Goal: Task Accomplishment & Management: Use online tool/utility

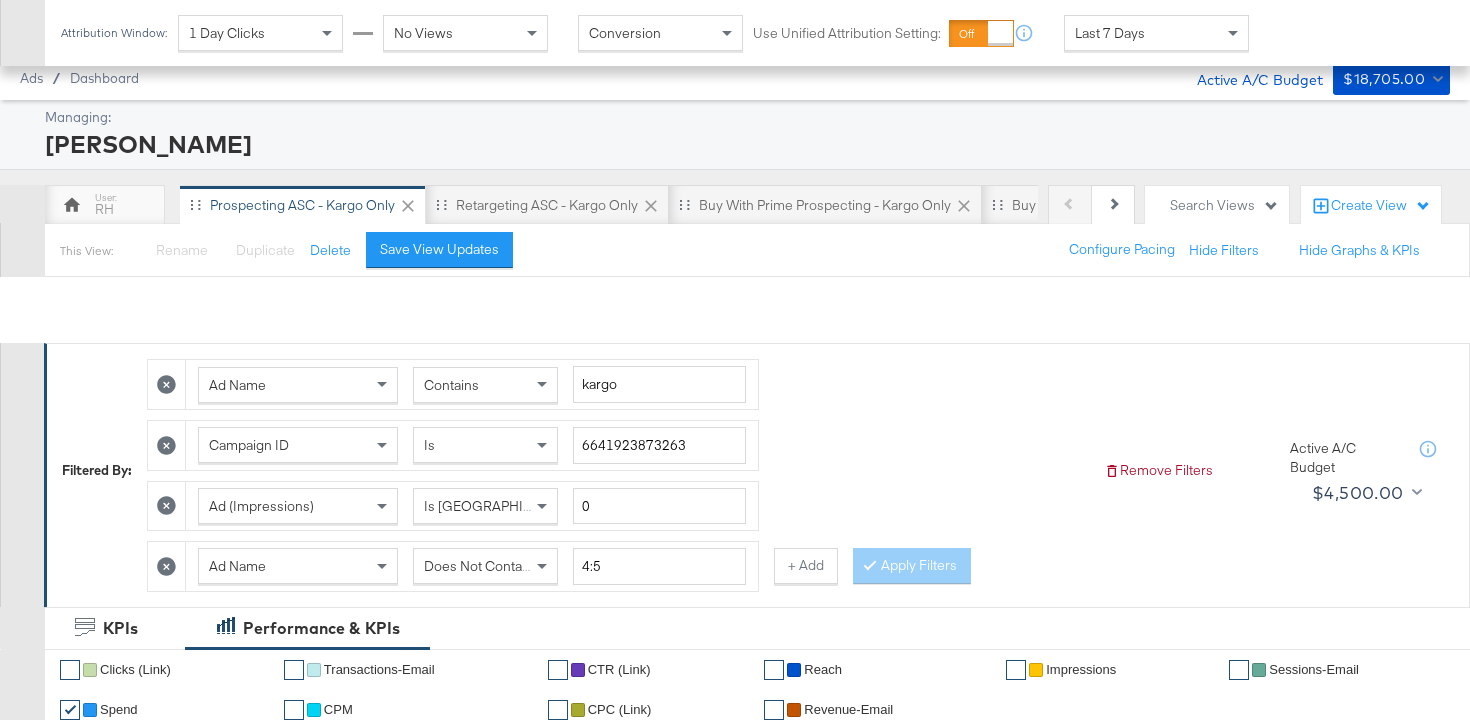
scroll to position [987, 0]
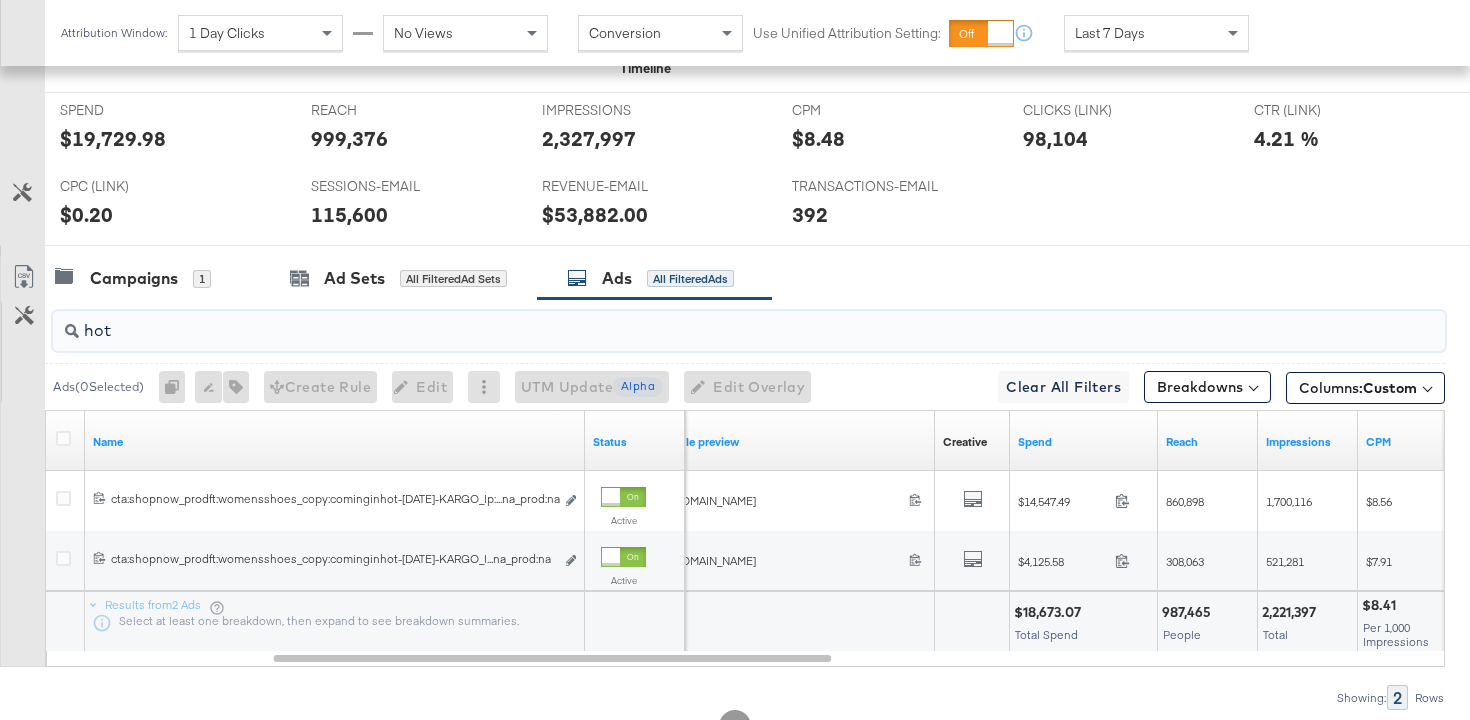
click at [240, 335] on input "hot" at bounding box center [700, 322] width 1242 height 39
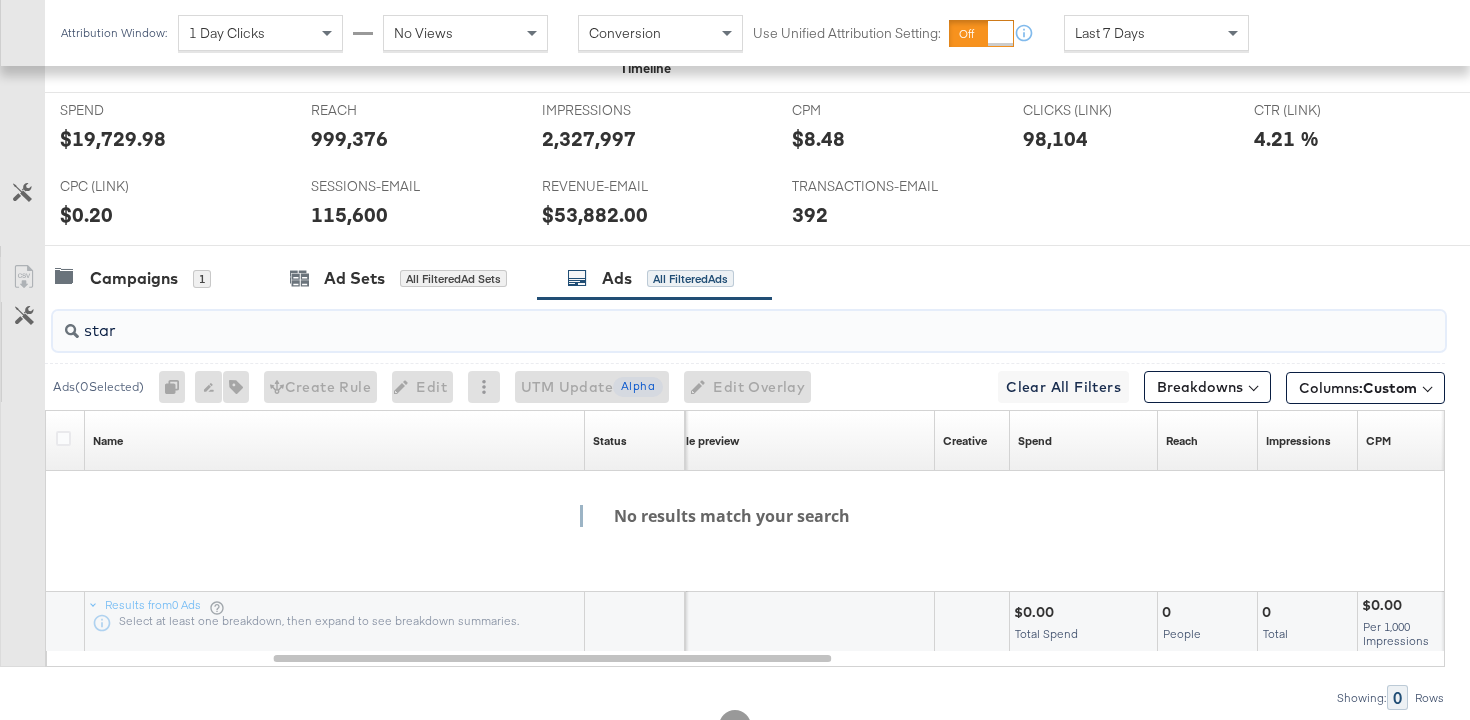
paste input "cta:shopnow_prodft:mostwanted_copy:thestylesyoudidnt-[DATE]-KARGO-4:5singleimag…"
type input "cta:shopnow_prodft:mostwanted_copy:thestylesyoudidnt-[DATE]-KARGO-4:5singleimag…"
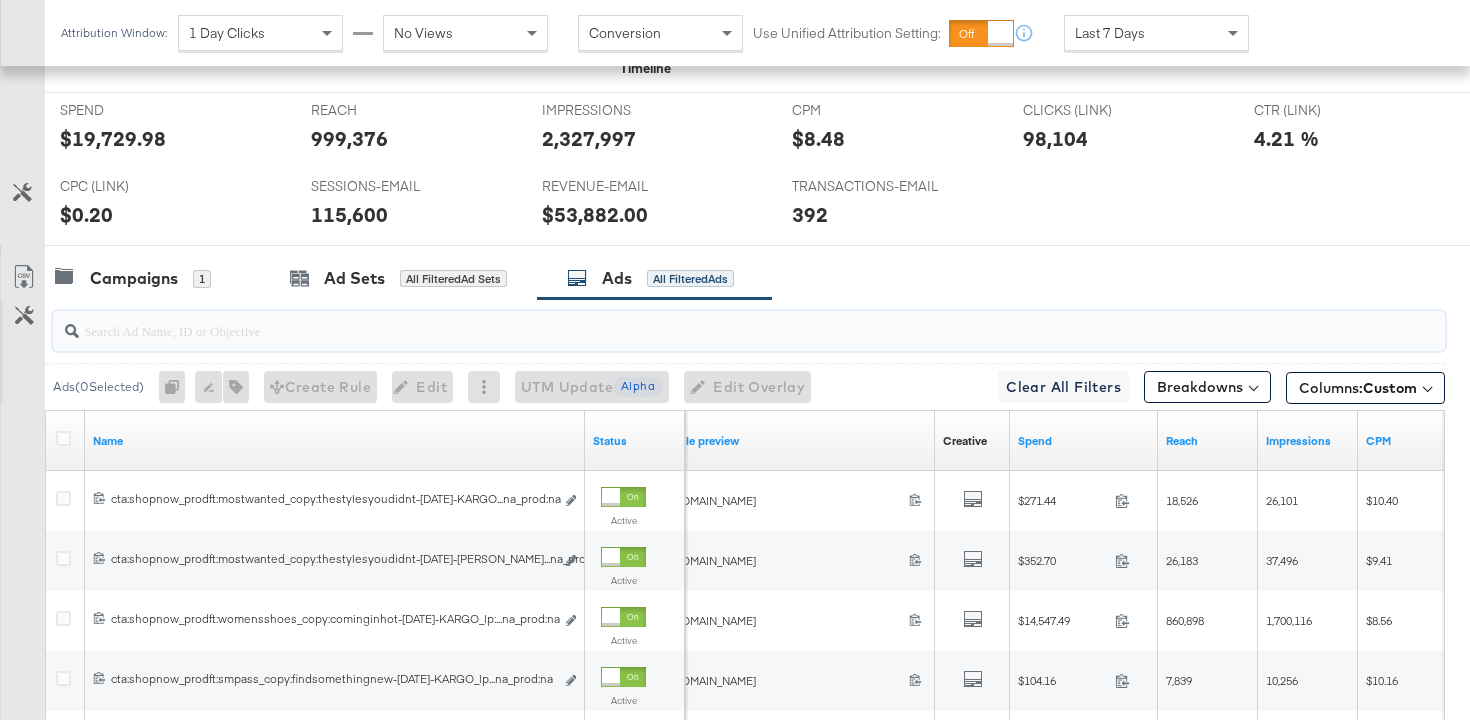
paste input "cta:shopnow_prodft:mostwanted_copy:thestylesyoudidnt-[DATE]-KARGO-4:5singleimag…"
type input "cta:shopnow_prodft:mostwanted_copy:thestylesyoudidnt-[DATE]-KARGO-4:5singleimag…"
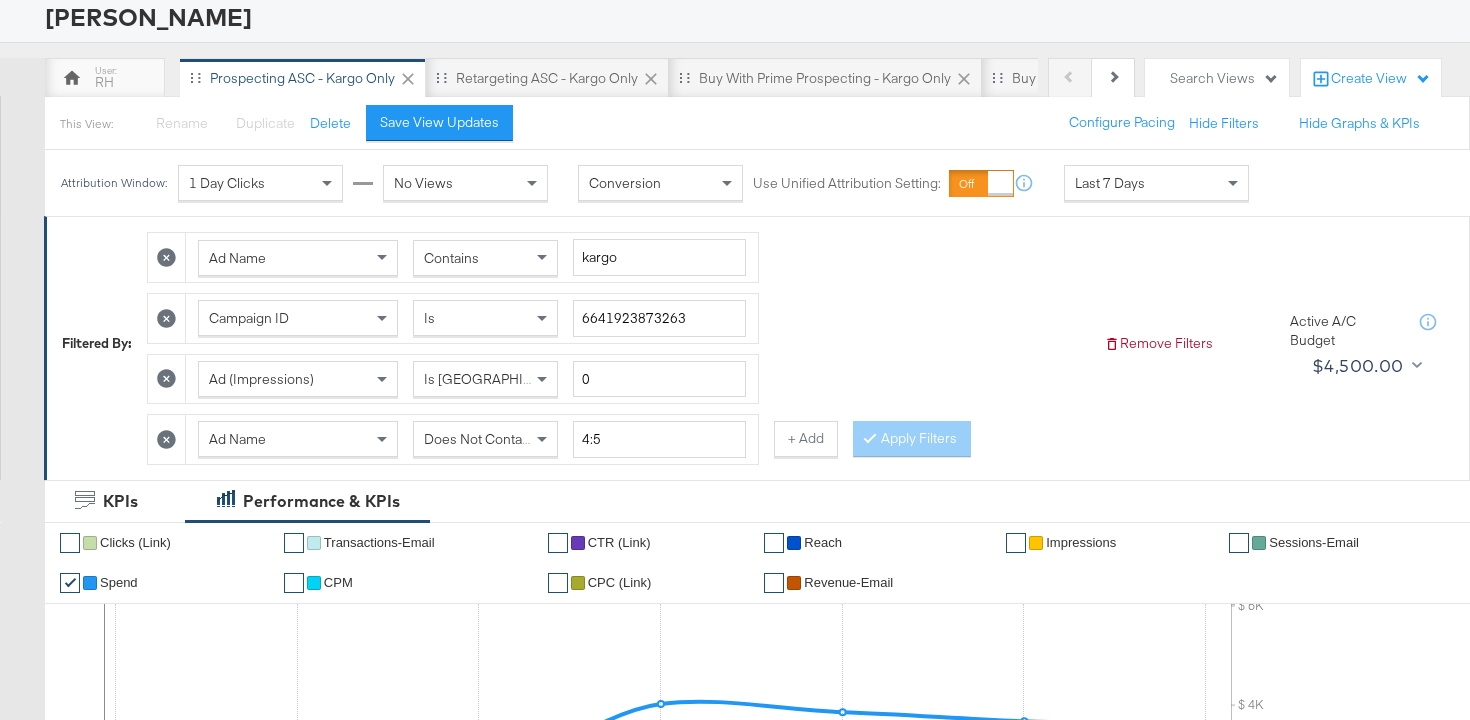
scroll to position [129, 0]
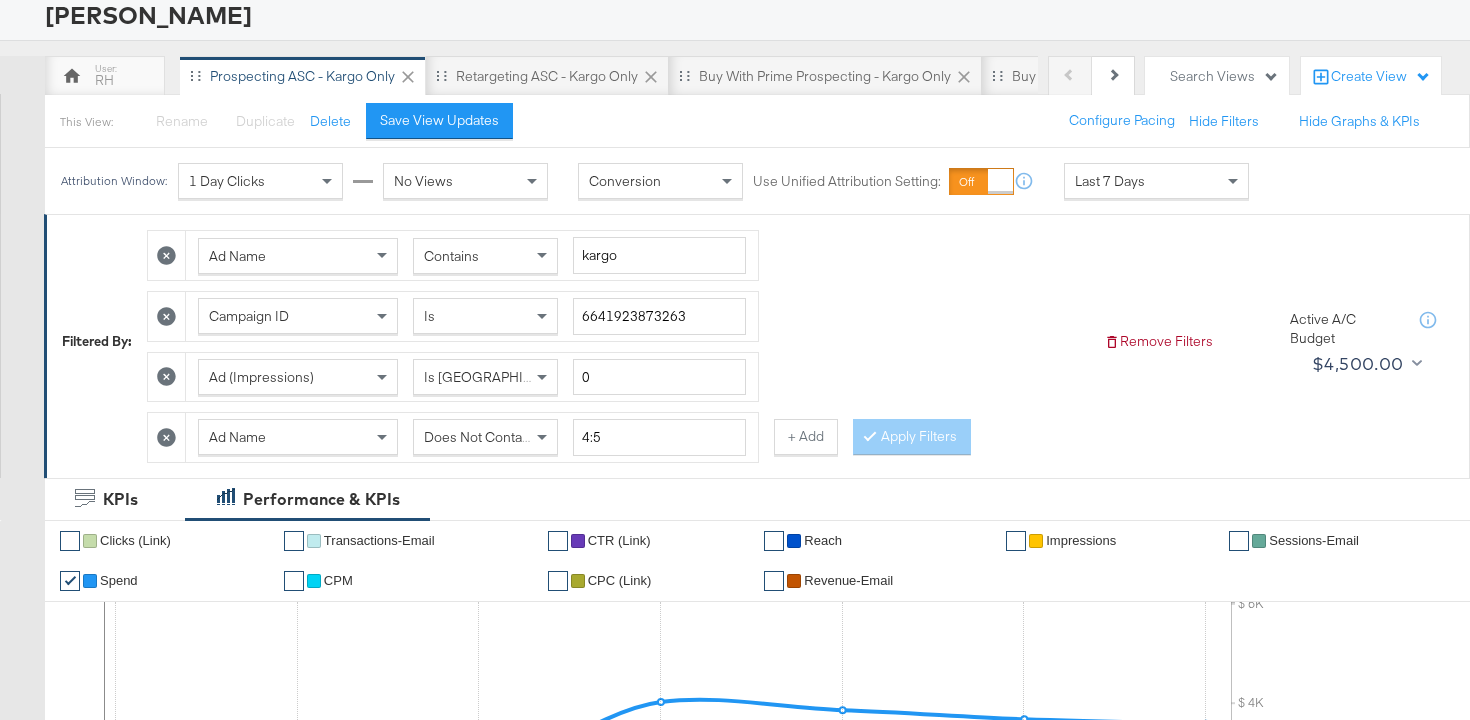
click at [168, 434] on icon at bounding box center [166, 437] width 19 height 19
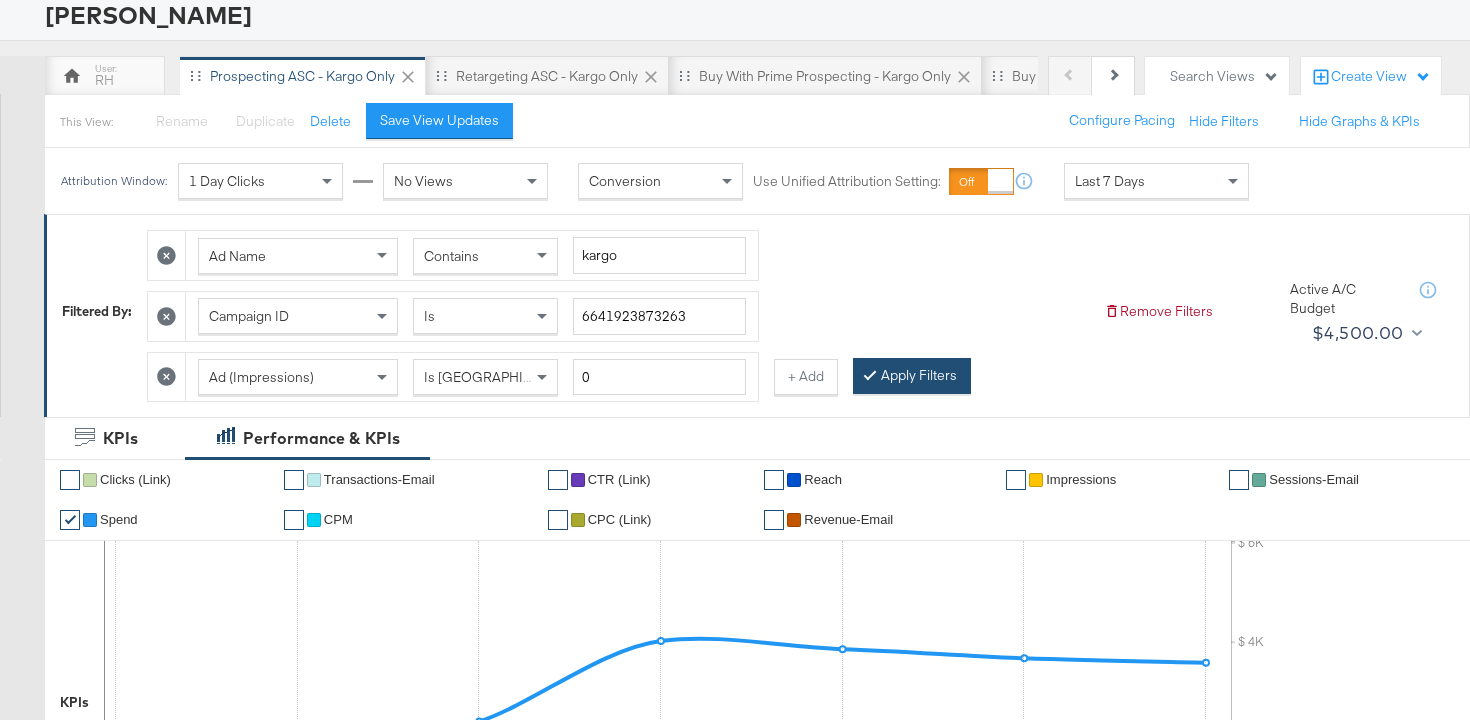
click at [892, 392] on button "Apply Filters" at bounding box center [912, 376] width 118 height 36
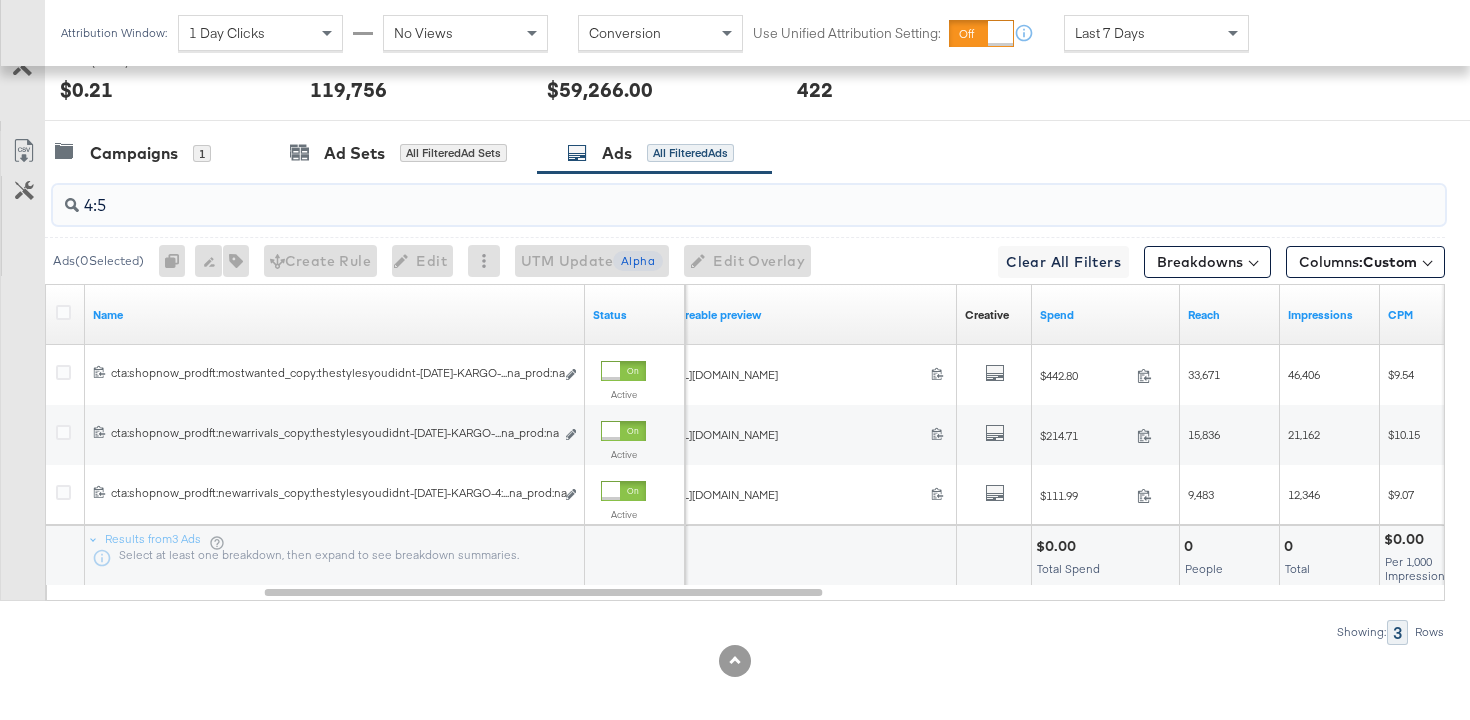
click at [152, 203] on input "4:5" at bounding box center [700, 197] width 1242 height 39
paste input "cta:shopnow_prodft:mostwanted_copy:thestylesyoudidnt-[DATE]-KARGO-4:5singleimag…"
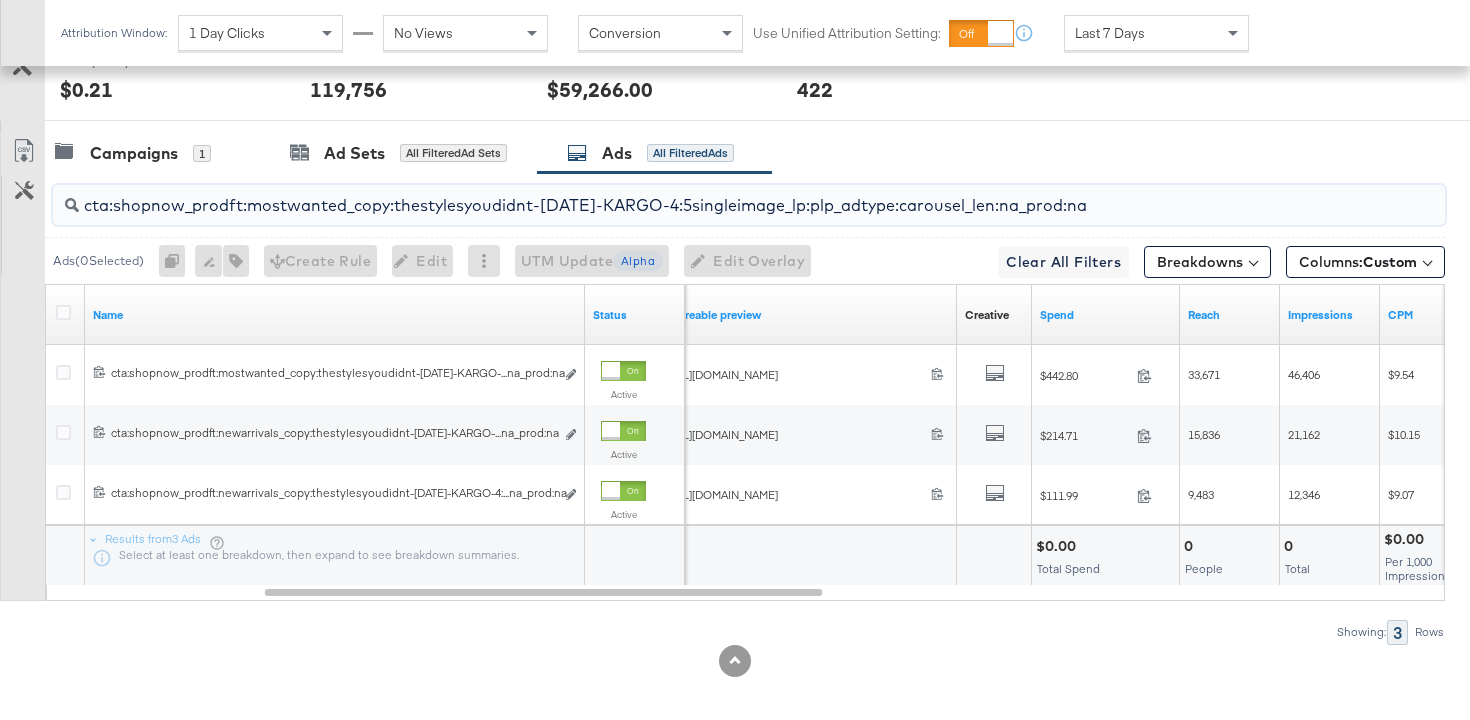
scroll to position [944, 0]
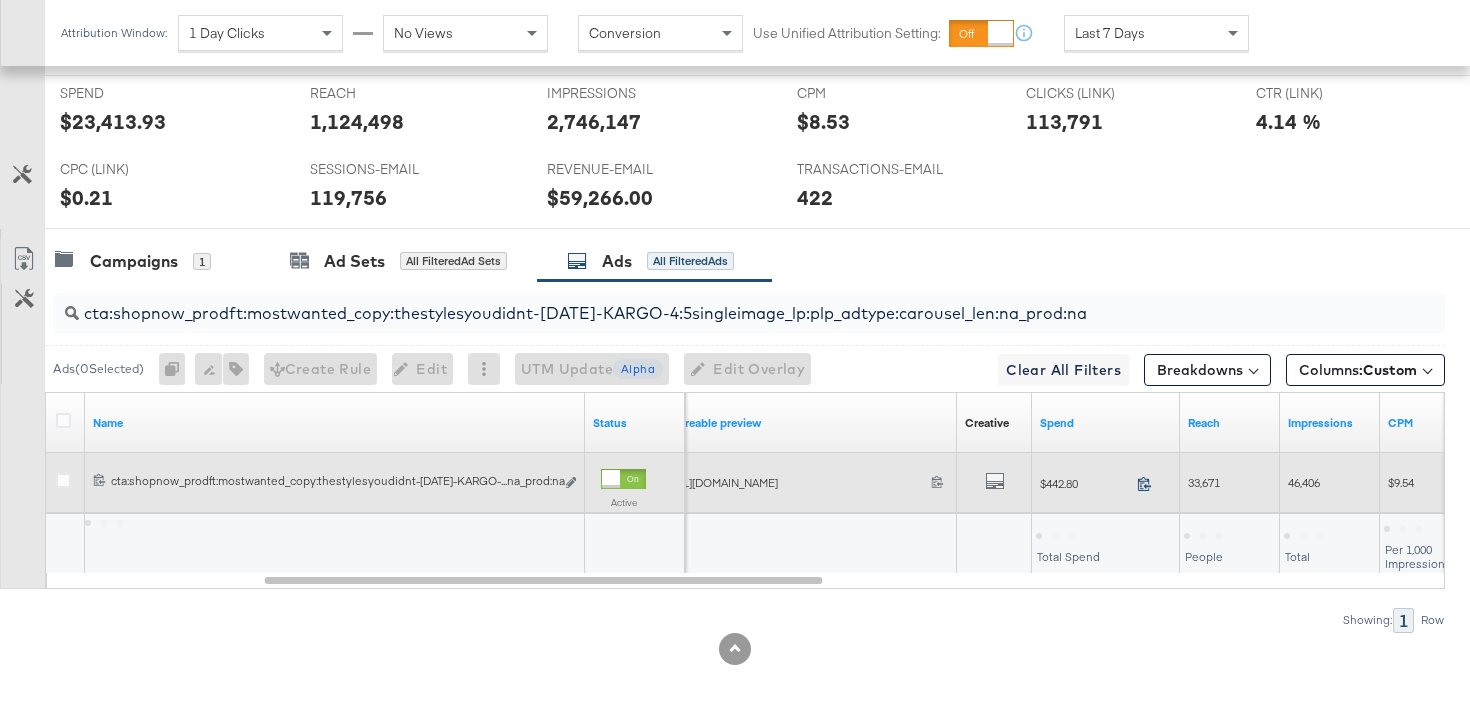
click at [1145, 480] on icon at bounding box center [1144, 483] width 15 height 15
click at [1207, 475] on span "33,671" at bounding box center [1204, 482] width 32 height 15
click at [1301, 475] on span "46,406" at bounding box center [1304, 482] width 32 height 15
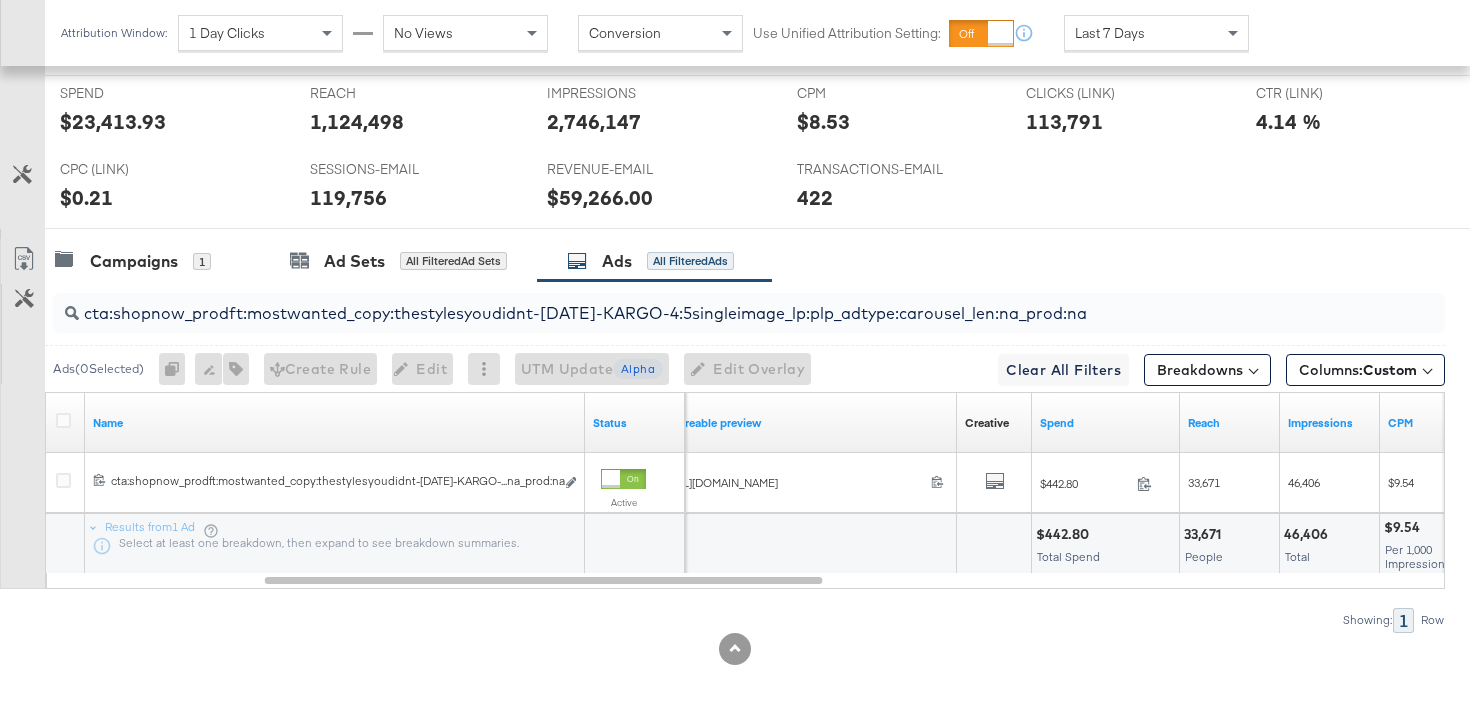
click at [494, 314] on input "cta:shopnow_prodft:mostwanted_copy:thestylesyoudidnt-[DATE]-KARGO-4:5singleimag…" at bounding box center [700, 305] width 1242 height 39
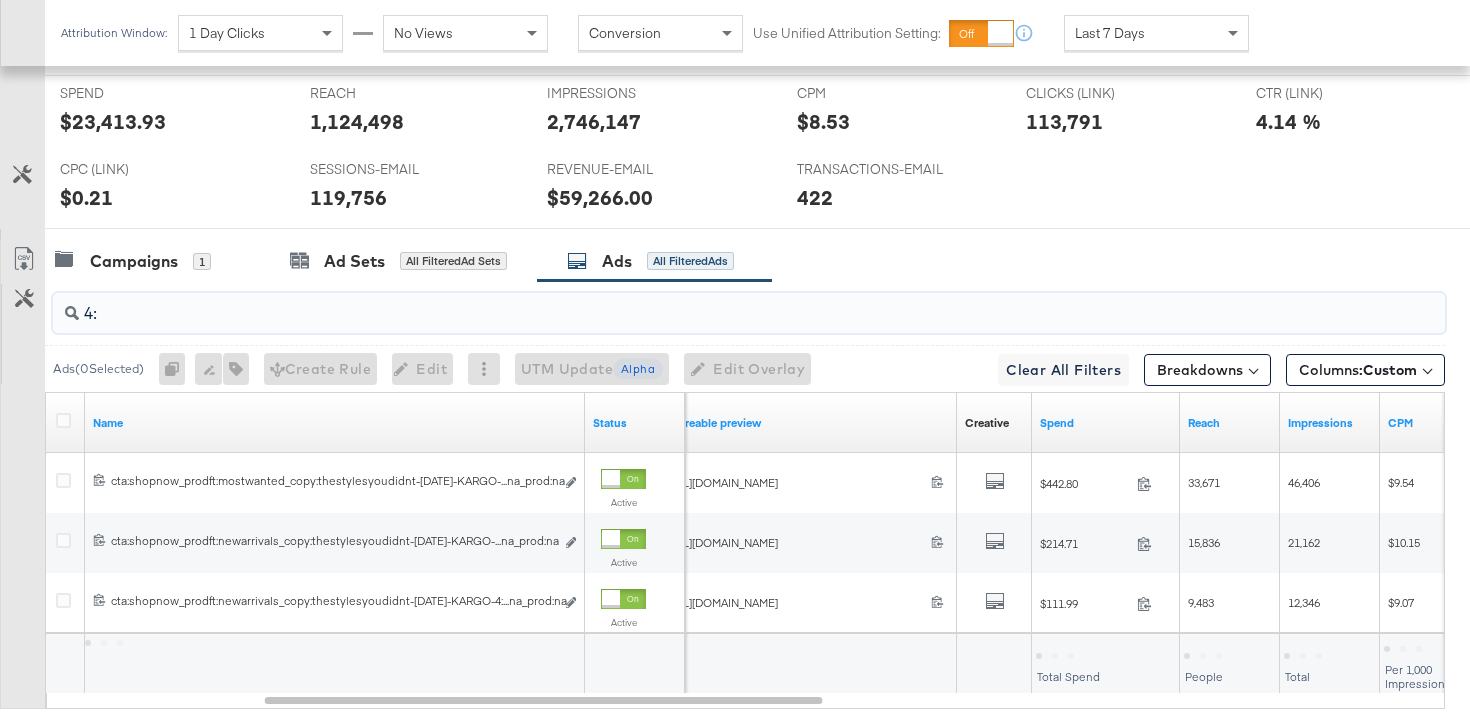
type input "4:5"
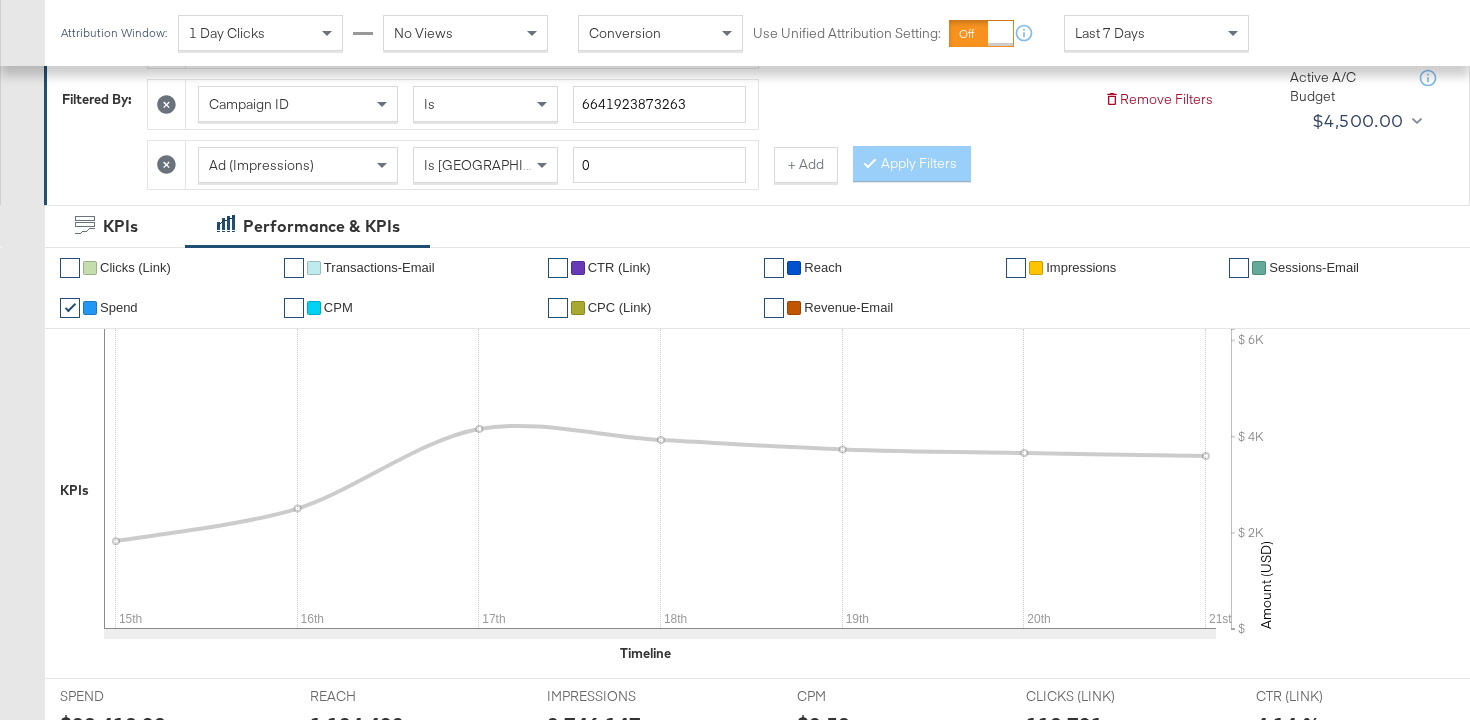
scroll to position [319, 0]
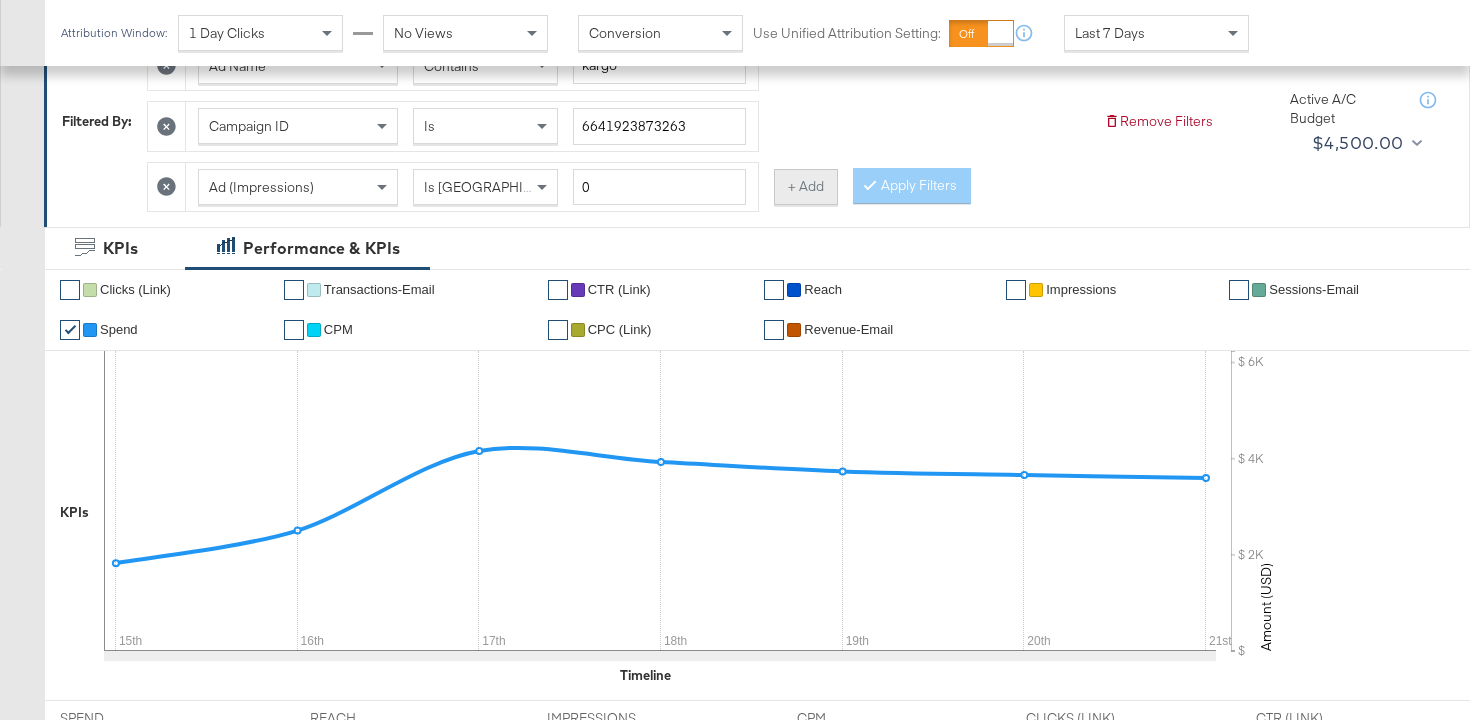
click at [799, 200] on button "+ Add" at bounding box center [806, 187] width 64 height 36
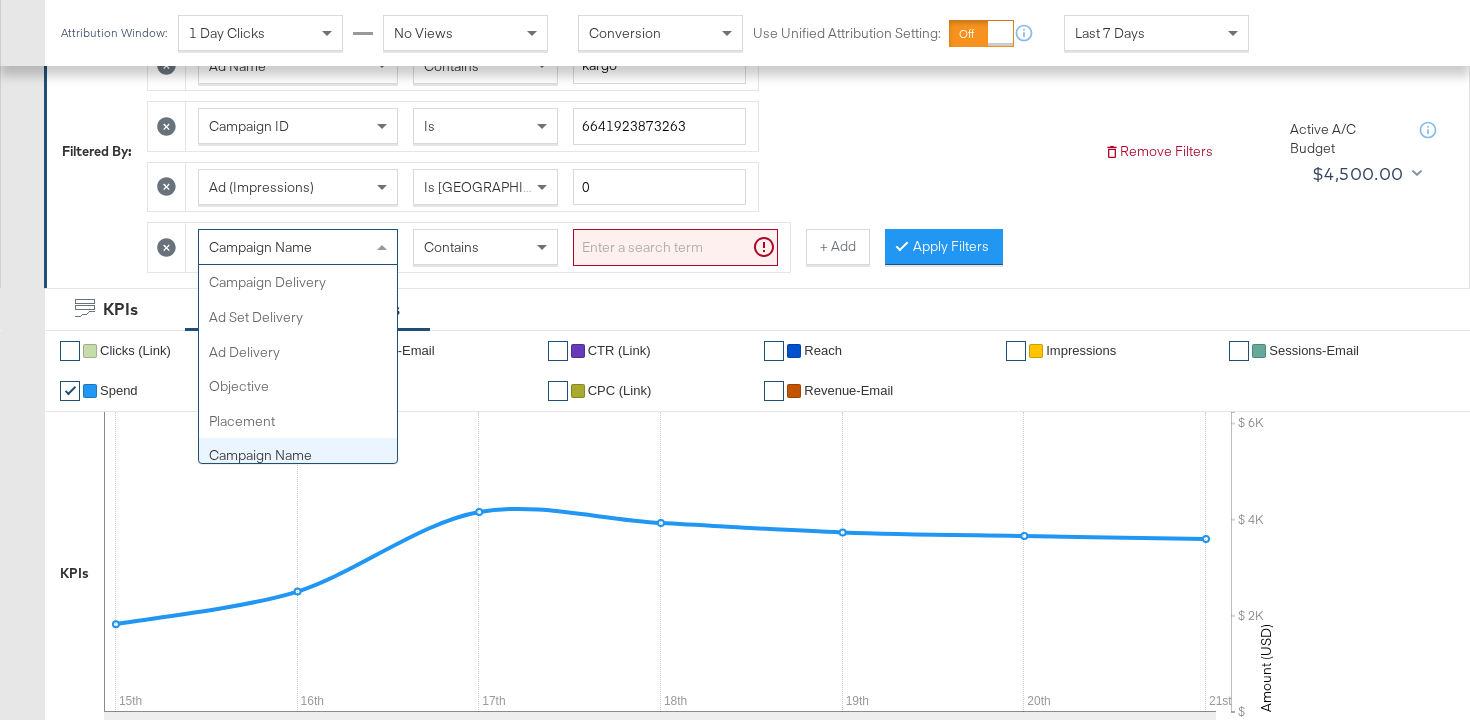
click at [336, 246] on div "Campaign Name" at bounding box center [298, 247] width 198 height 34
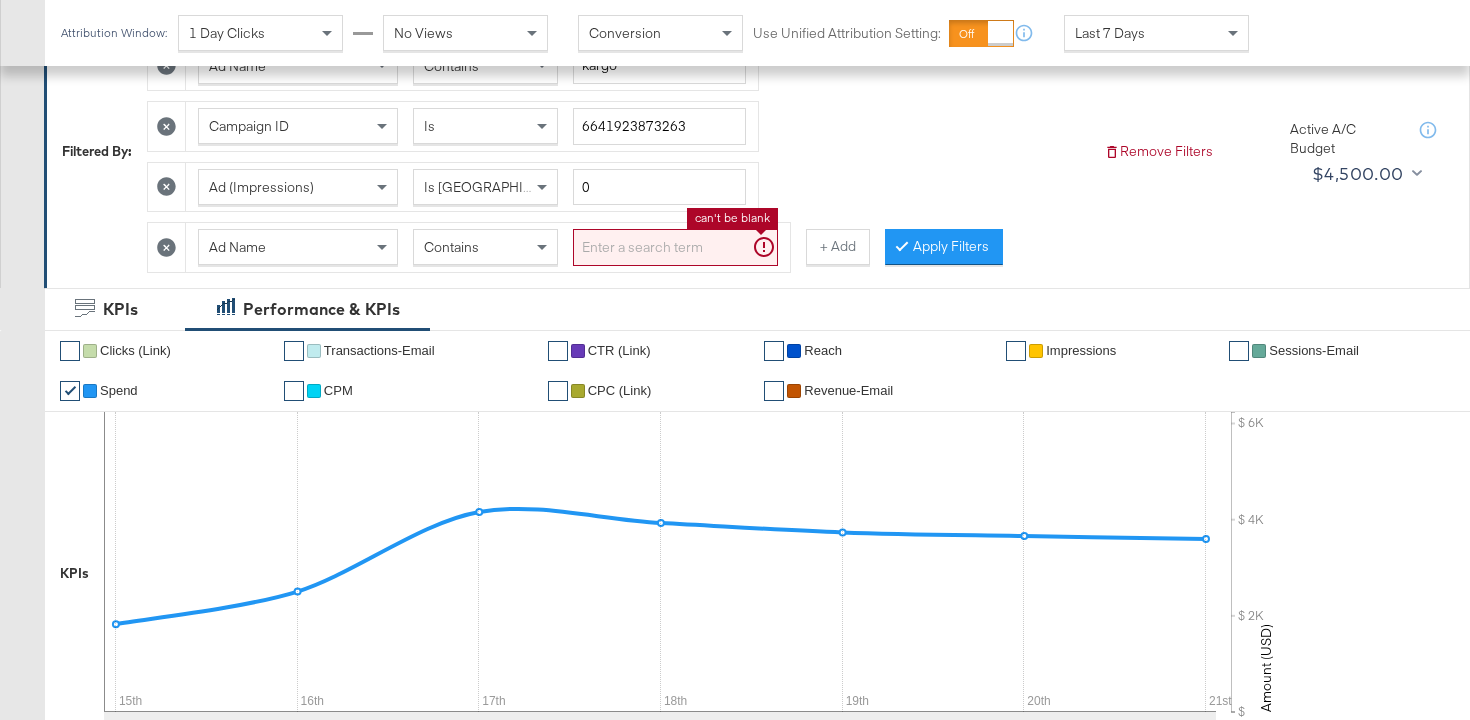
click at [613, 254] on input "search" at bounding box center [675, 247] width 205 height 37
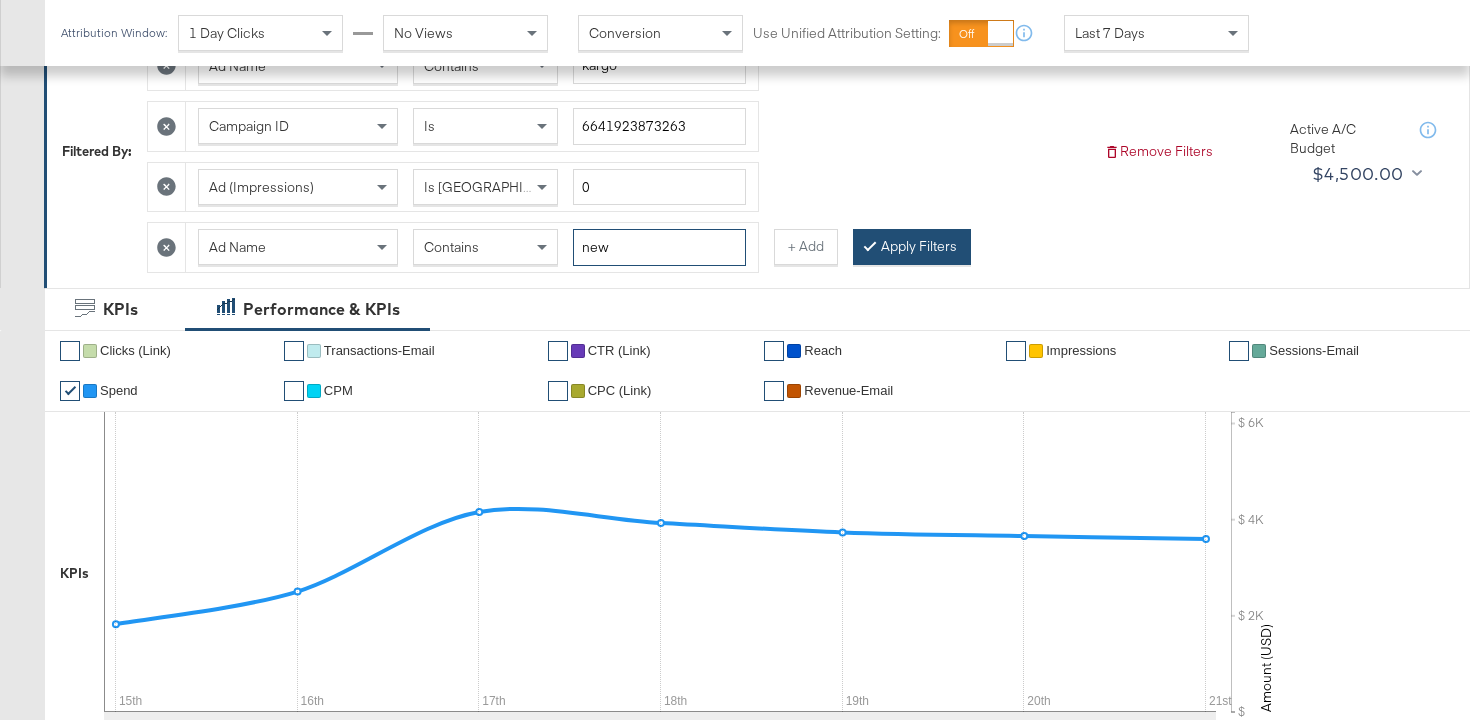
type input "new"
click at [867, 250] on icon at bounding box center [870, 245] width 6 height 12
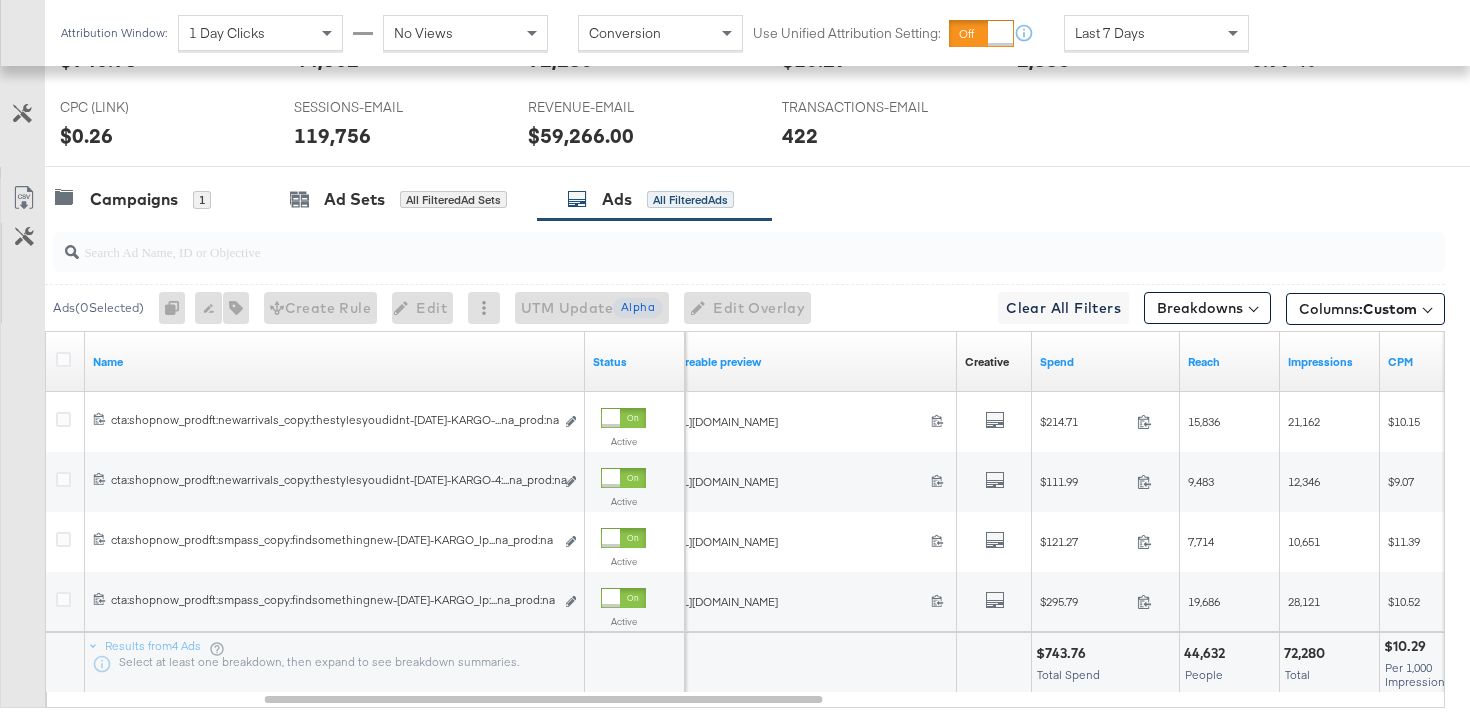
scroll to position [1091, 0]
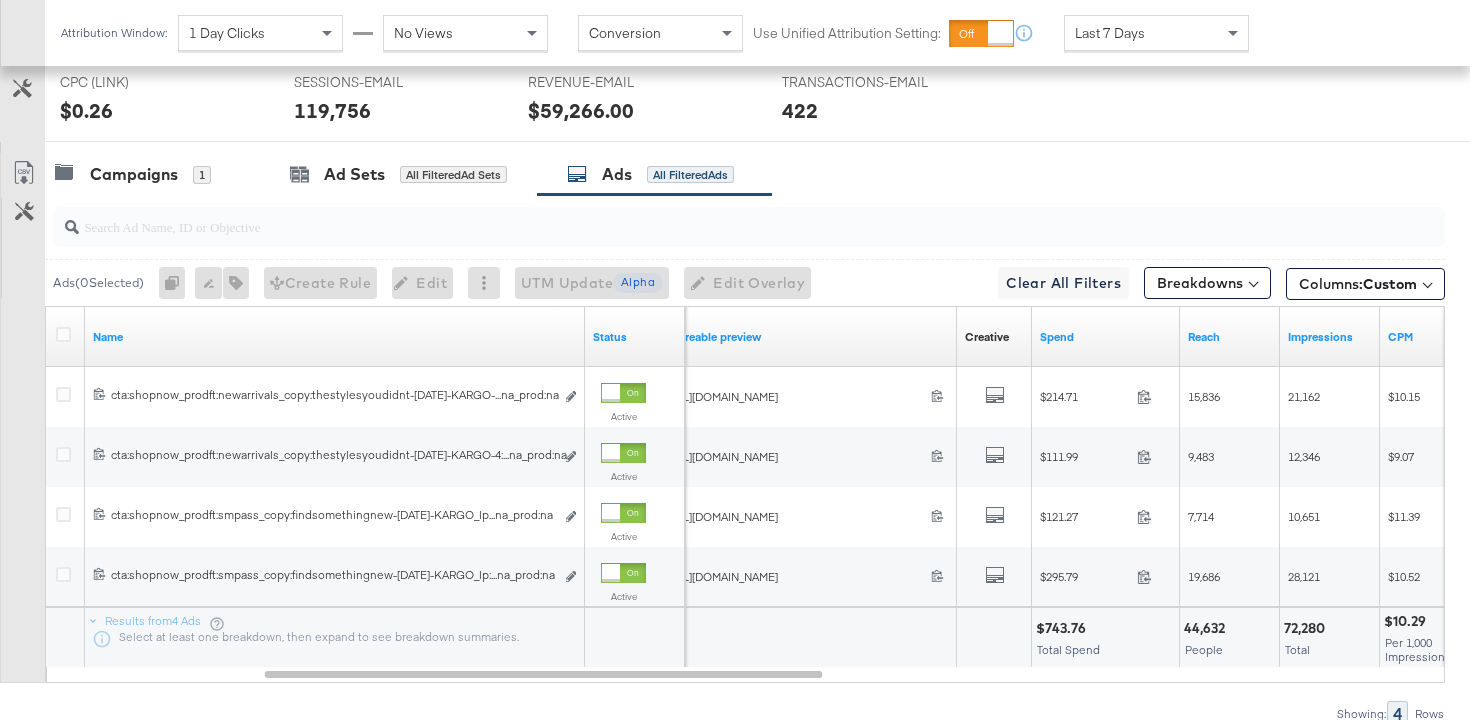
click at [399, 226] on input "search" at bounding box center [700, 218] width 1242 height 39
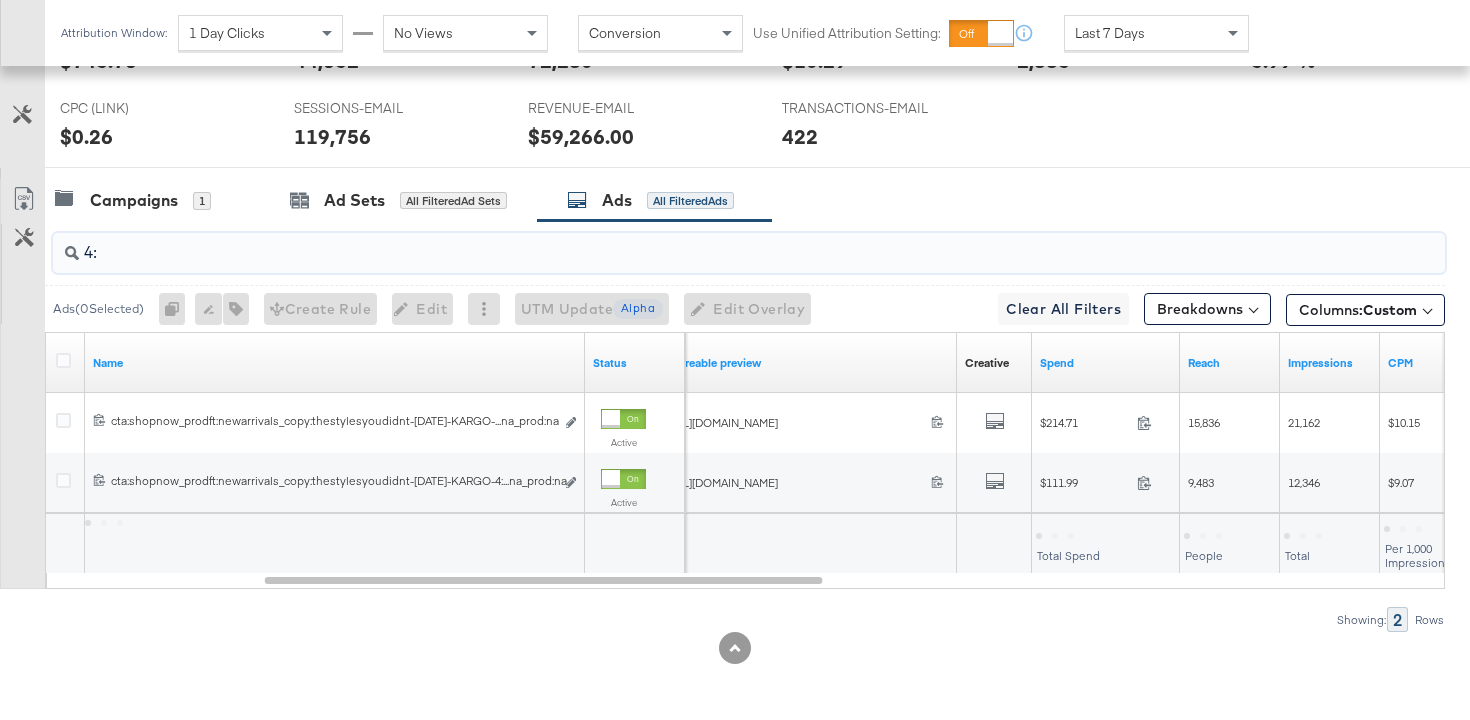
scroll to position [1065, 0]
type input "4:5"
click at [1059, 529] on div "$326.70" at bounding box center [1064, 534] width 57 height 19
copy div "326.70"
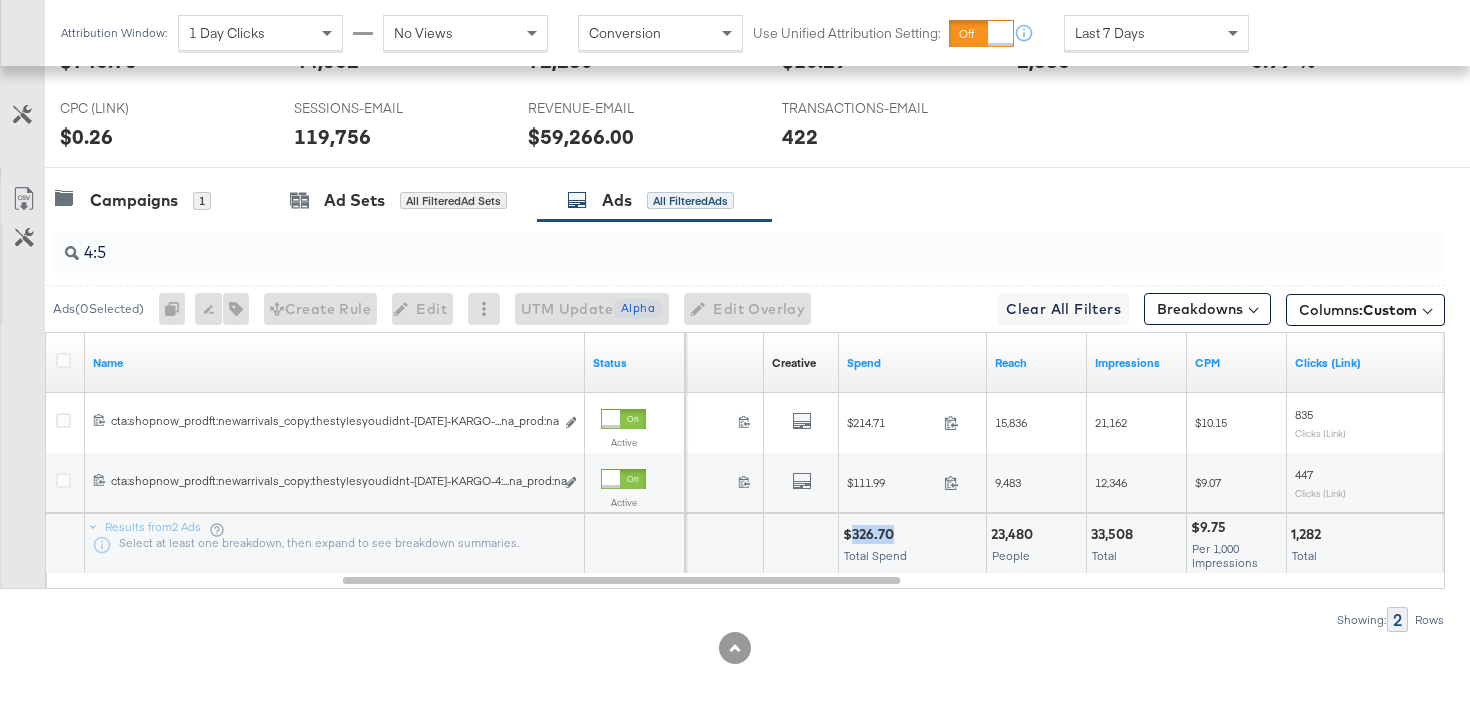
click at [1032, 534] on div "23,480" at bounding box center [1015, 534] width 48 height 19
click at [1012, 528] on div "23,480" at bounding box center [1015, 534] width 48 height 19
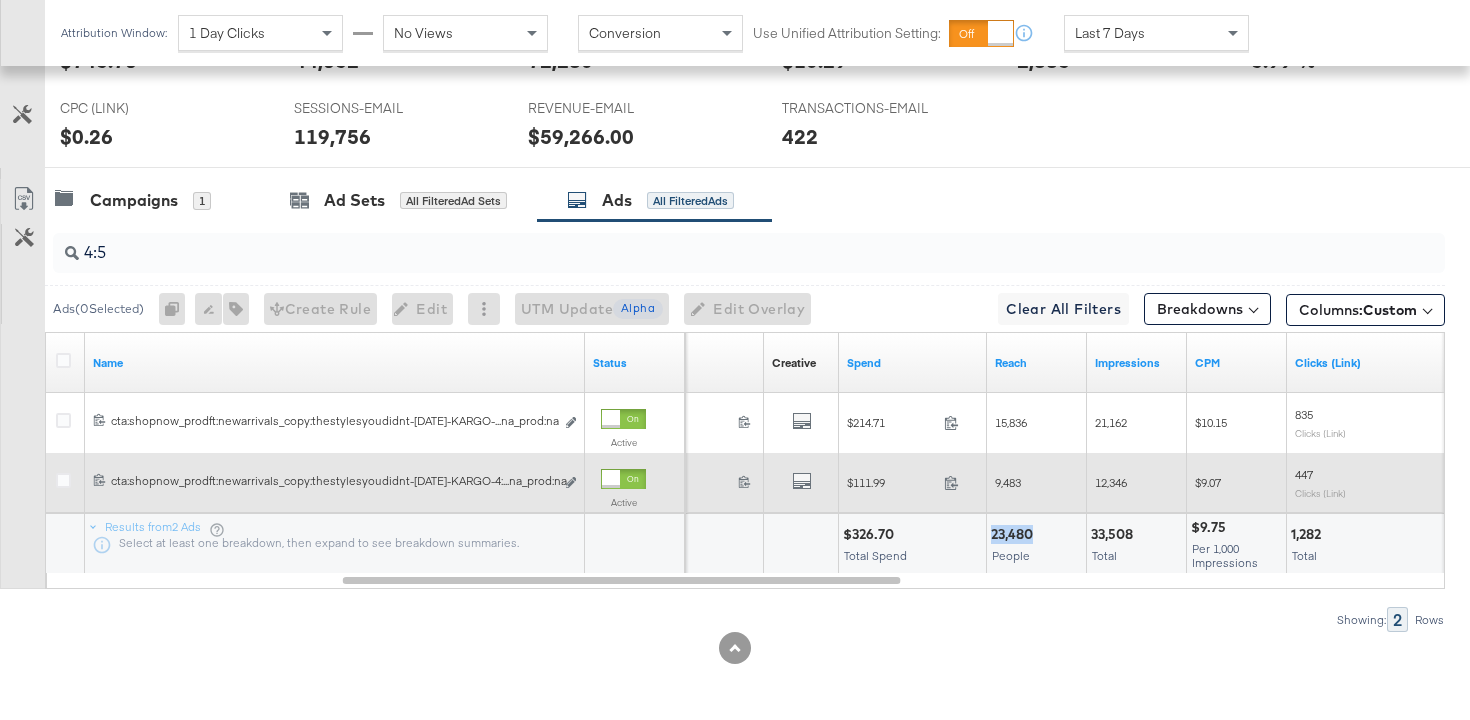
copy div "23,480"
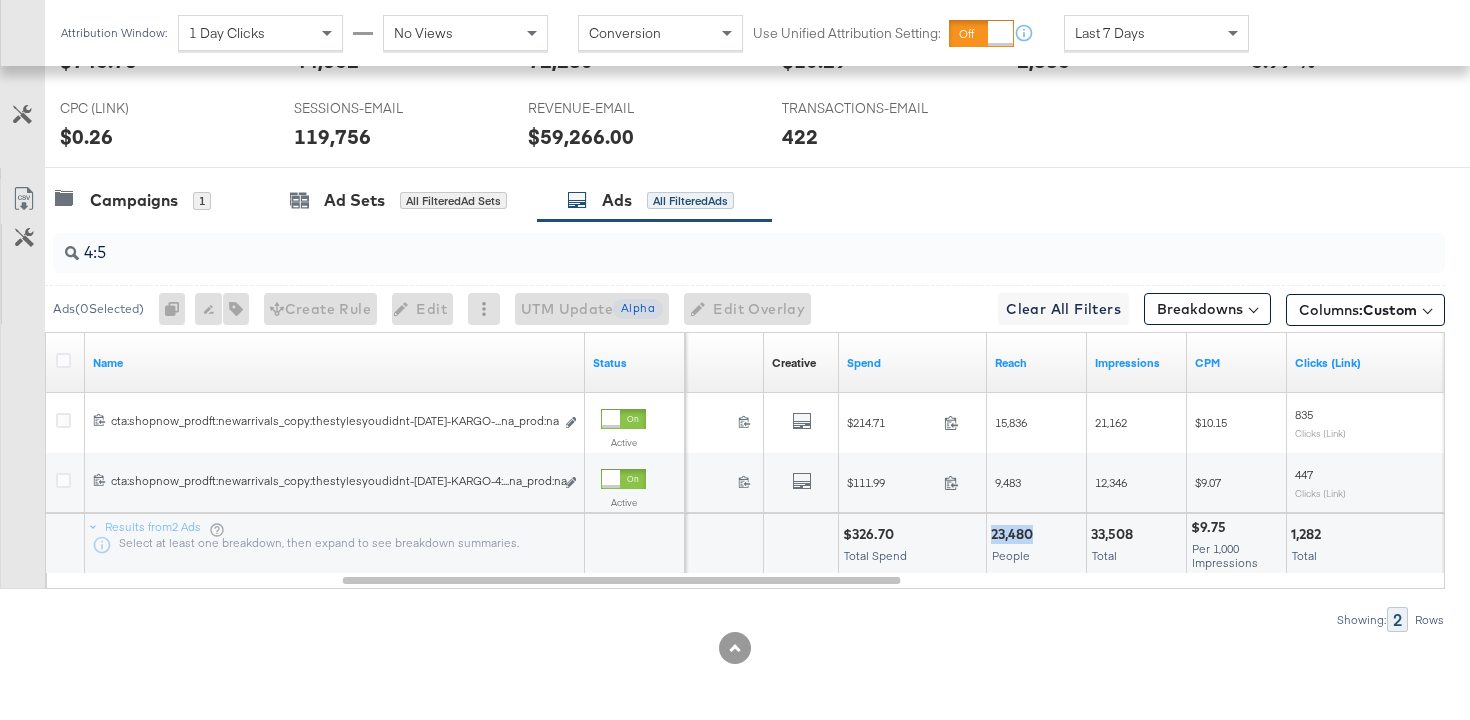
click at [1118, 531] on div "33,508" at bounding box center [1115, 534] width 48 height 19
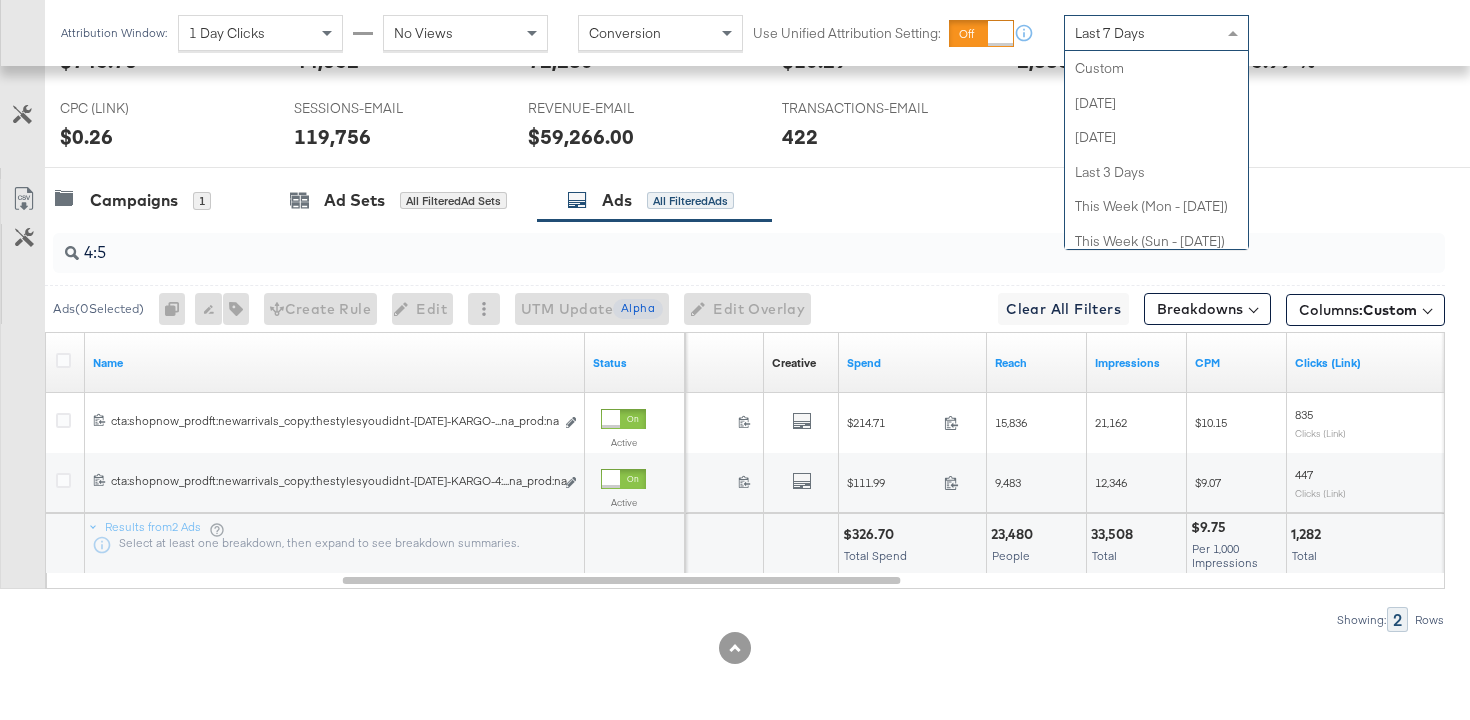
click at [1129, 18] on div "Last 7 Days" at bounding box center [1156, 33] width 183 height 34
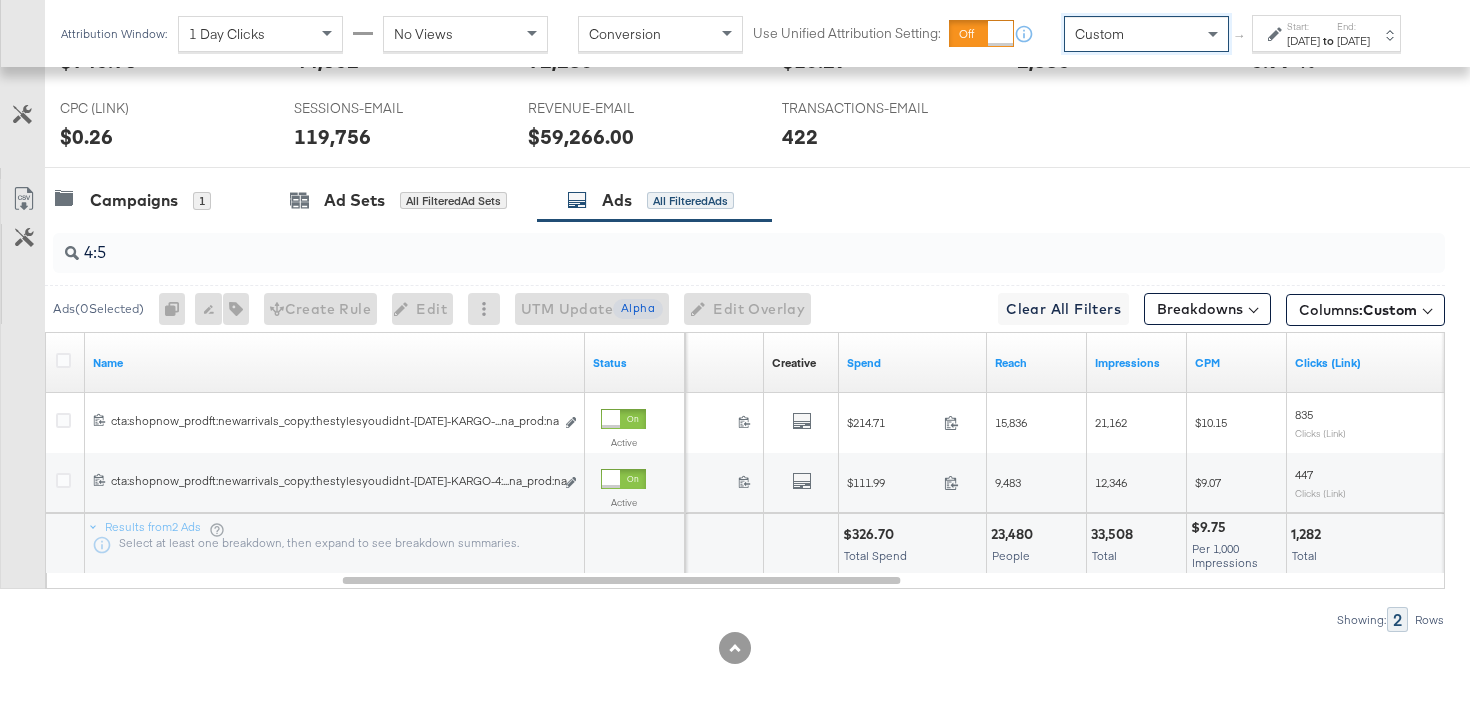
click at [1287, 49] on div "[DATE]" at bounding box center [1303, 41] width 33 height 16
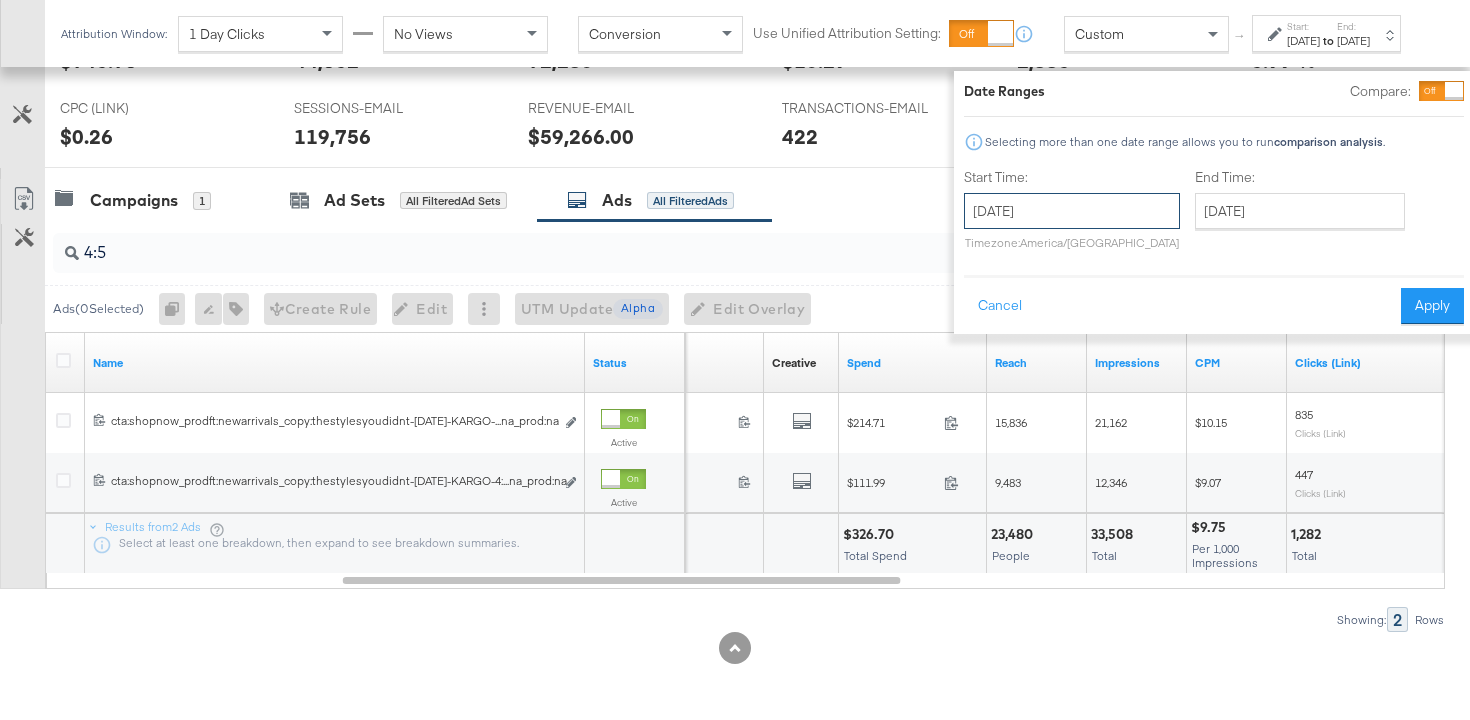
click at [1031, 206] on input "[DATE]" at bounding box center [1072, 211] width 216 height 36
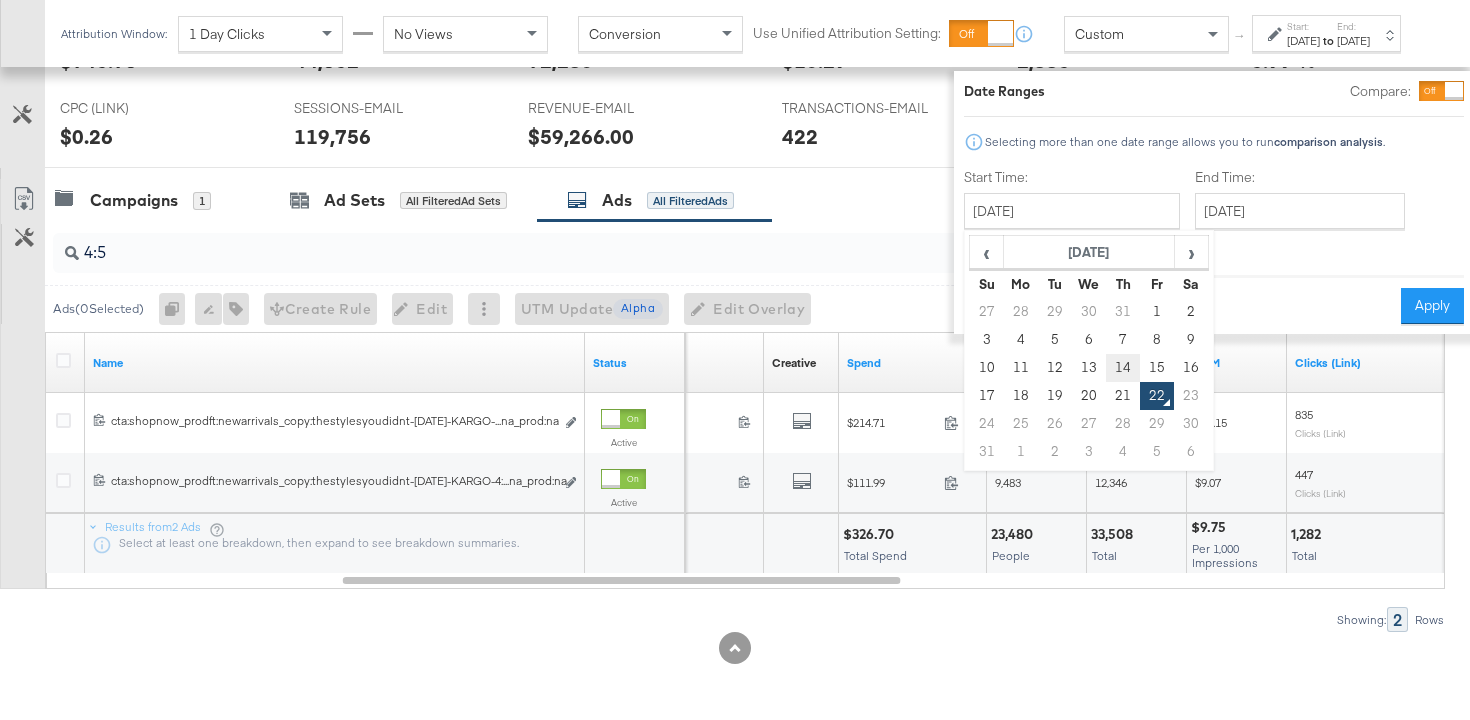
click at [1106, 365] on td "14" at bounding box center [1123, 368] width 34 height 28
type input "[DATE]"
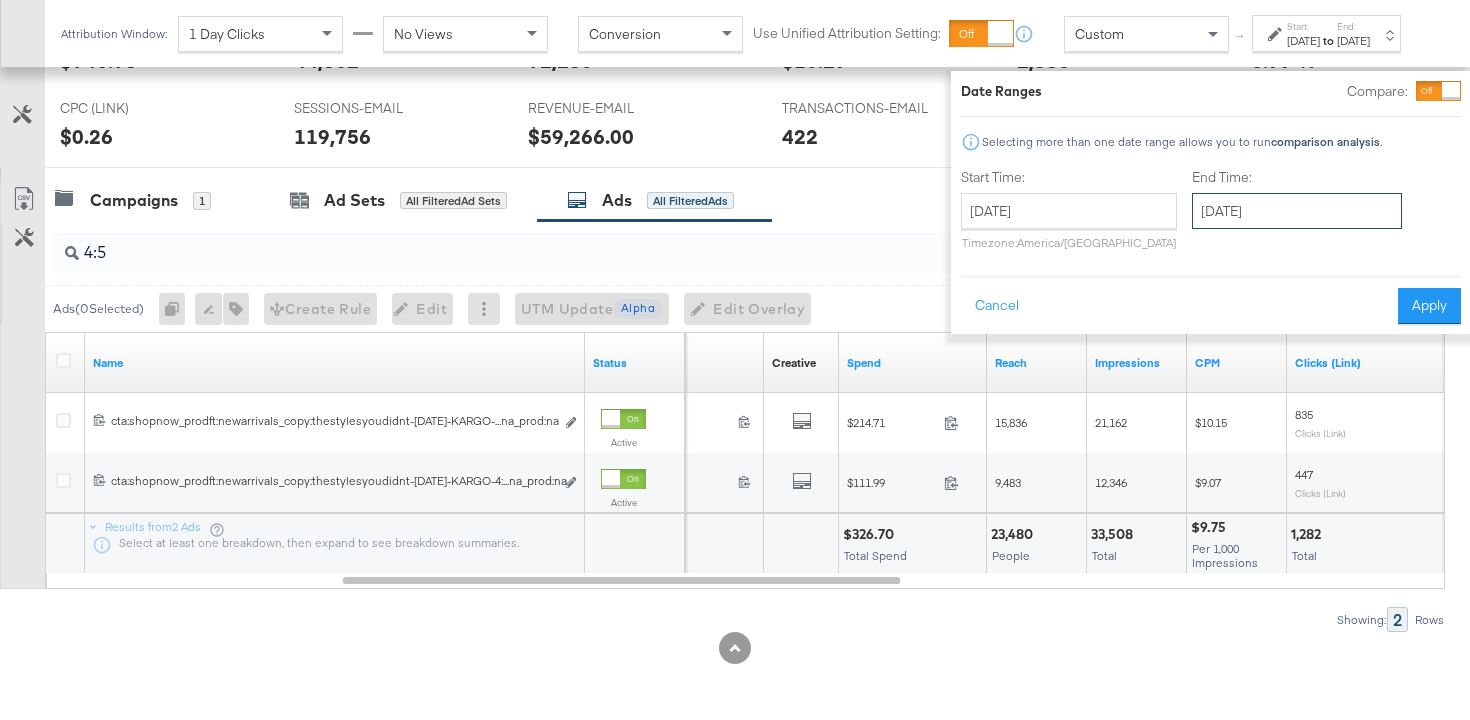
click at [1203, 224] on input "[DATE]" at bounding box center [1297, 211] width 210 height 36
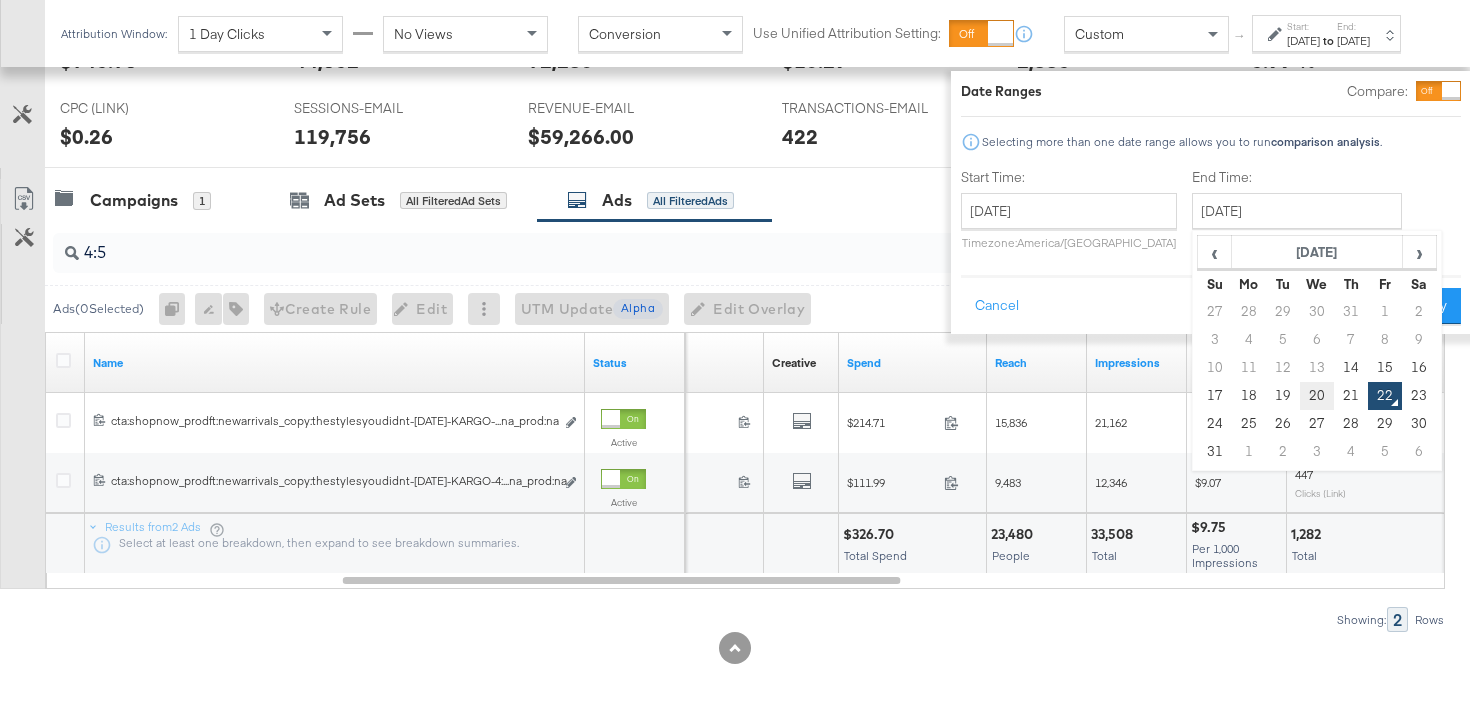
click at [1300, 397] on td "20" at bounding box center [1317, 396] width 34 height 28
type input "[DATE]"
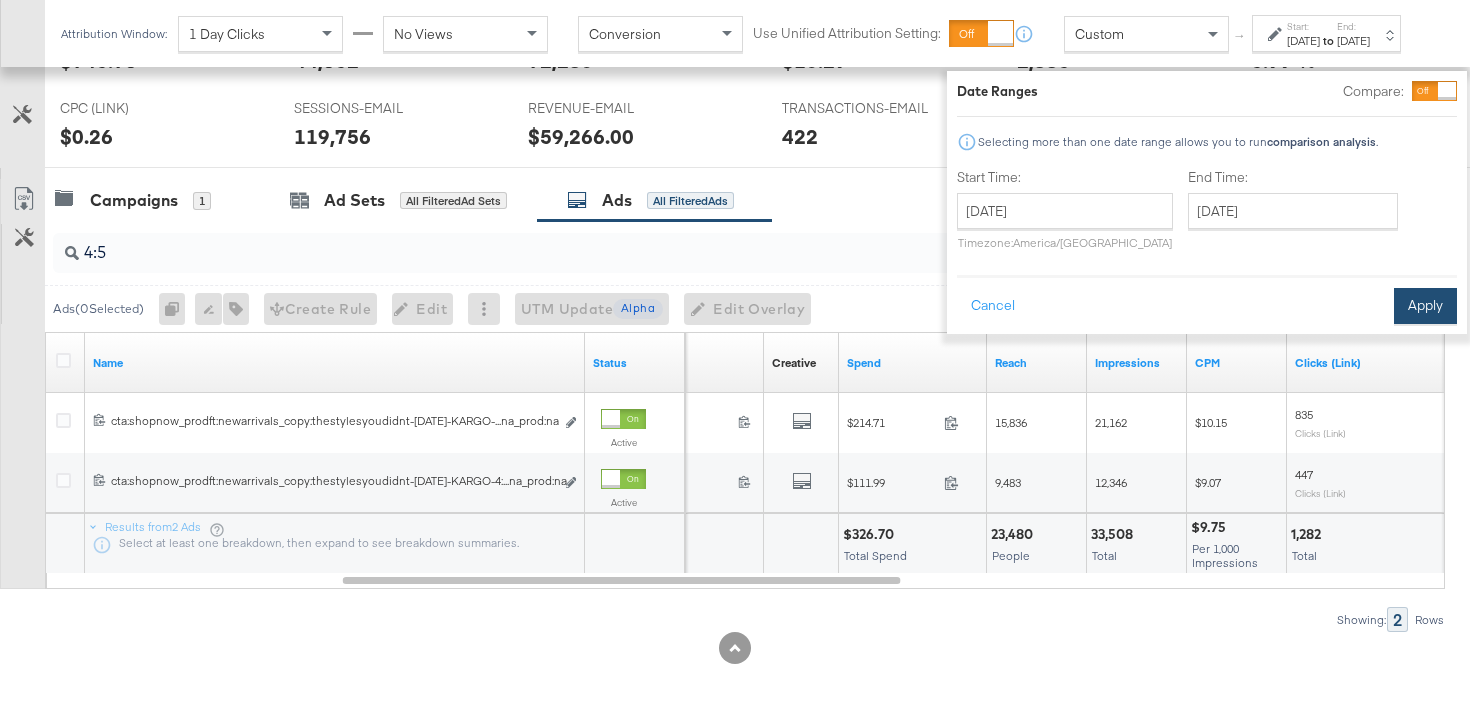
click at [1394, 313] on button "Apply" at bounding box center [1425, 306] width 63 height 36
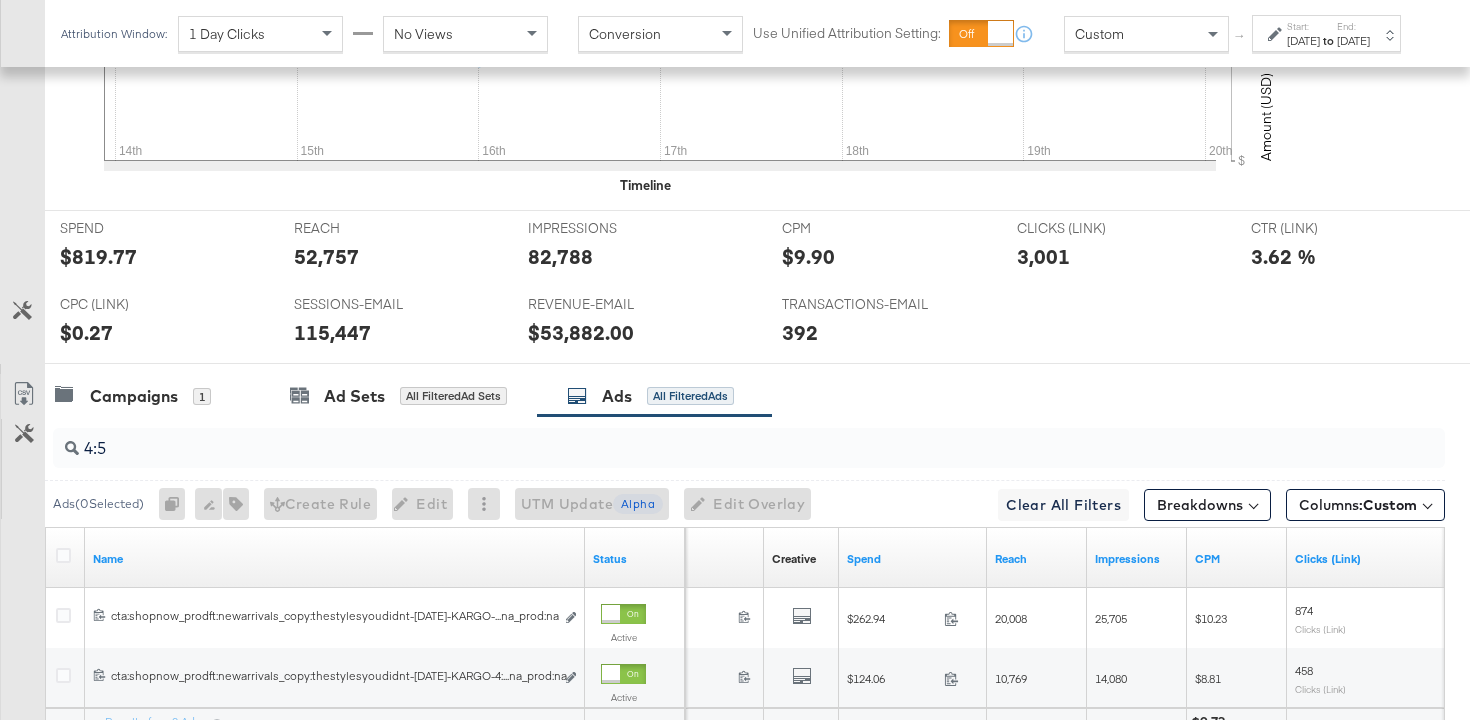
scroll to position [1084, 0]
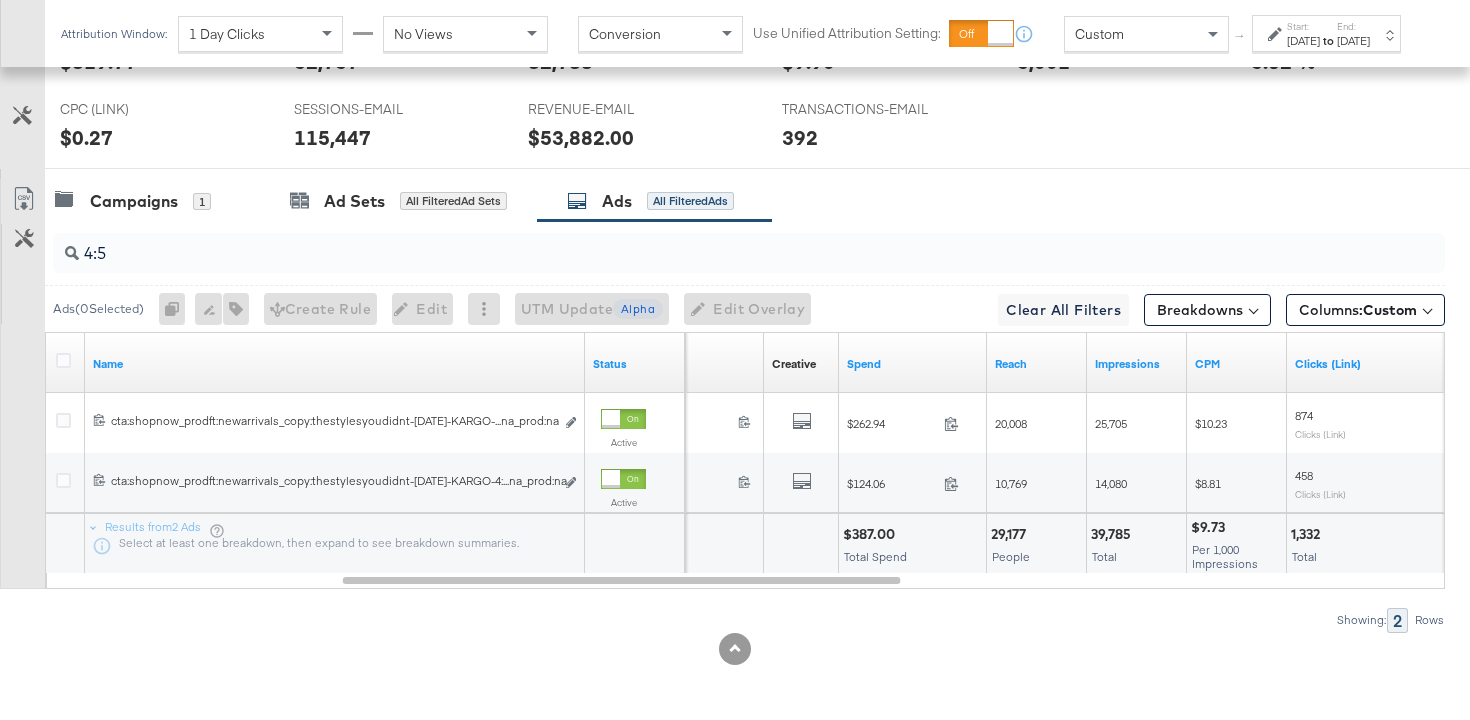
click at [872, 540] on div "$387.00" at bounding box center [872, 534] width 58 height 19
copy div "387.00"
click at [1017, 534] on div "29,177" at bounding box center [1011, 534] width 41 height 19
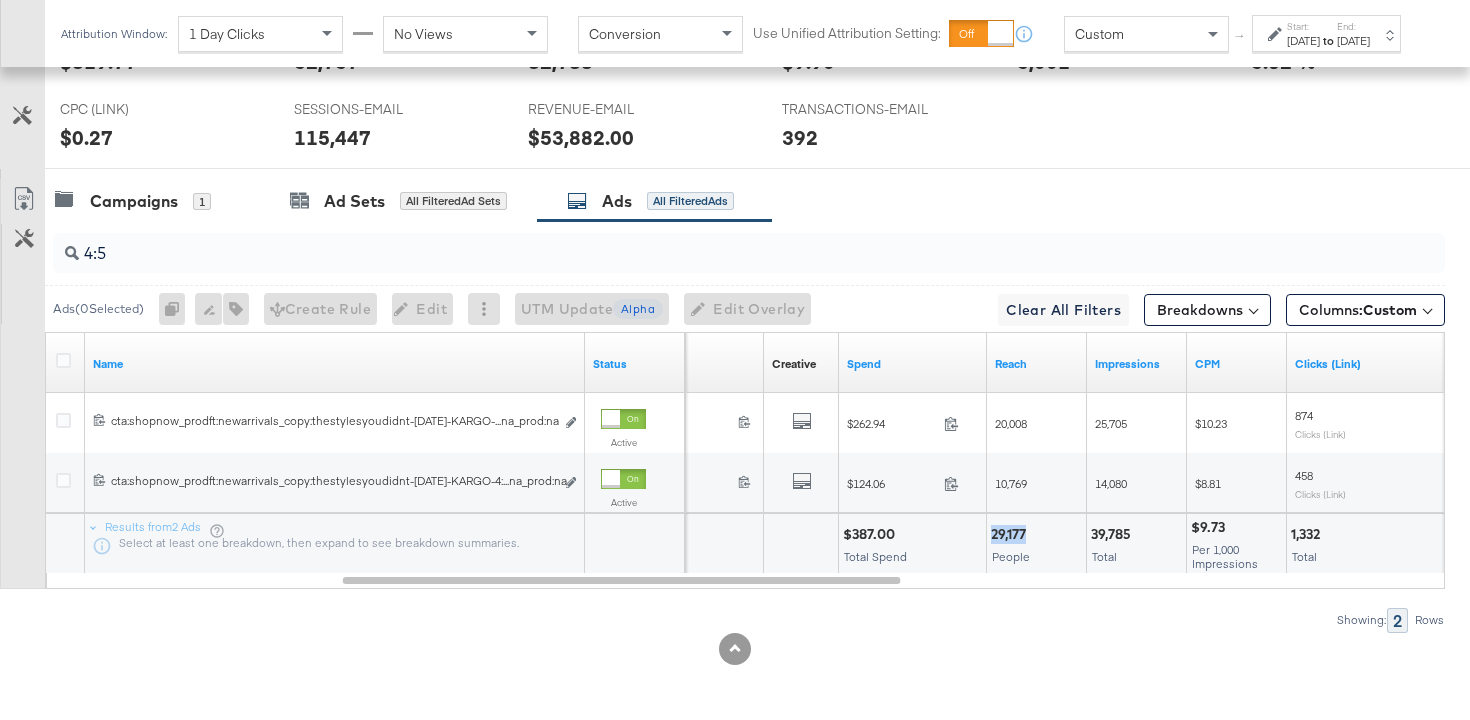
copy div "29,177"
click at [1120, 529] on div "39,785" at bounding box center [1114, 534] width 46 height 19
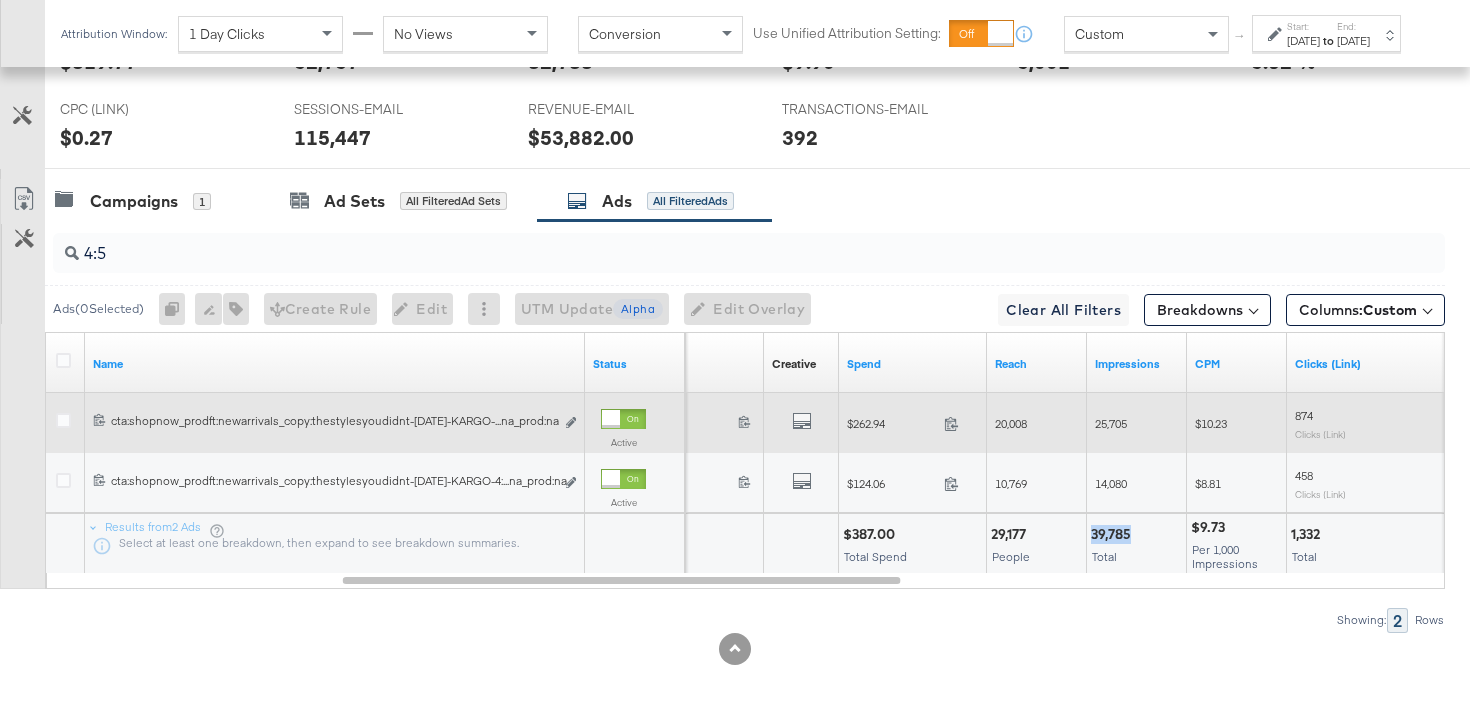
copy div "39,785"
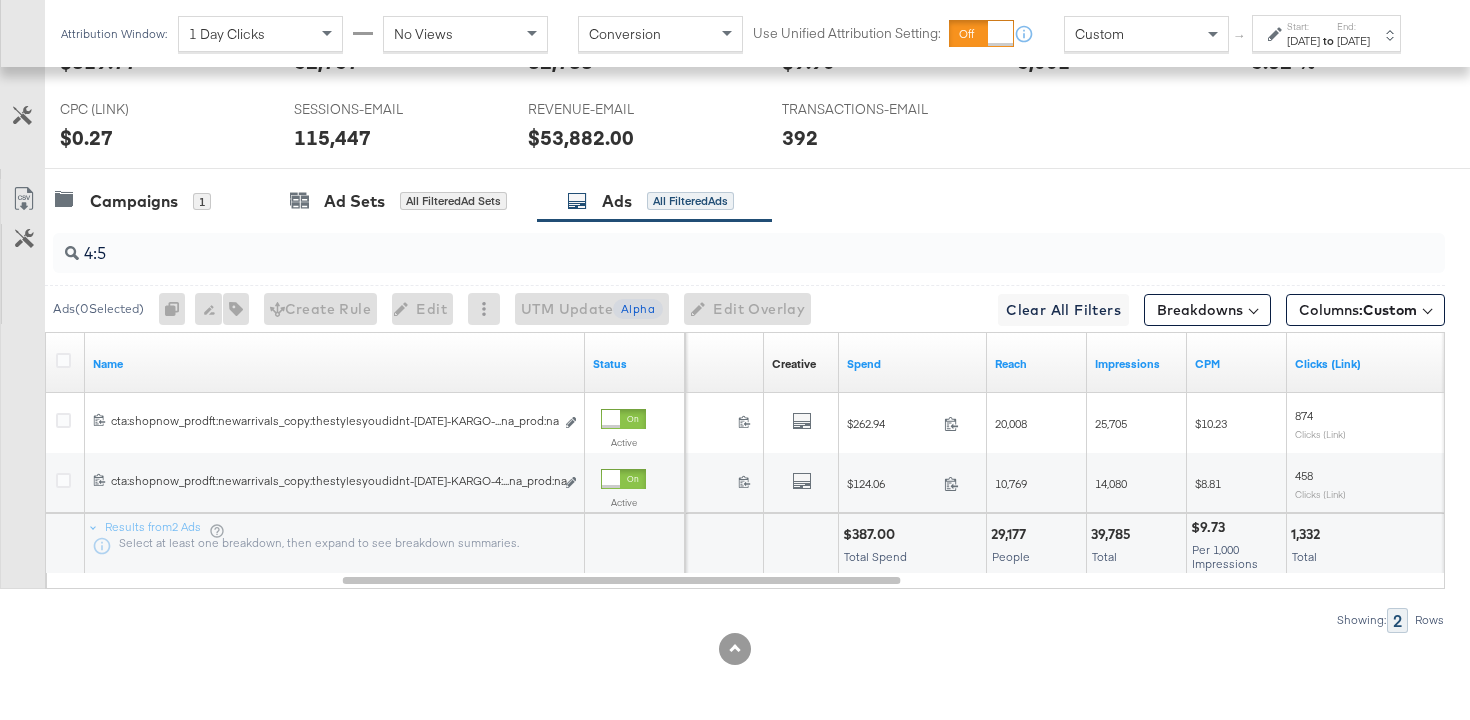
click at [486, 261] on input "4:5" at bounding box center [700, 245] width 1242 height 39
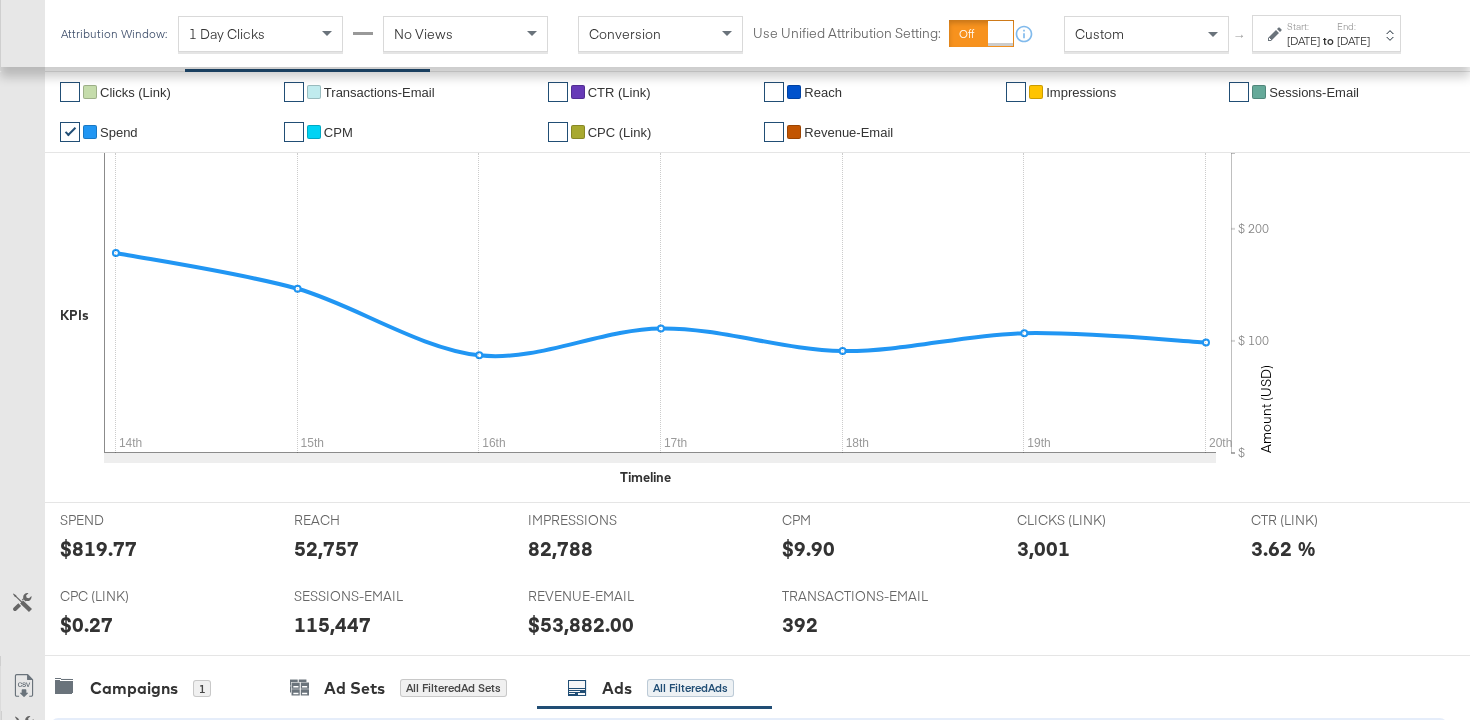
scroll to position [401, 0]
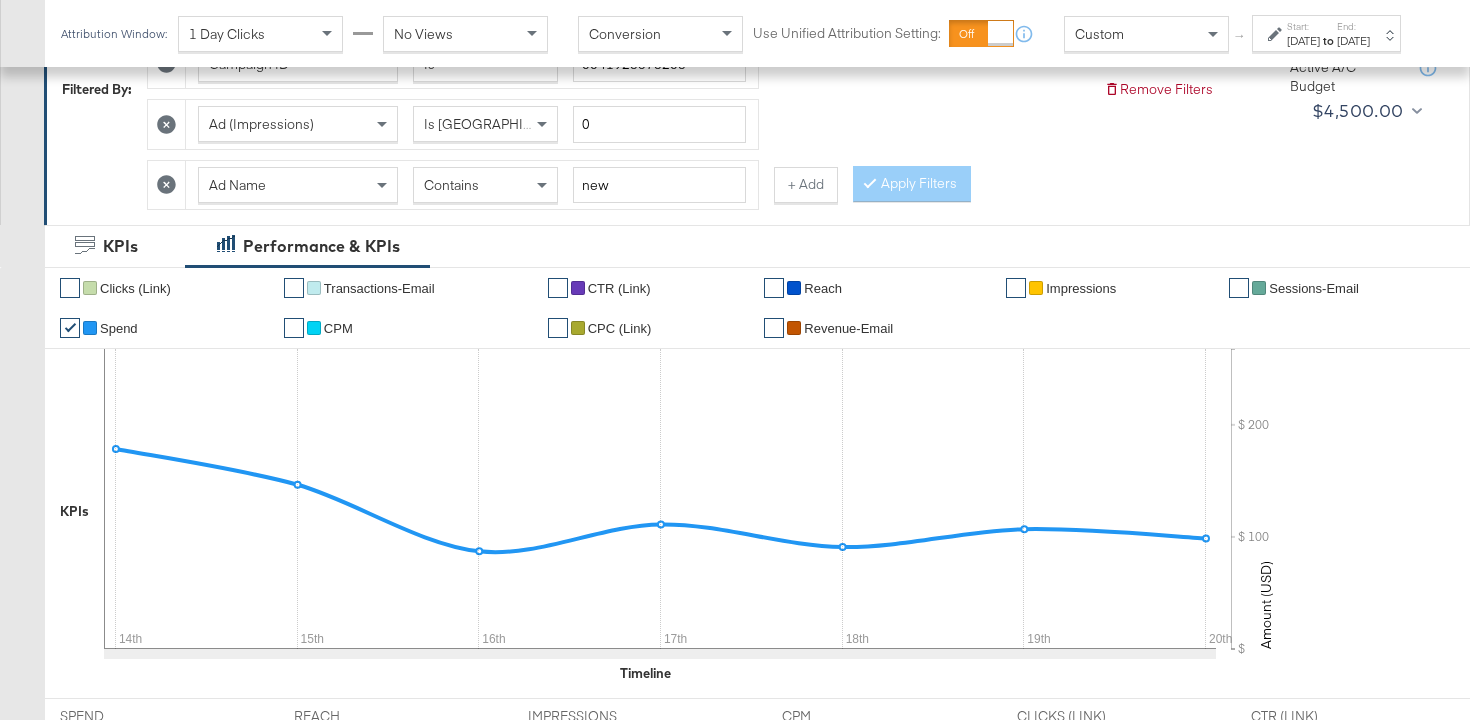
click at [165, 184] on icon at bounding box center [166, 185] width 19 height 19
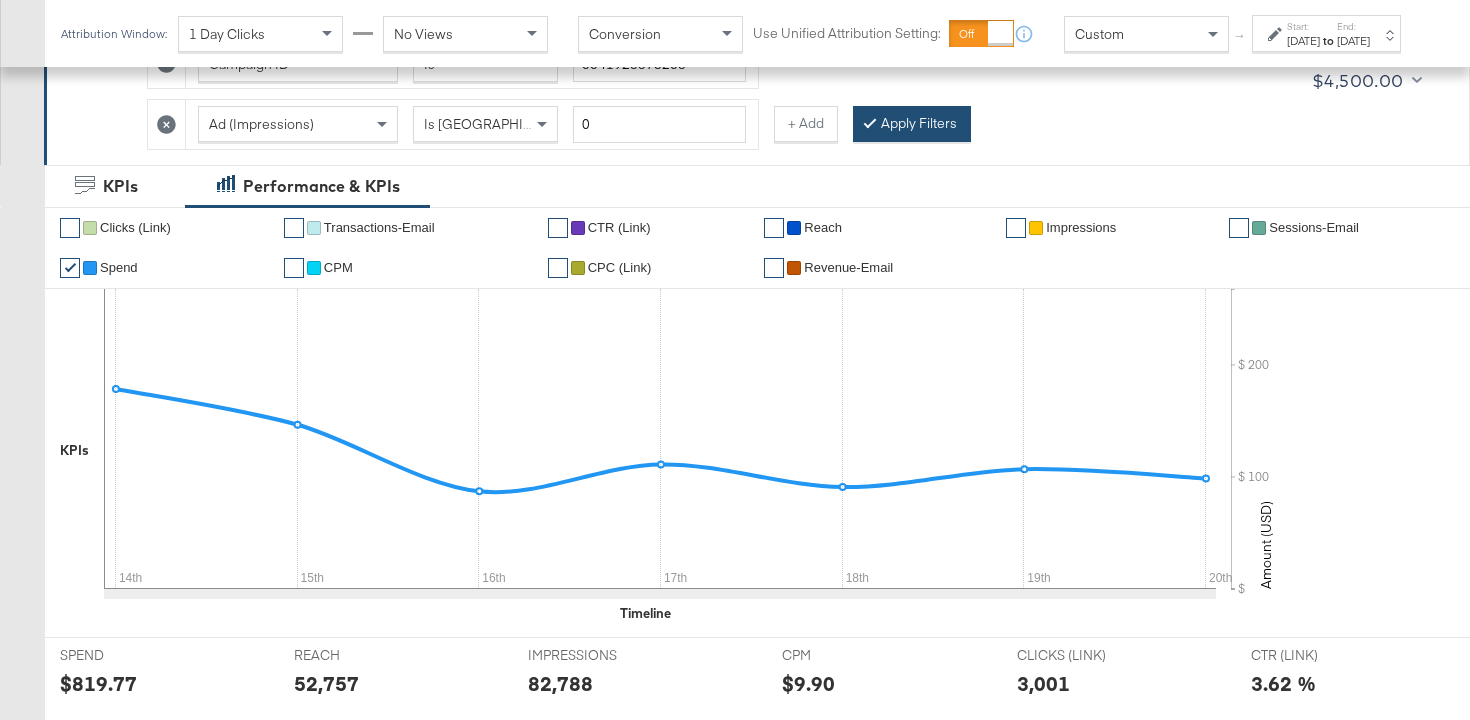
click at [887, 122] on button "Apply Filters" at bounding box center [912, 124] width 118 height 36
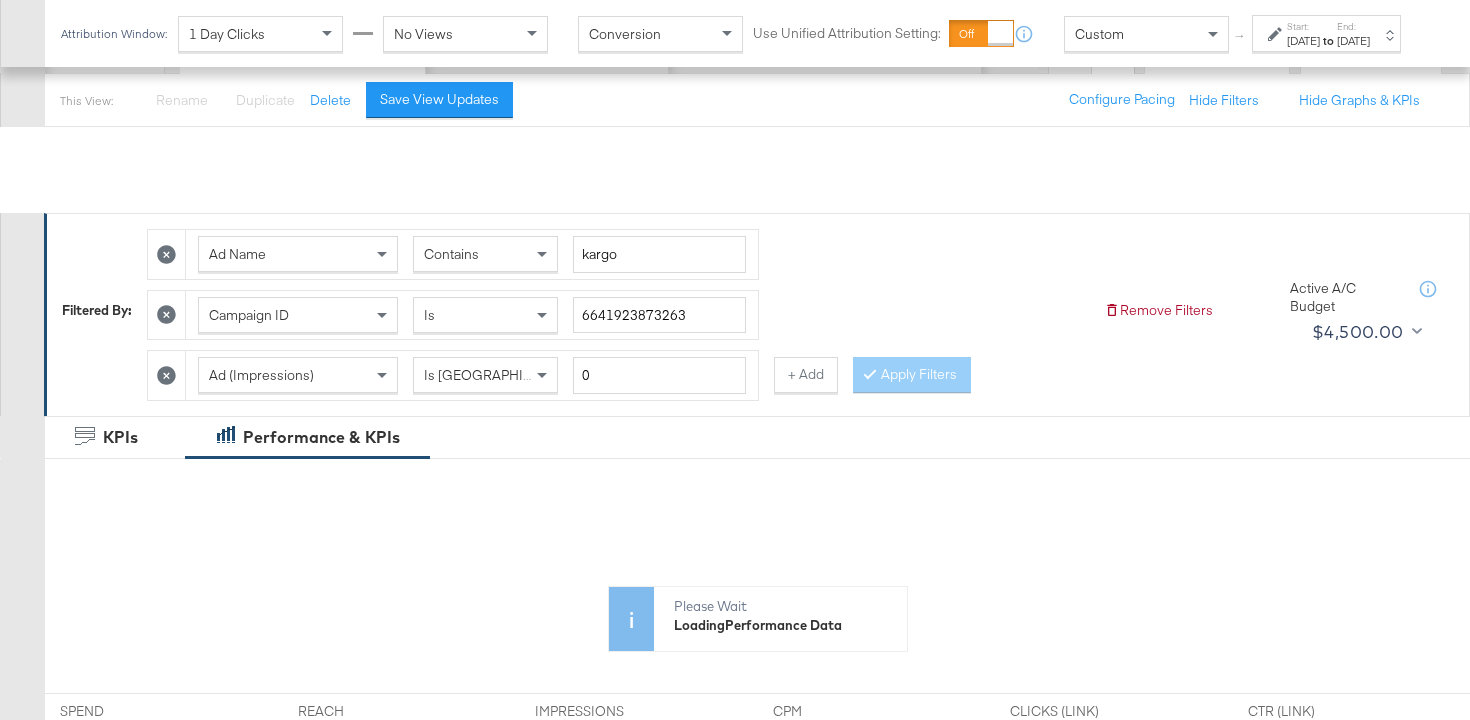
scroll to position [48, 0]
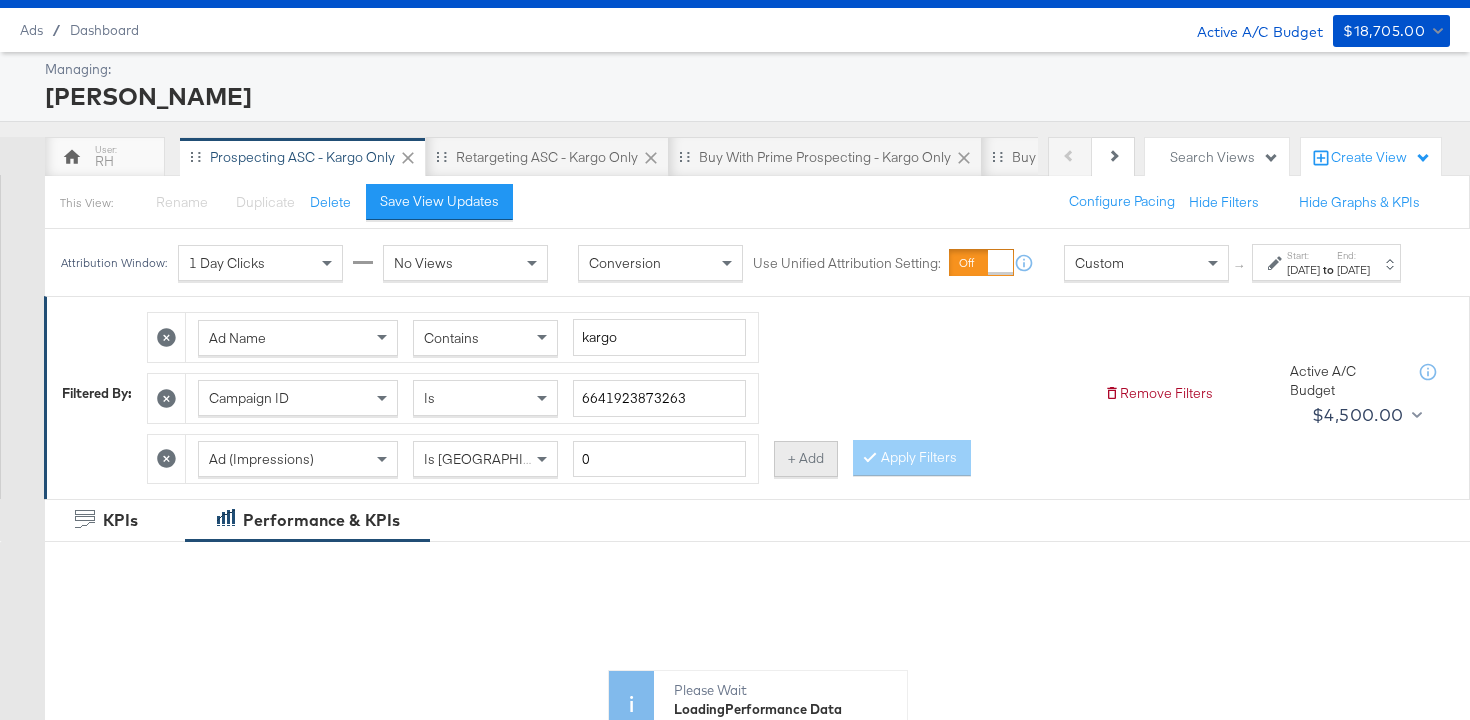
click at [807, 477] on button "+ Add" at bounding box center [806, 459] width 64 height 36
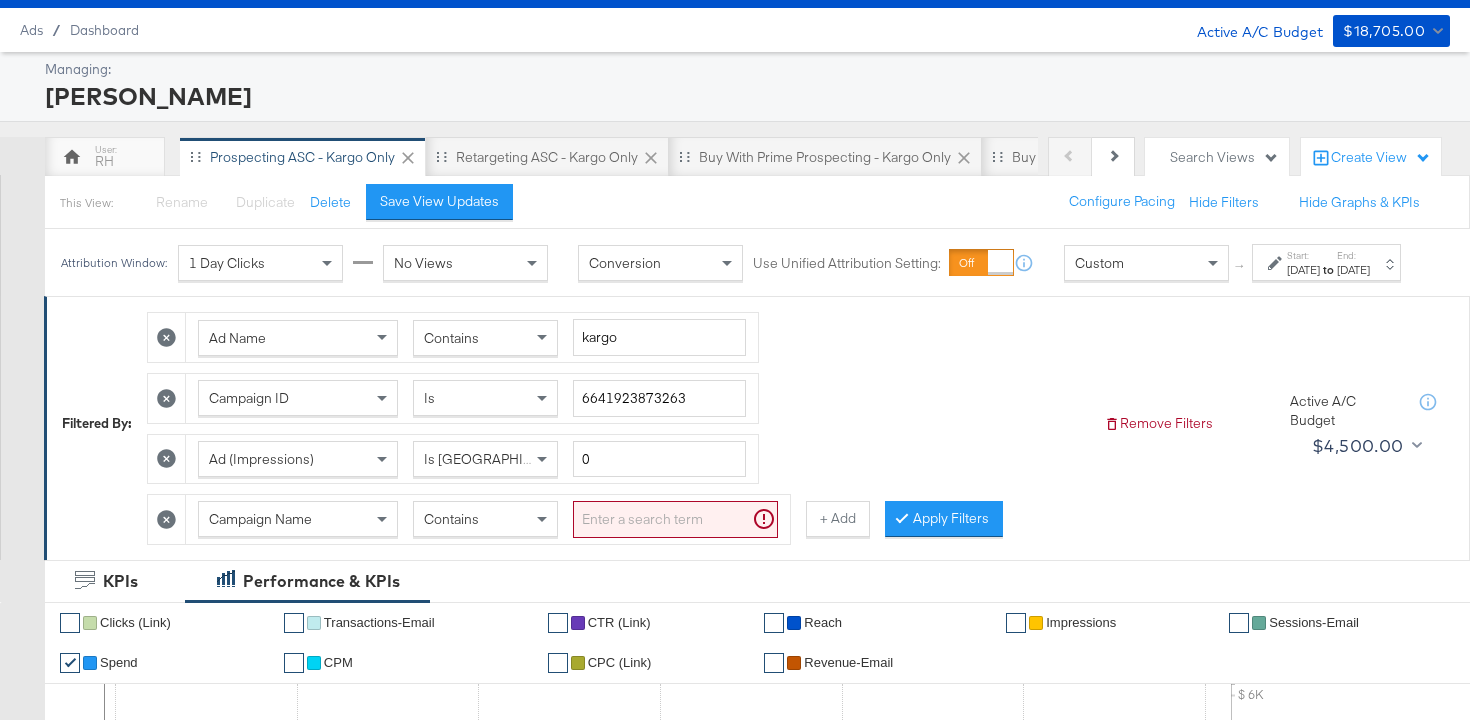
click at [355, 537] on div "Campaign Name" at bounding box center [298, 519] width 200 height 36
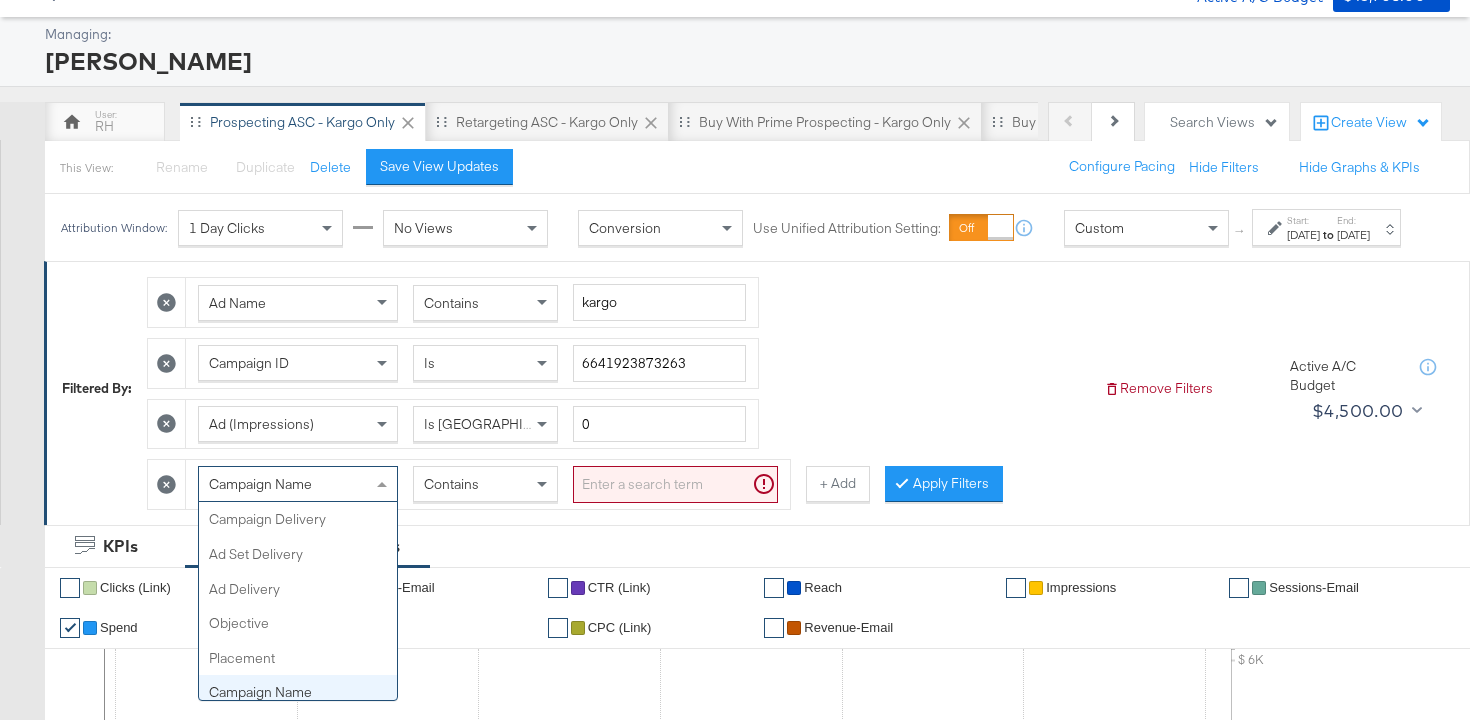
scroll to position [173, 0]
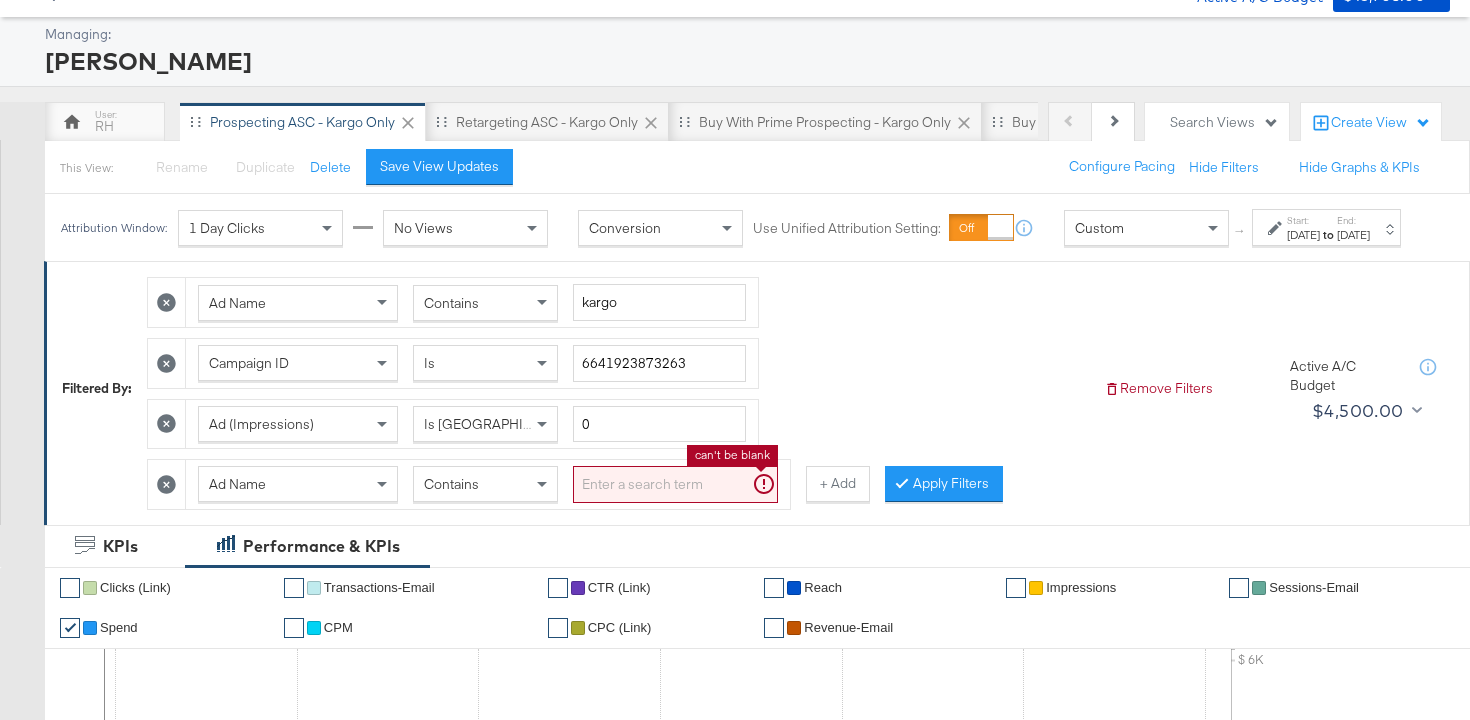
click at [648, 503] on input "search" at bounding box center [675, 484] width 205 height 37
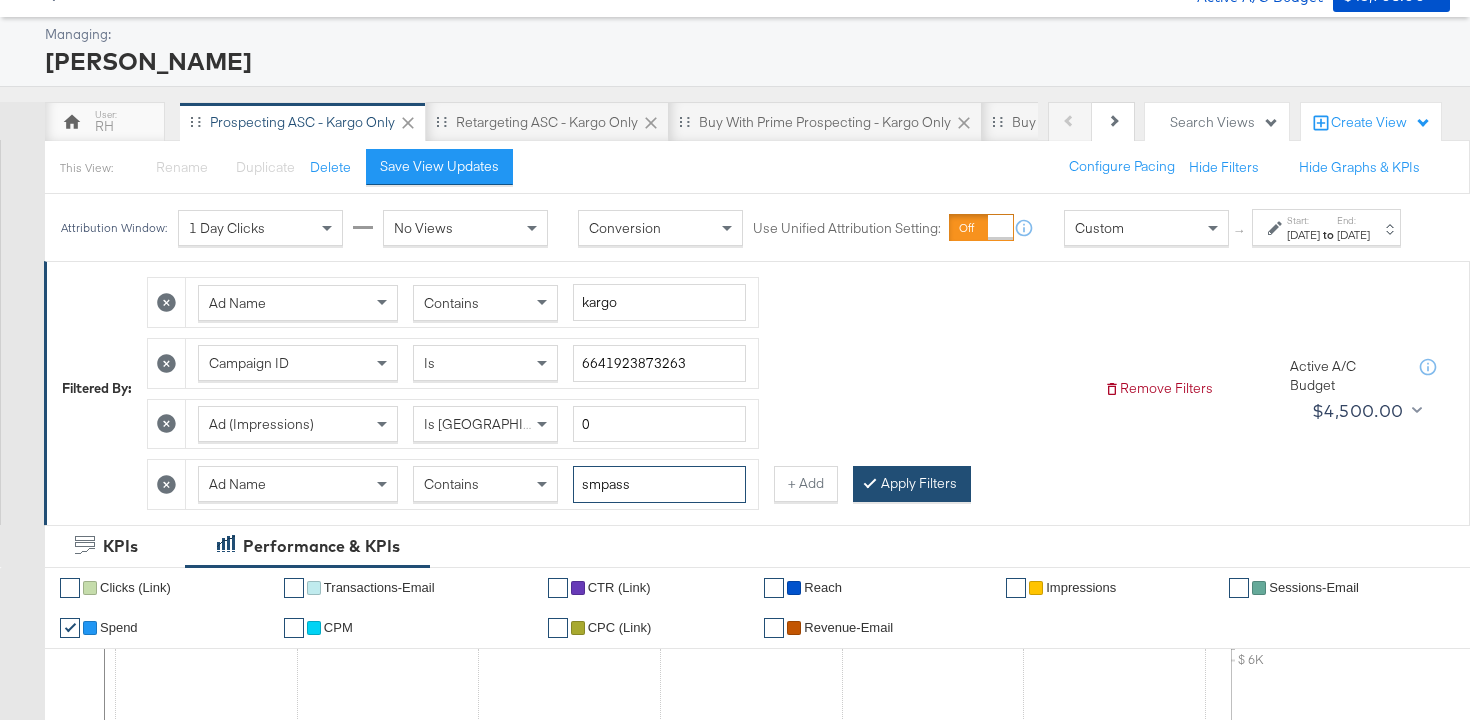
type input "smpass"
click at [894, 498] on button "Apply Filters" at bounding box center [912, 484] width 118 height 36
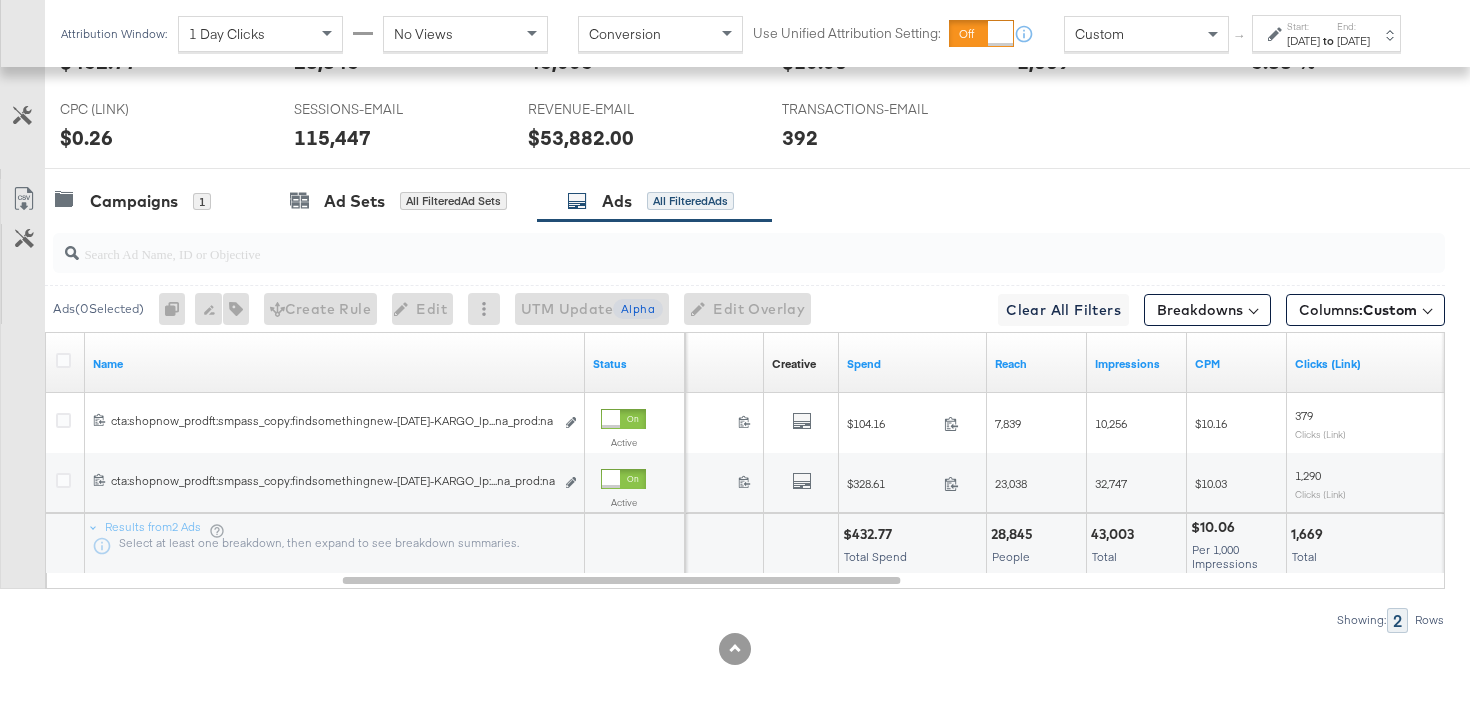
scroll to position [1084, 0]
click at [869, 534] on div "$432.77" at bounding box center [870, 534] width 55 height 19
copy div "432.77"
click at [1008, 534] on div "28,845" at bounding box center [1015, 534] width 48 height 19
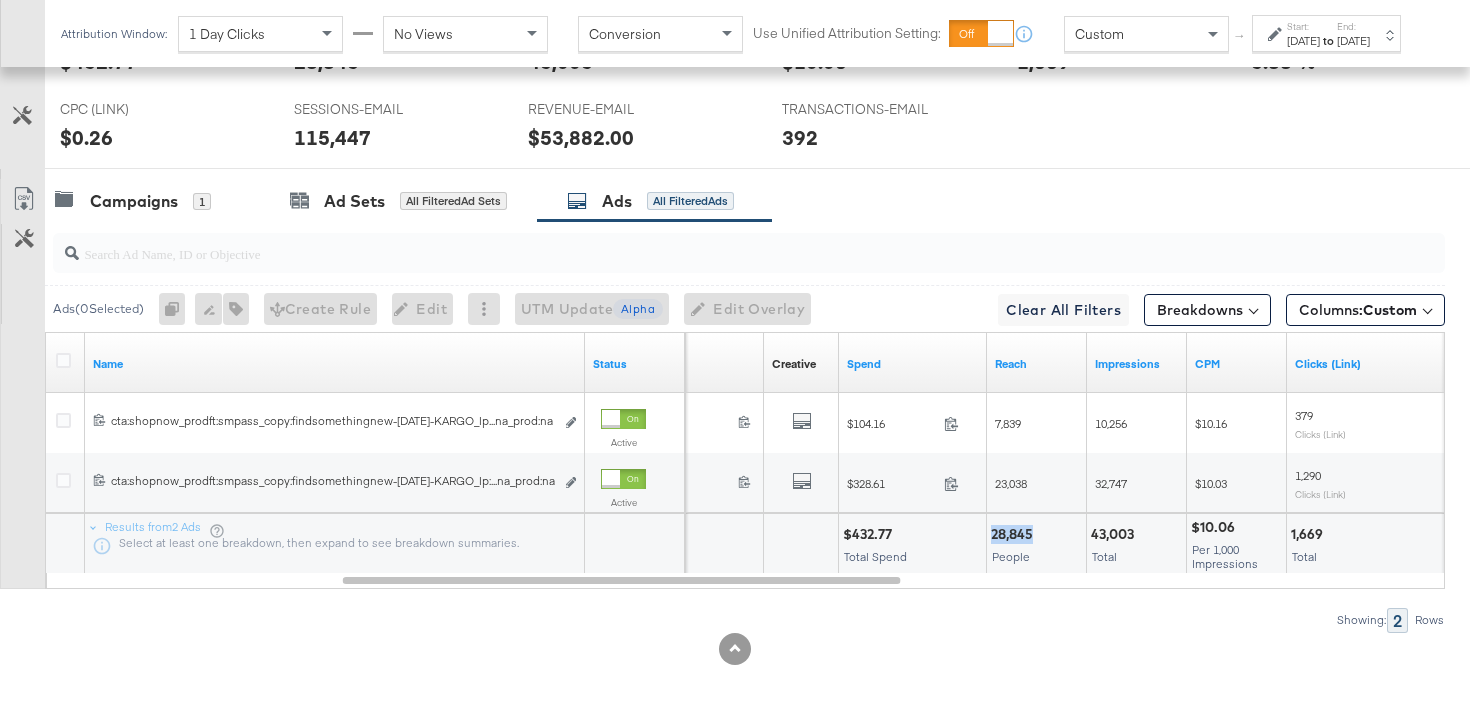
click at [1008, 534] on div "28,845" at bounding box center [1015, 534] width 48 height 19
copy div "28,845"
click at [1130, 535] on div "43,003" at bounding box center [1115, 534] width 49 height 19
copy div "43,003"
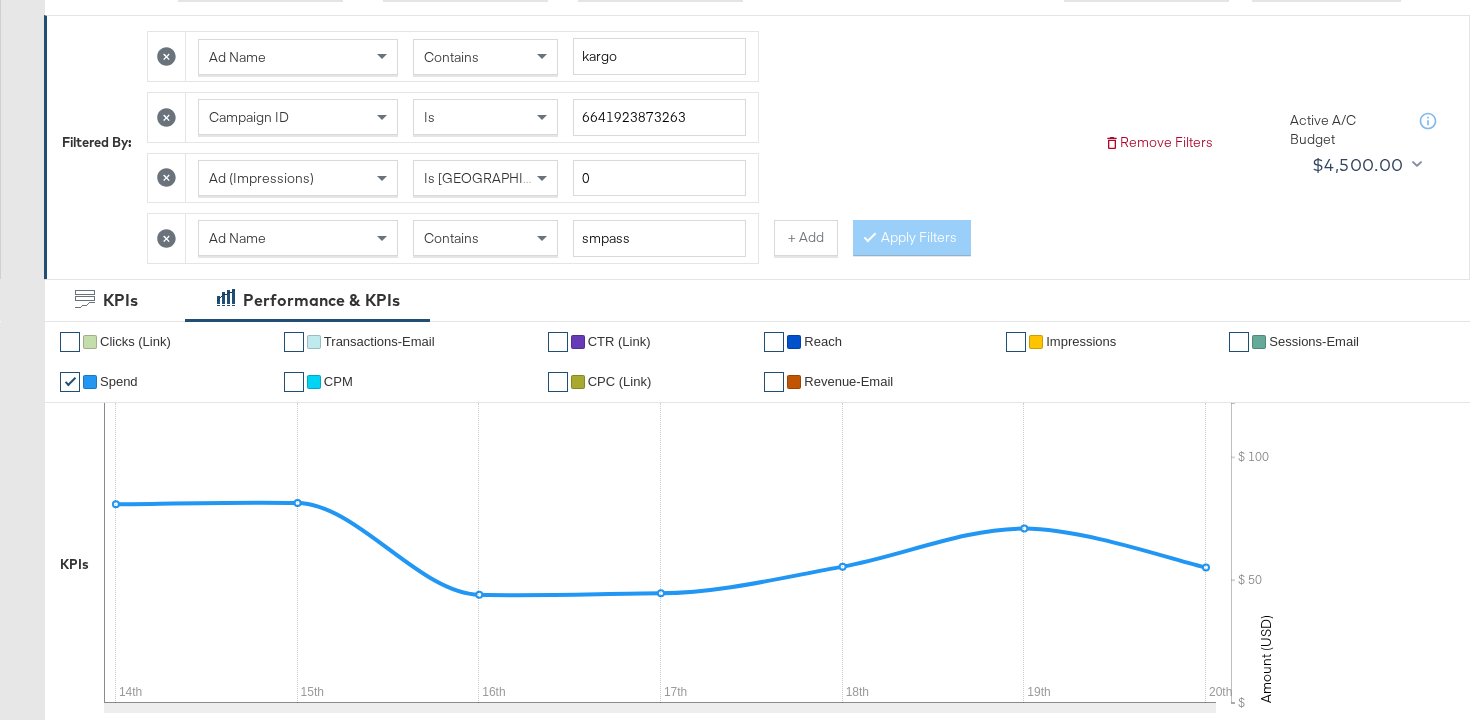
scroll to position [0, 0]
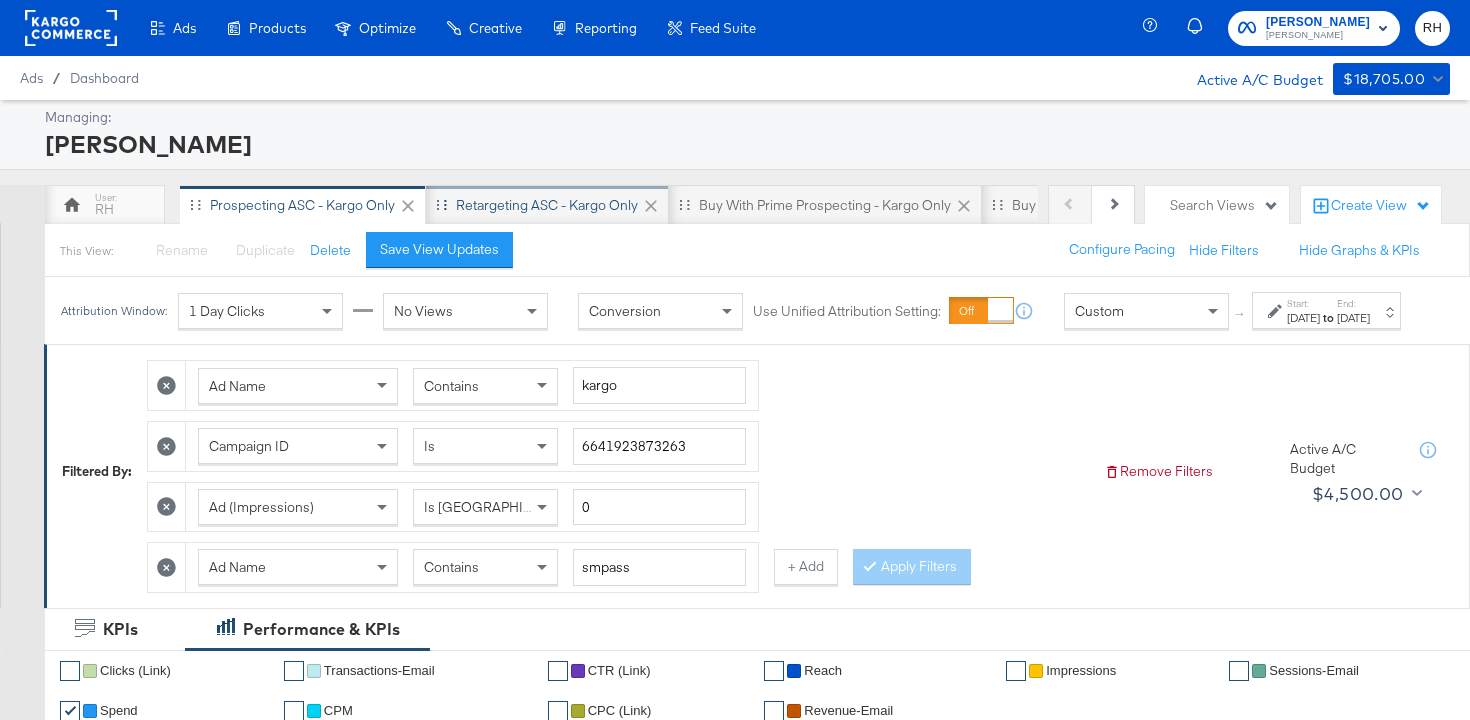
click at [555, 218] on div "Retargeting ASC - Kargo only" at bounding box center [547, 205] width 243 height 40
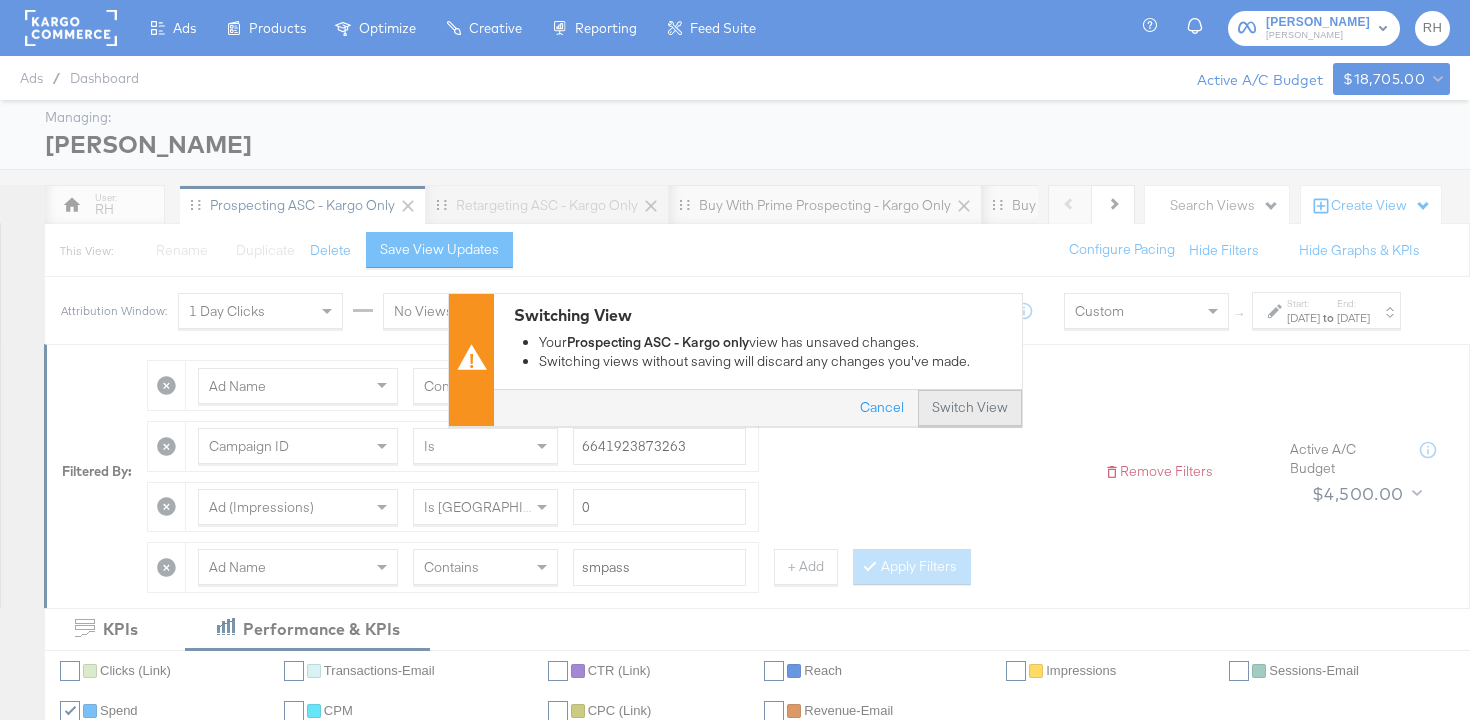
click at [966, 402] on button "Switch View" at bounding box center [970, 409] width 104 height 36
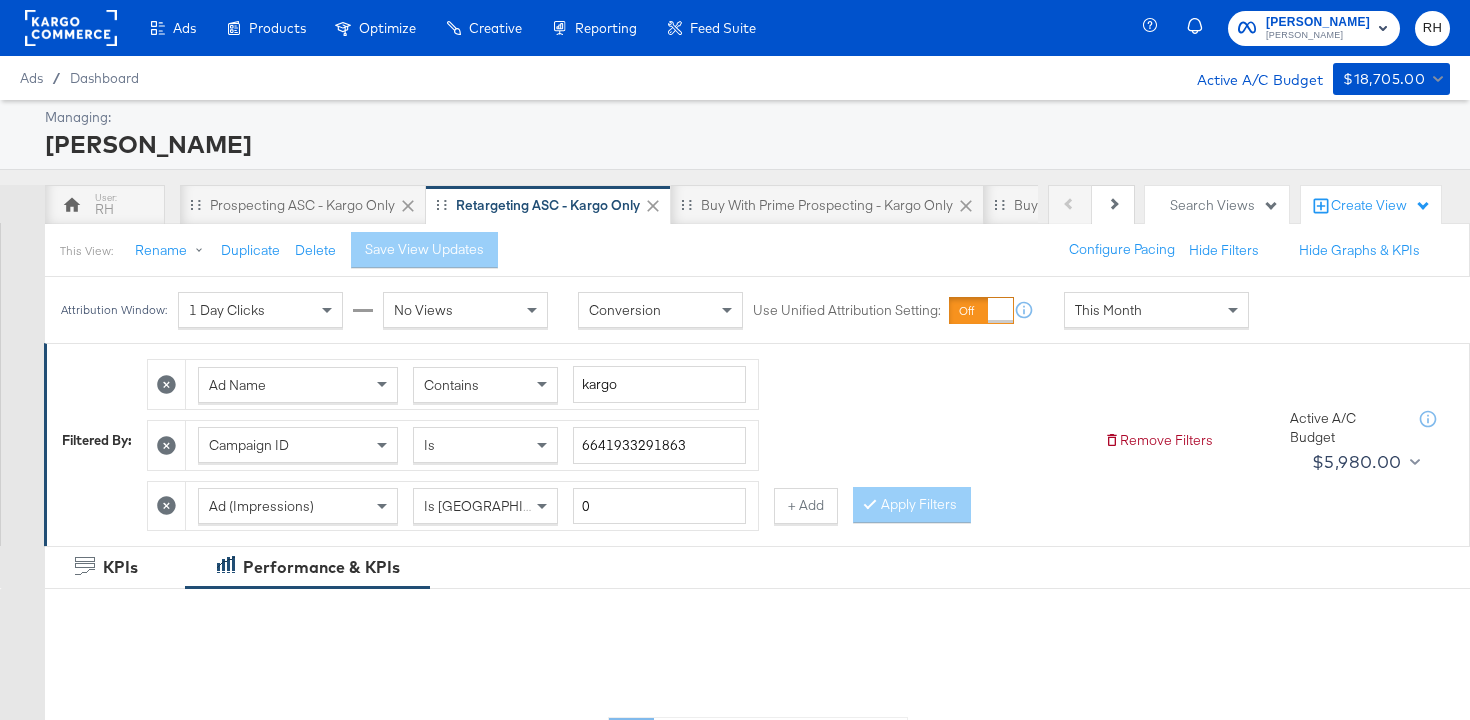
click at [1117, 313] on span "This Month" at bounding box center [1108, 310] width 67 height 18
click at [1287, 326] on div "[DATE]" at bounding box center [1303, 318] width 33 height 16
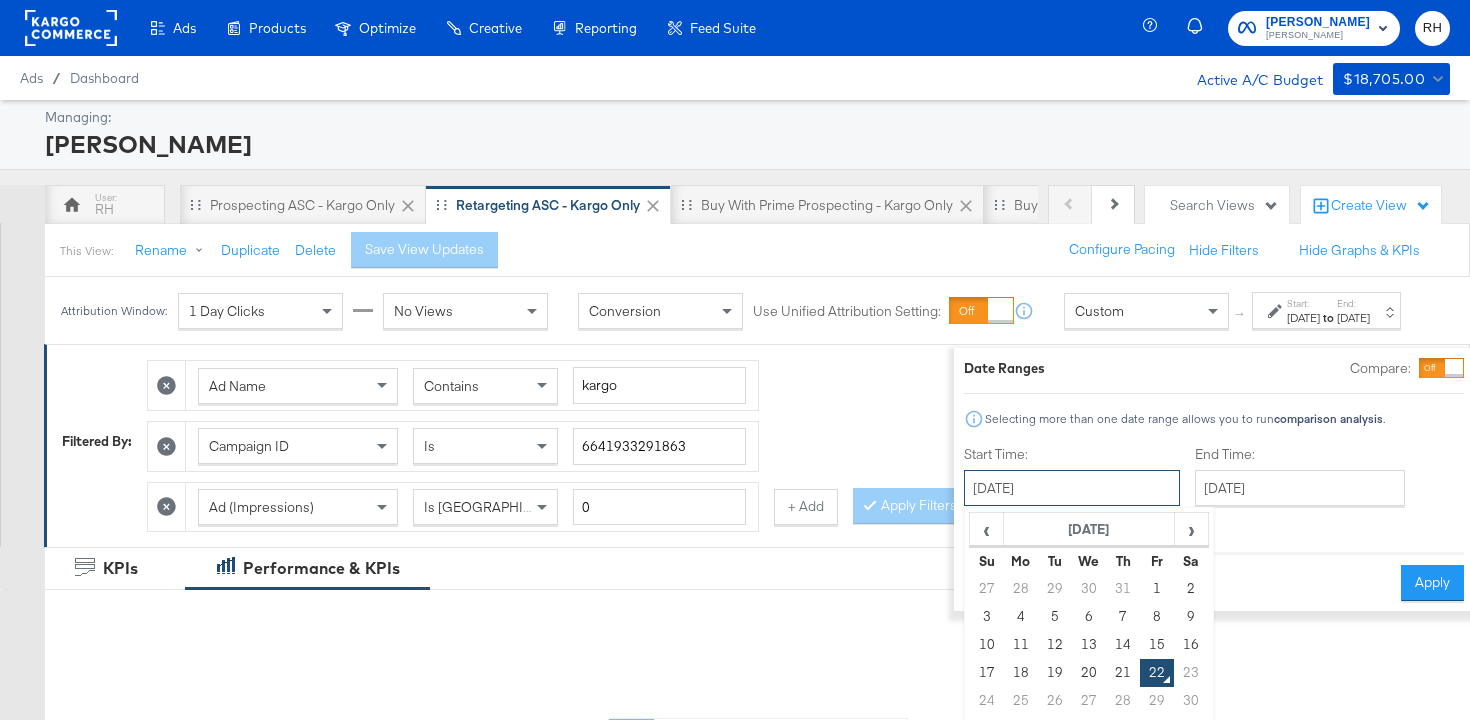
click at [1081, 498] on input "[DATE]" at bounding box center [1072, 488] width 216 height 36
click at [1106, 640] on td "14" at bounding box center [1123, 645] width 34 height 28
type input "[DATE]"
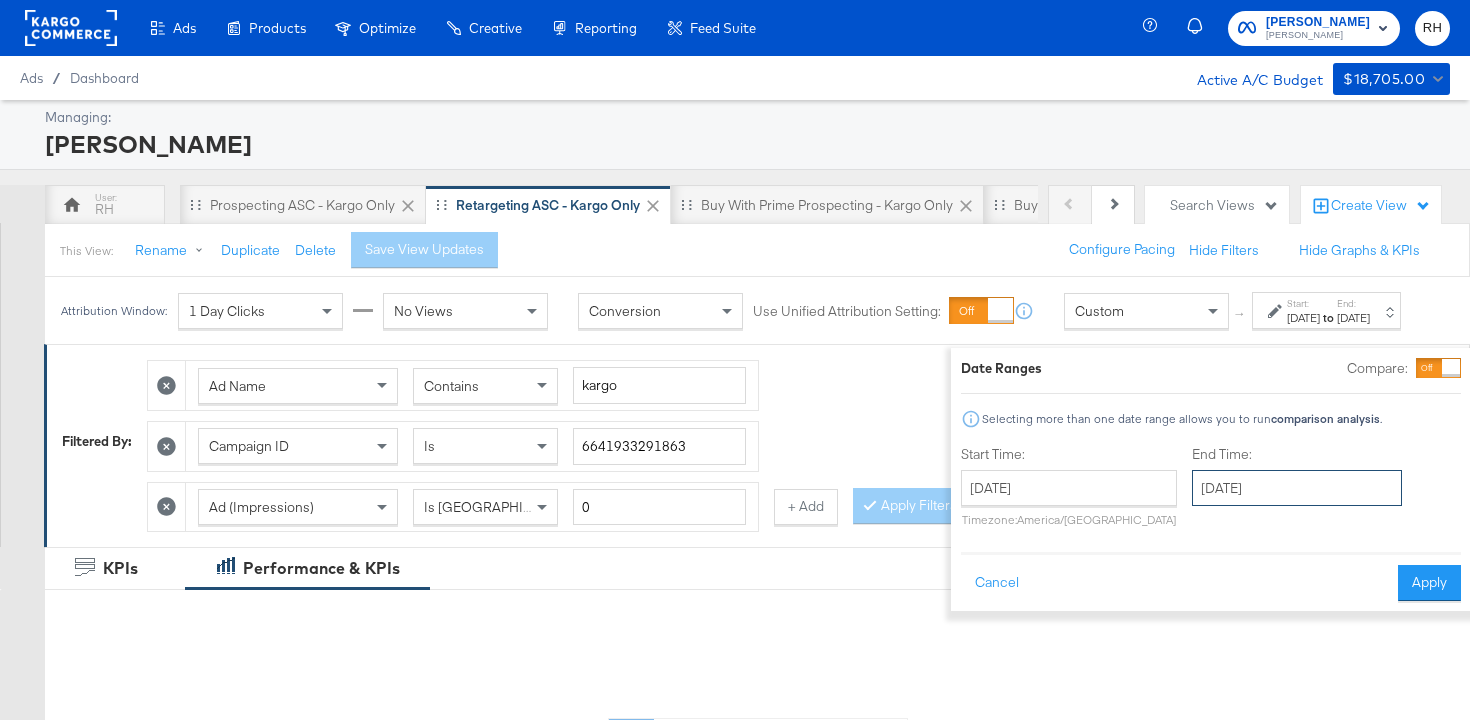
click at [1192, 490] on input "[DATE]" at bounding box center [1297, 488] width 210 height 36
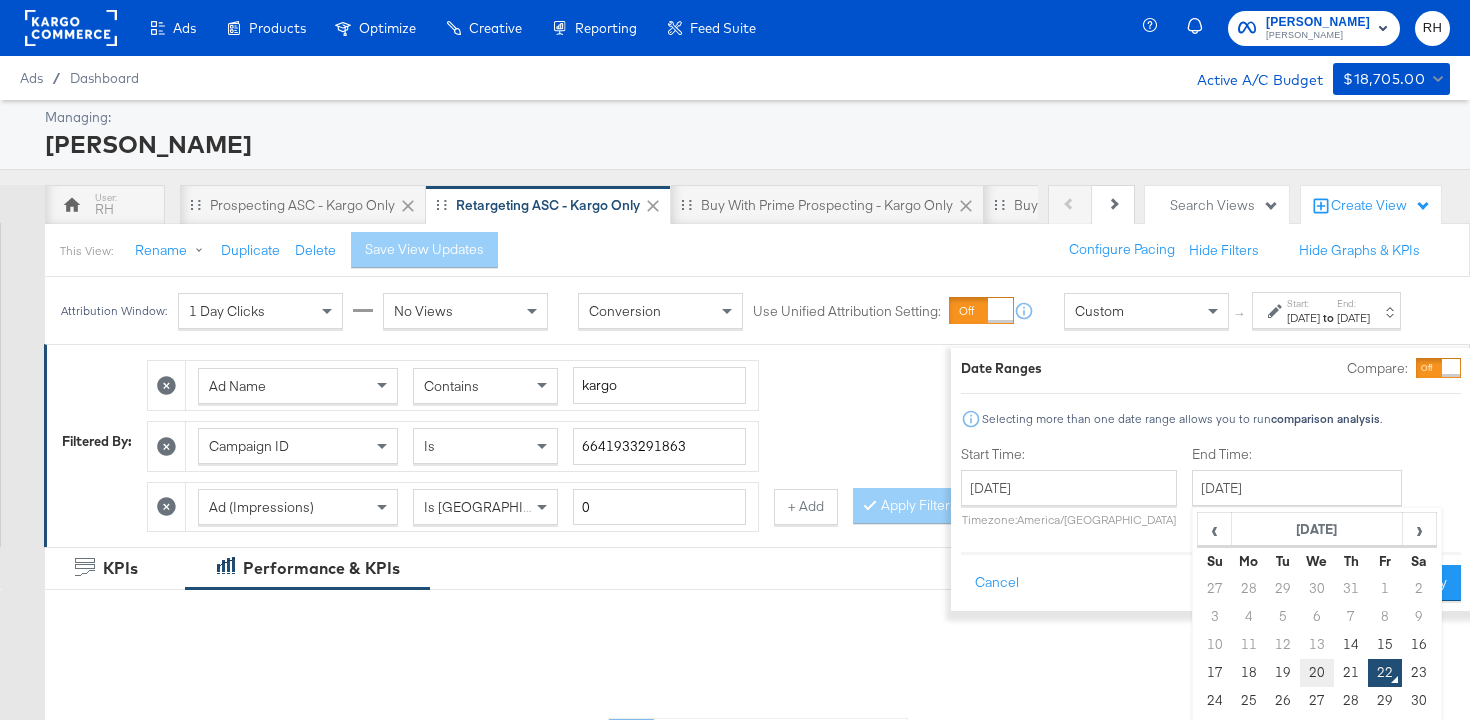
click at [1300, 672] on td "20" at bounding box center [1317, 673] width 34 height 28
type input "[DATE]"
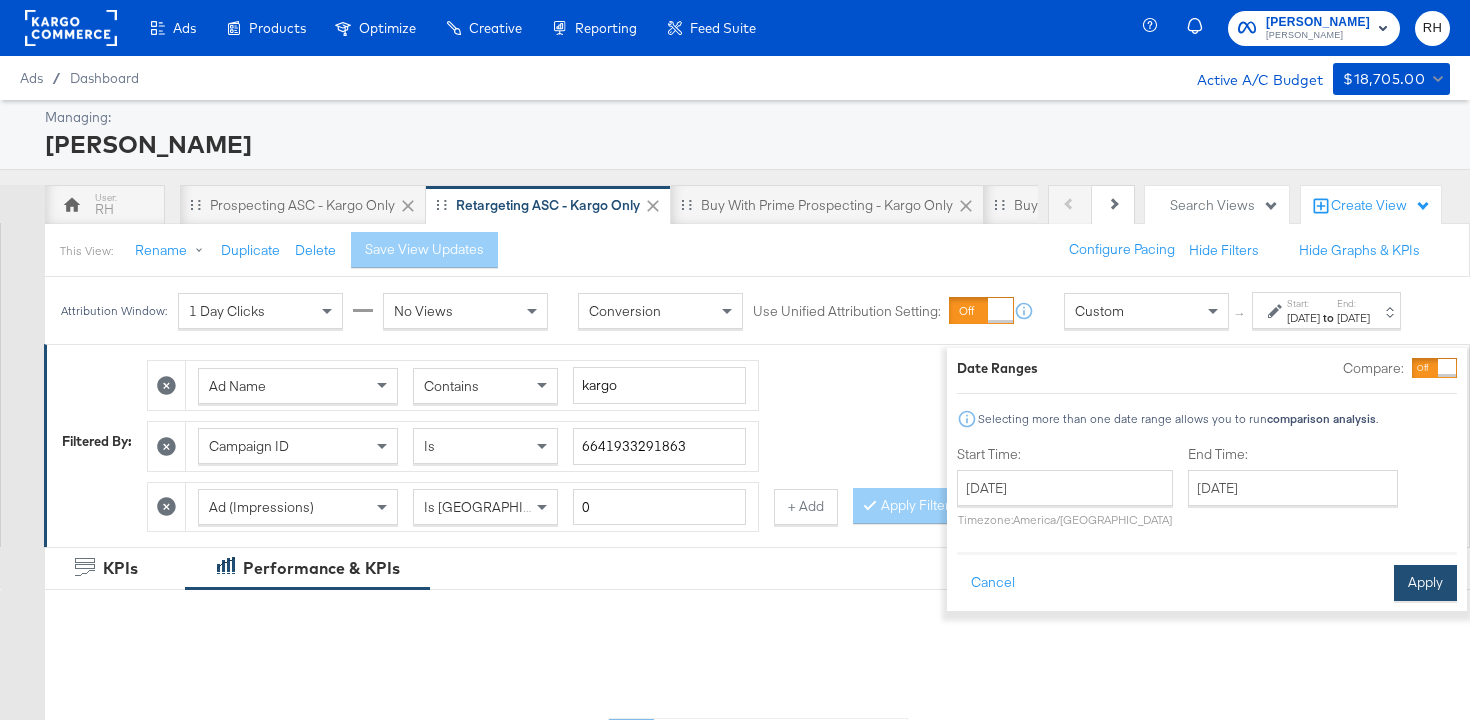
click at [1394, 585] on button "Apply" at bounding box center [1425, 583] width 63 height 36
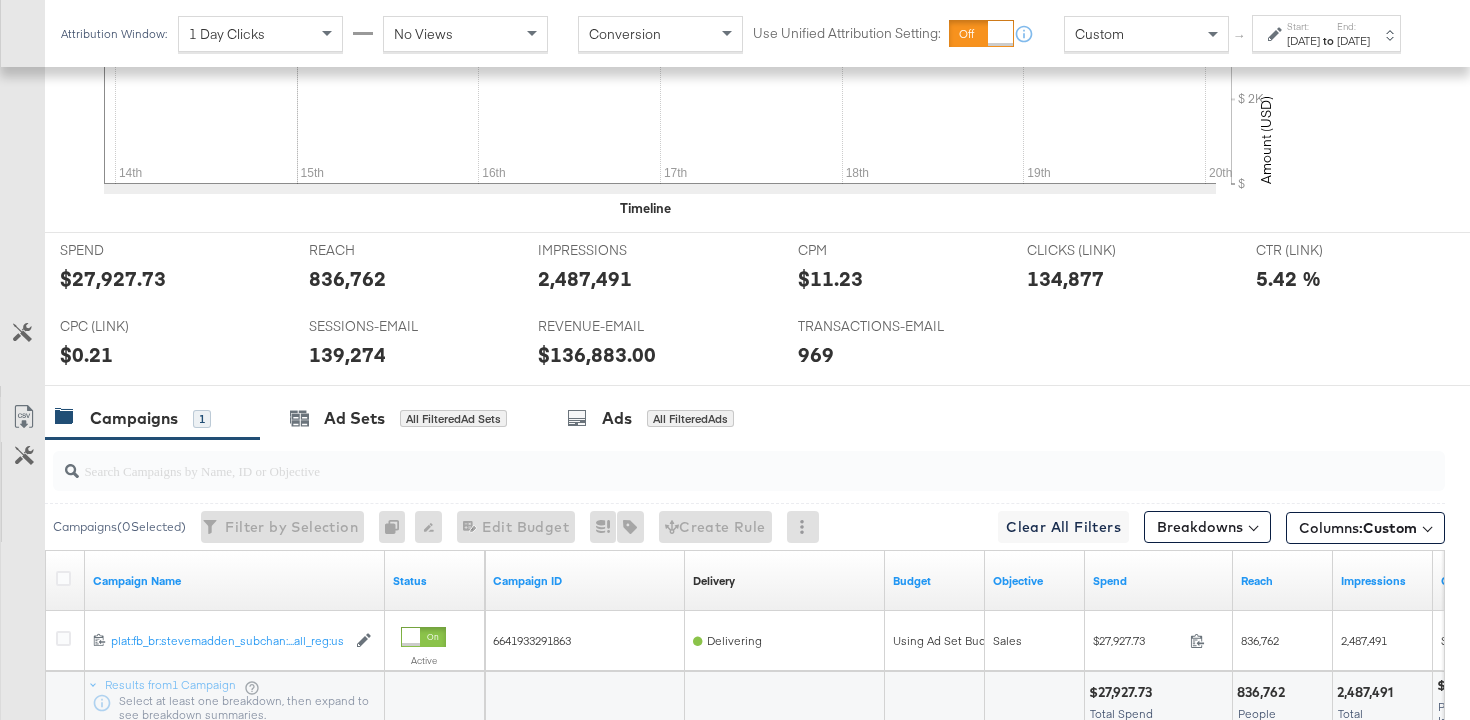
scroll to position [964, 0]
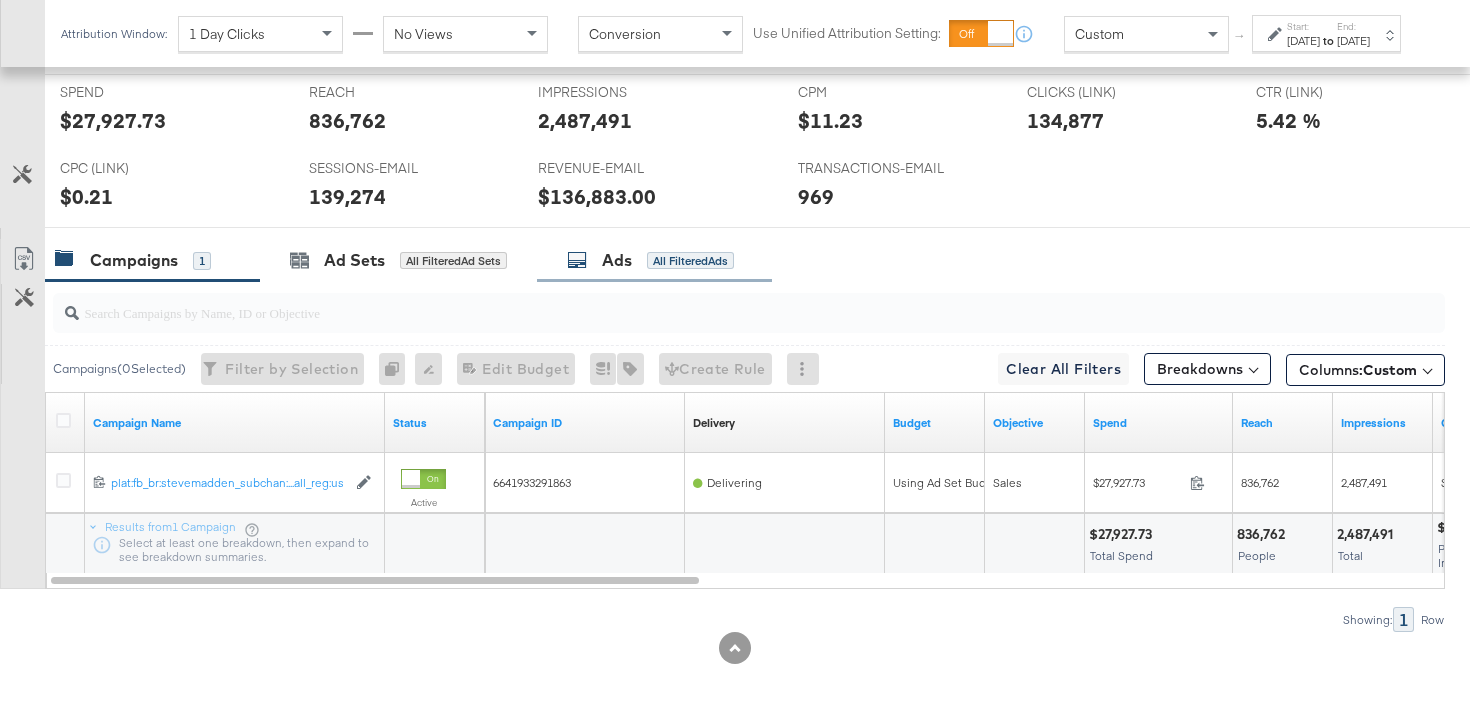
click at [670, 268] on div "All Filtered Ads" at bounding box center [690, 261] width 87 height 18
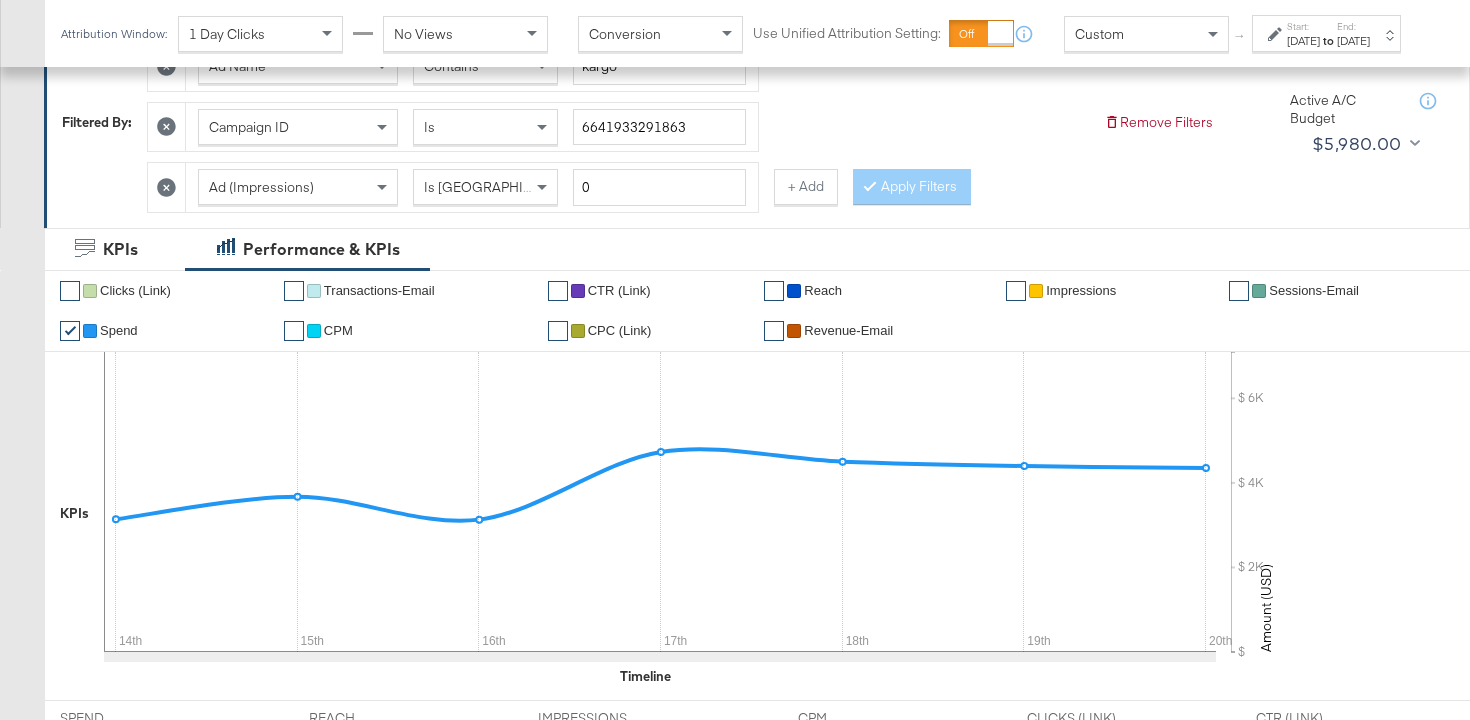
scroll to position [323, 0]
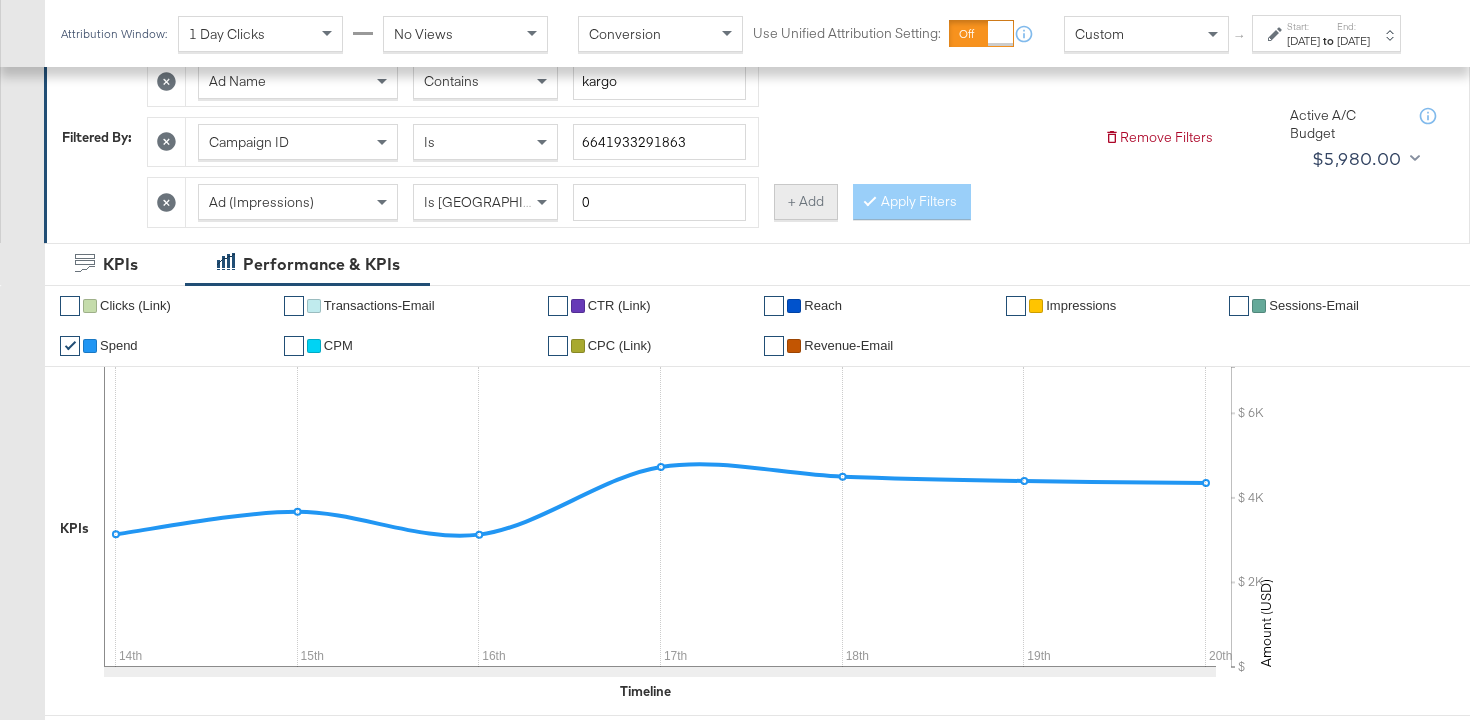
click at [803, 212] on button "+ Add" at bounding box center [806, 202] width 64 height 36
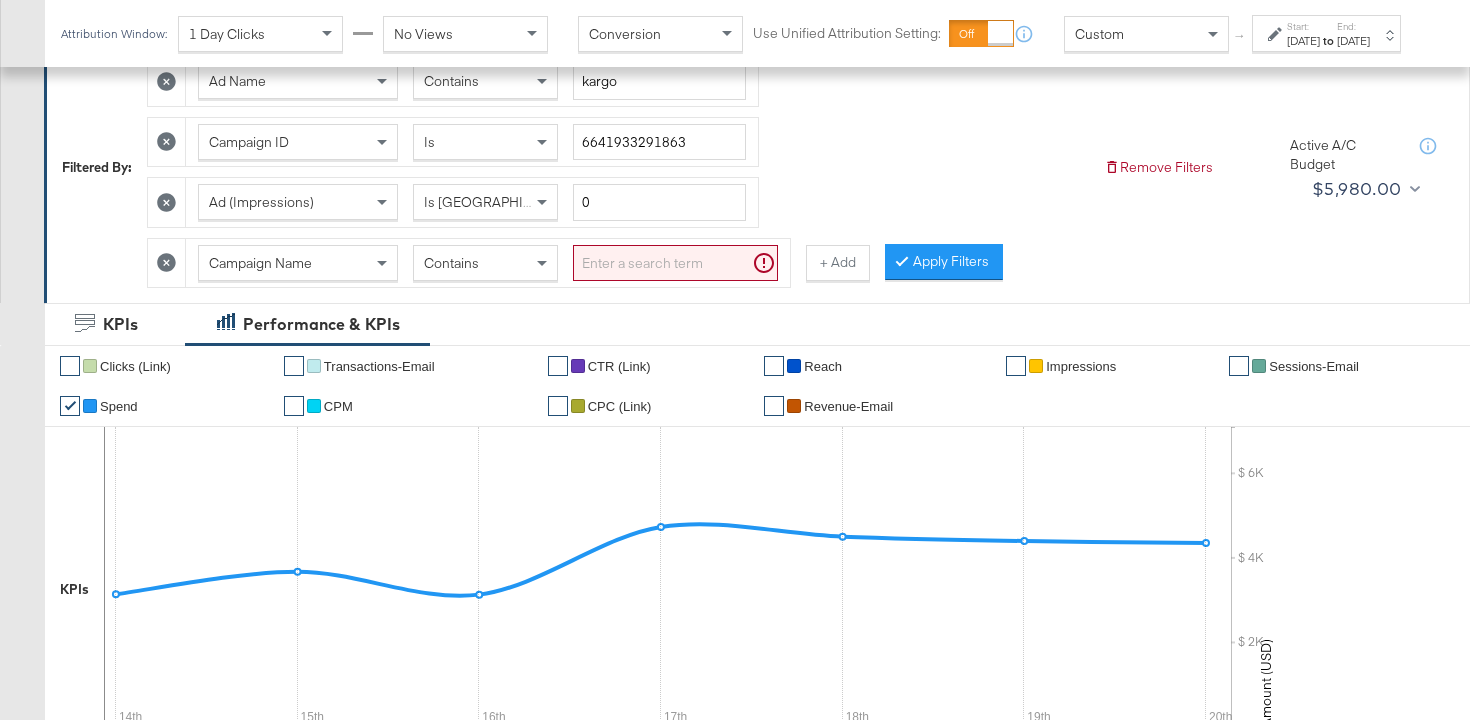
click at [231, 268] on span "Campaign Name" at bounding box center [260, 263] width 103 height 18
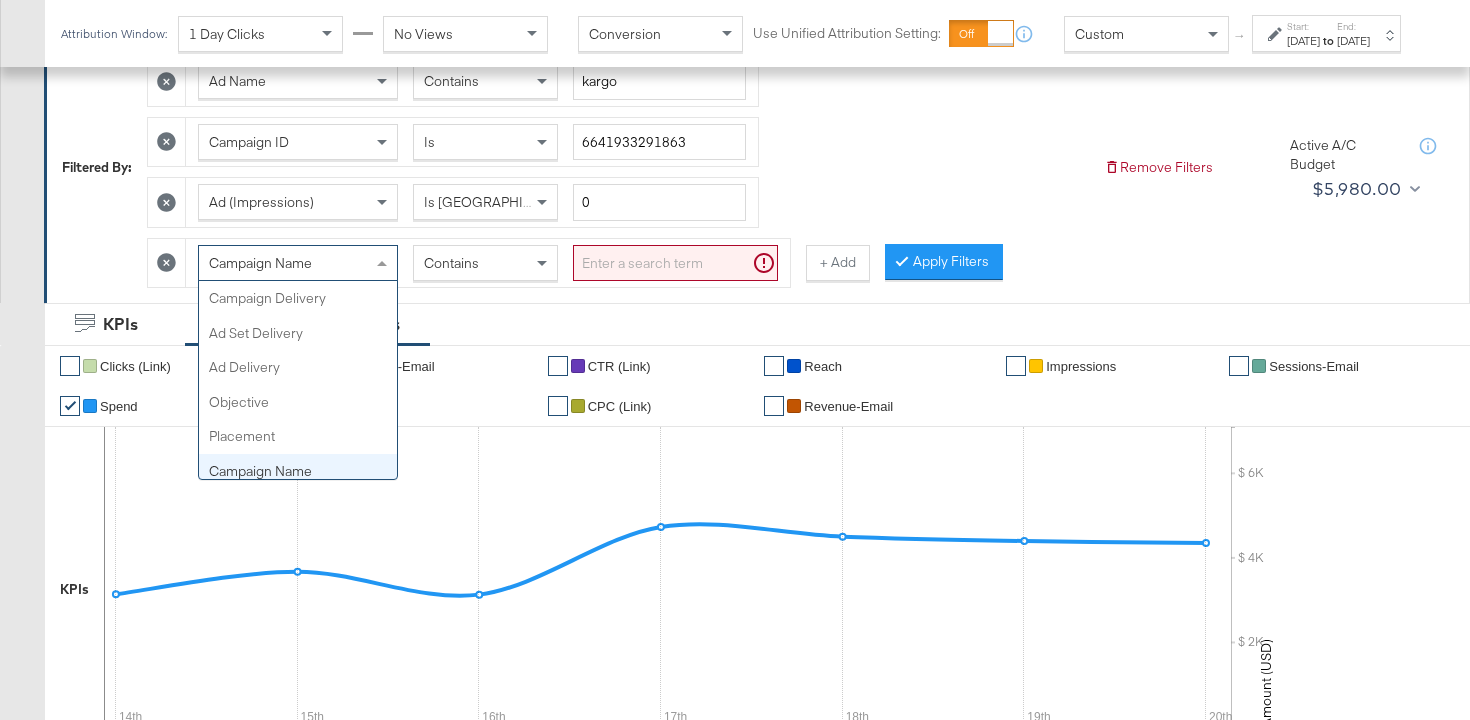
scroll to position [173, 0]
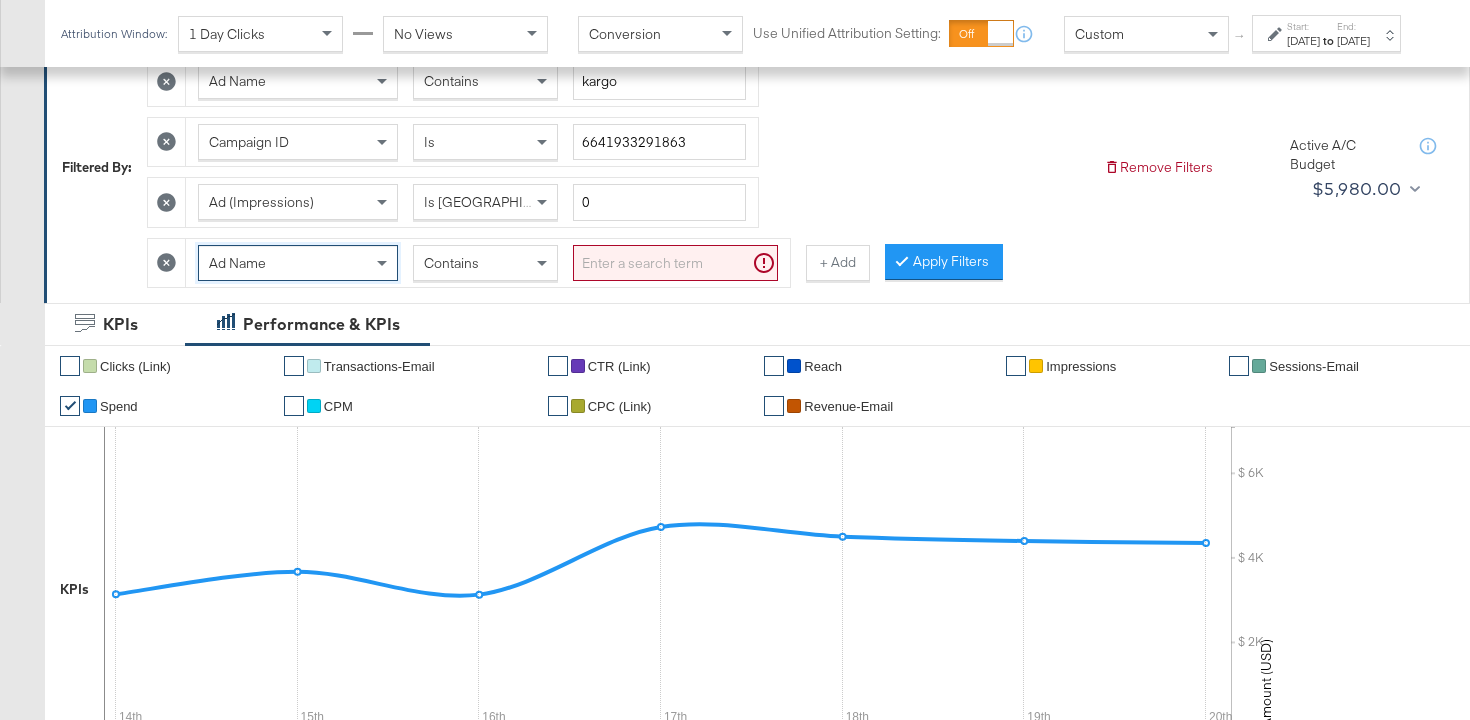
click at [591, 261] on input "search" at bounding box center [675, 263] width 205 height 37
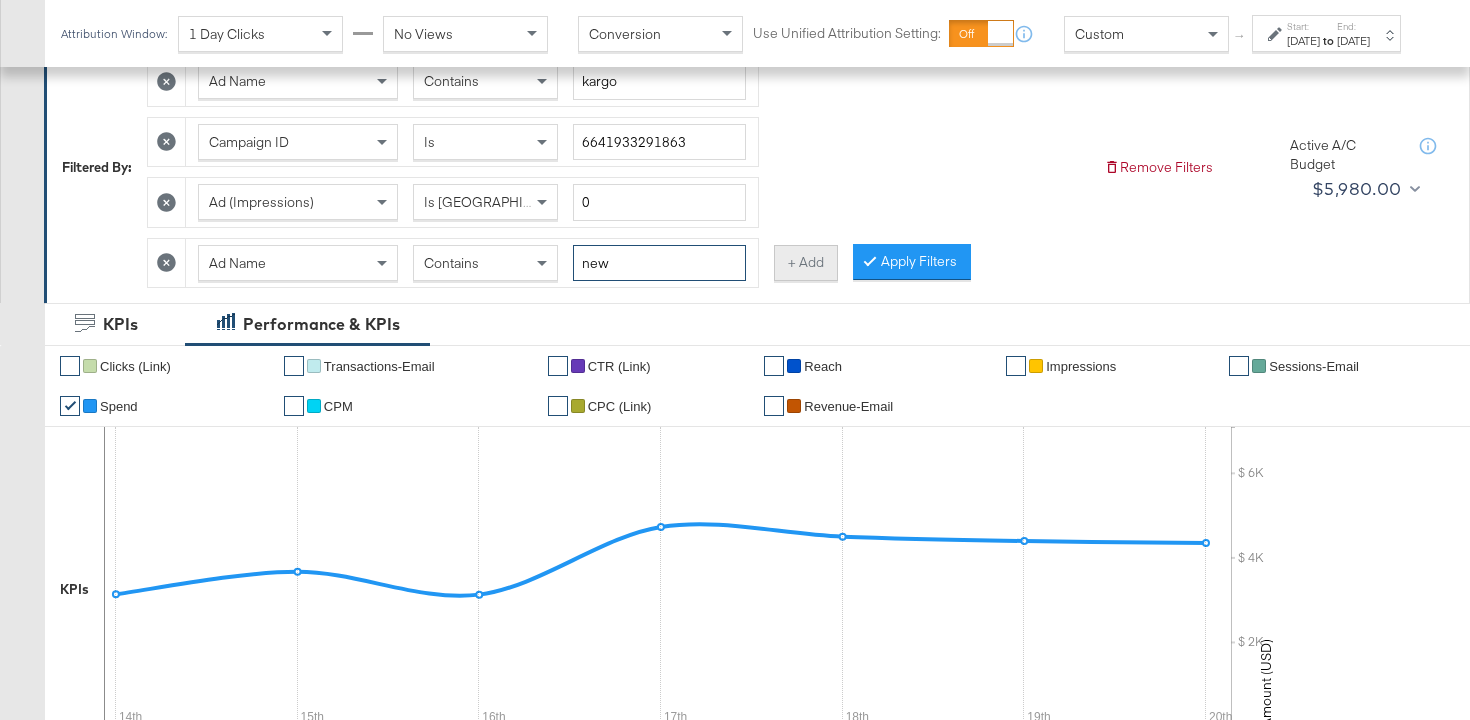
type input "new"
click at [808, 258] on button "+ Add" at bounding box center [806, 263] width 64 height 36
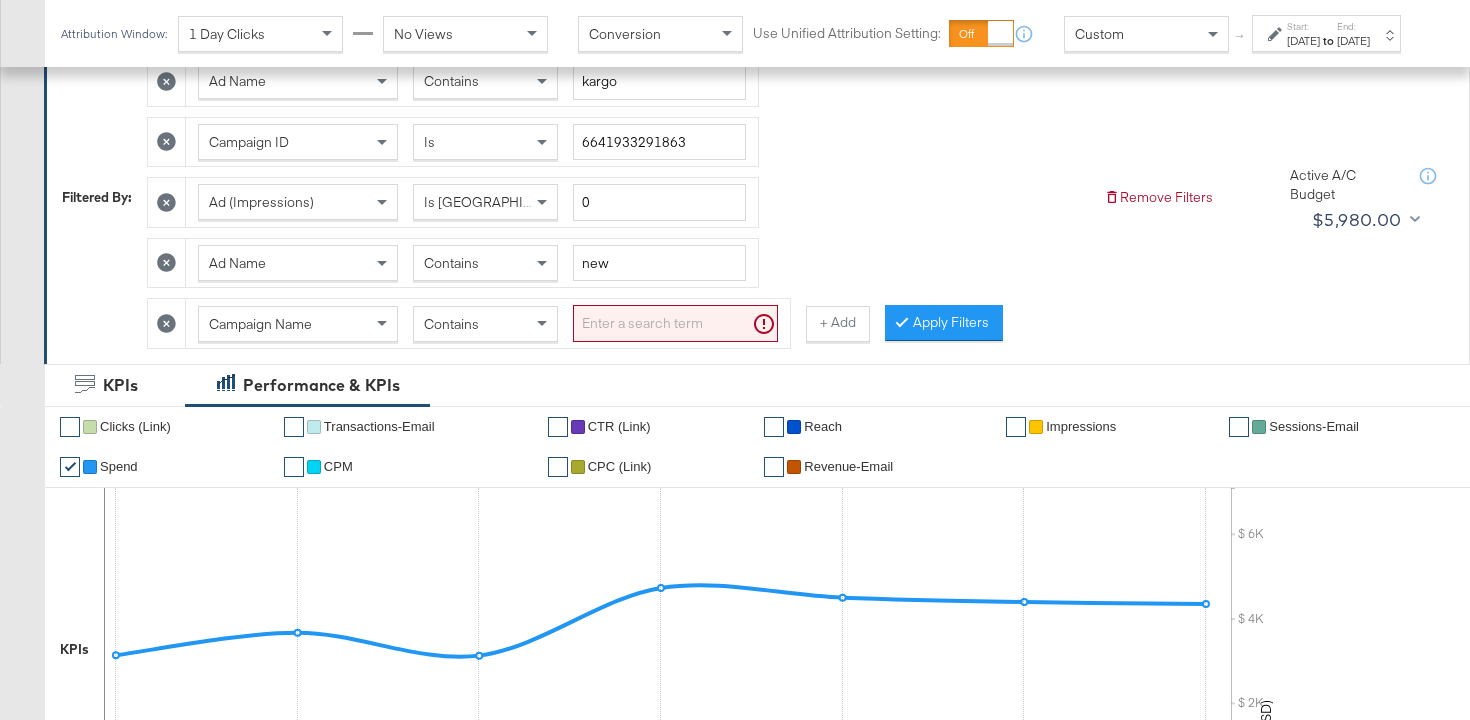
click at [227, 324] on span "Campaign Name" at bounding box center [260, 324] width 103 height 18
click at [446, 328] on span "Contains" at bounding box center [451, 324] width 55 height 18
click at [596, 318] on input "search" at bounding box center [675, 323] width 205 height 37
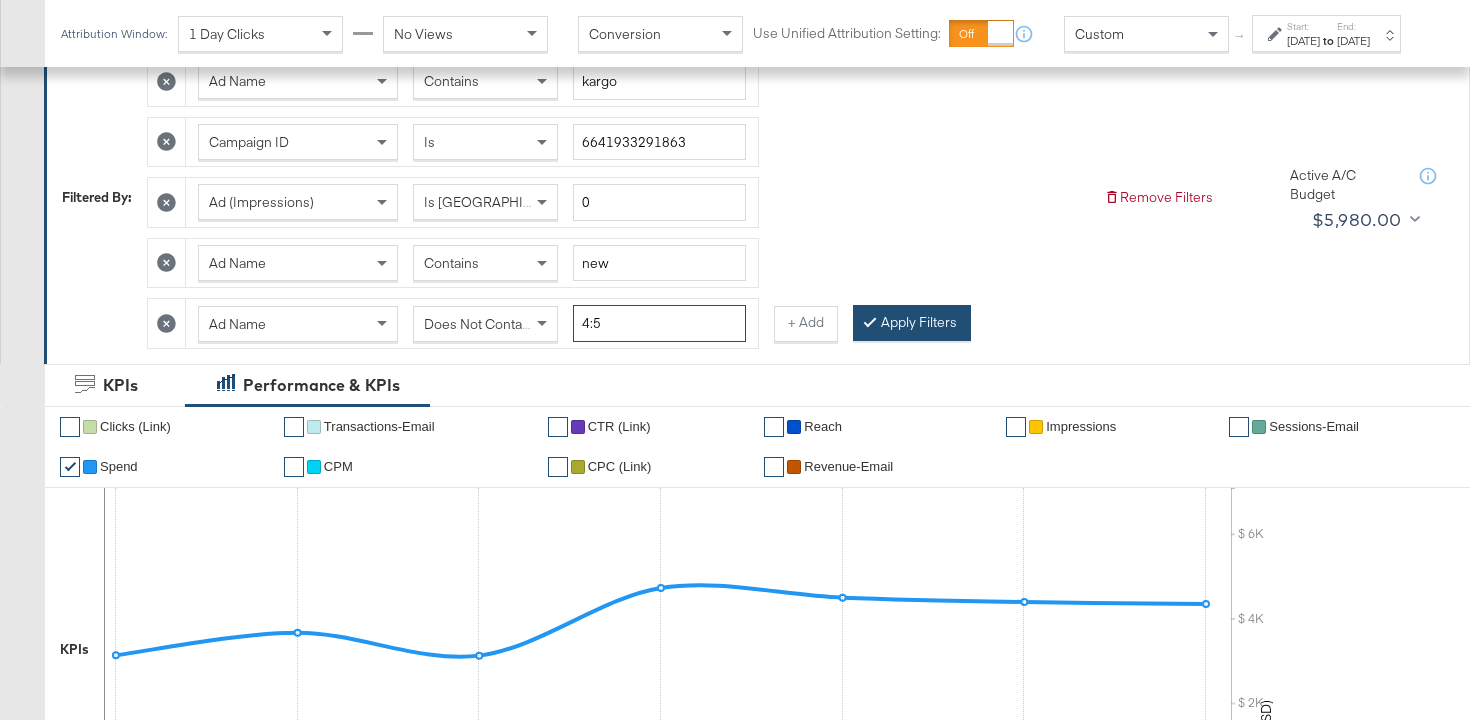
type input "4:5"
click at [867, 321] on icon at bounding box center [870, 321] width 6 height 12
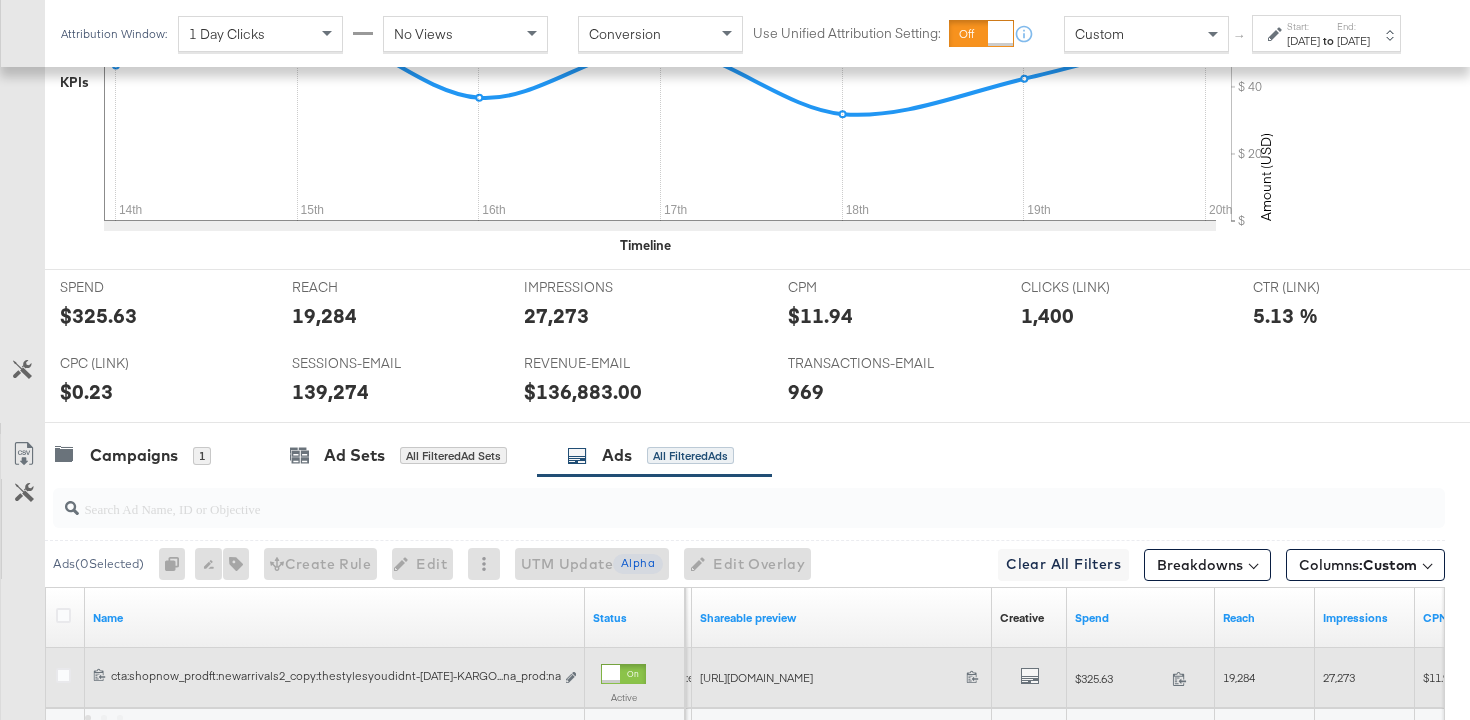
scroll to position [1085, 0]
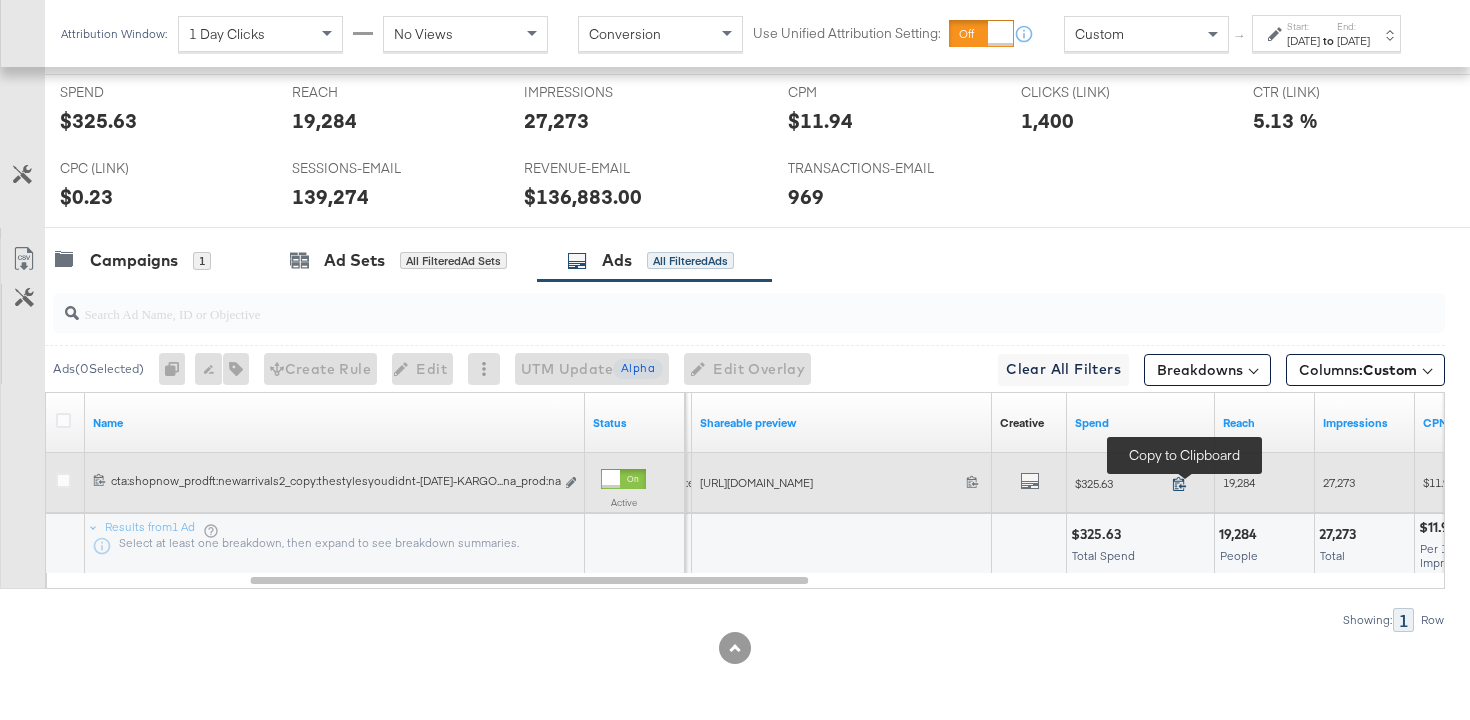
click at [1178, 482] on icon at bounding box center [1179, 483] width 15 height 15
click at [1232, 475] on span "19,284" at bounding box center [1239, 482] width 32 height 15
click at [1331, 485] on span "27,273" at bounding box center [1339, 482] width 32 height 15
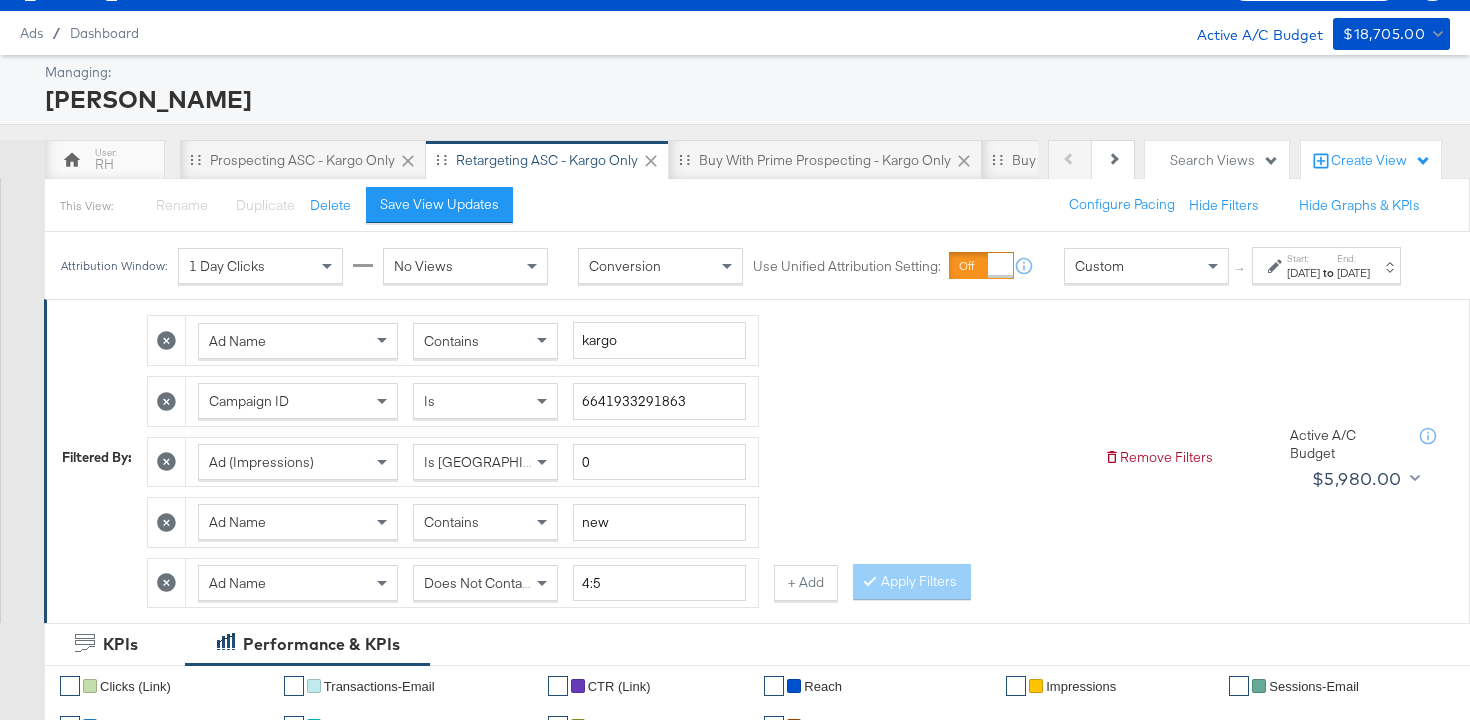
scroll to position [54, 0]
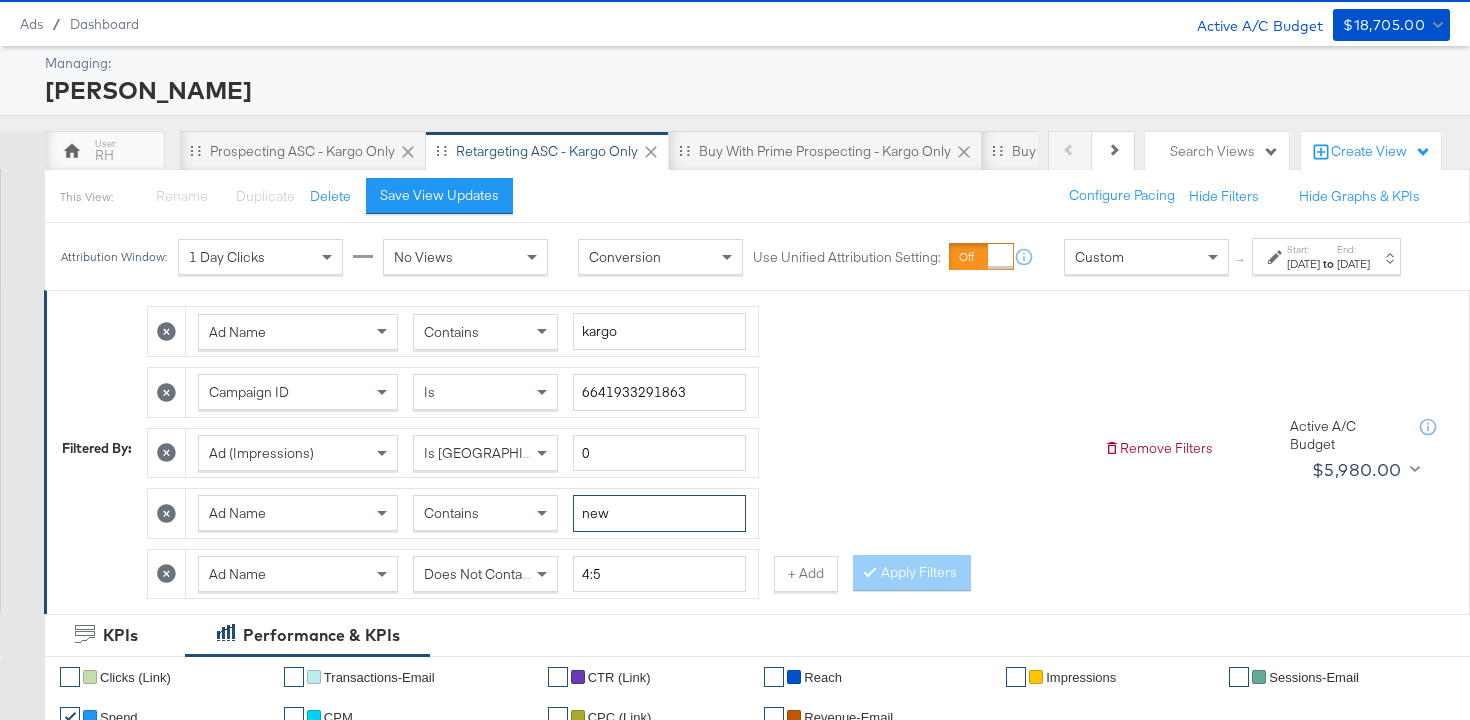
click at [628, 532] on input "new" at bounding box center [659, 513] width 173 height 37
click at [875, 591] on button "Apply Filters" at bounding box center [912, 573] width 118 height 36
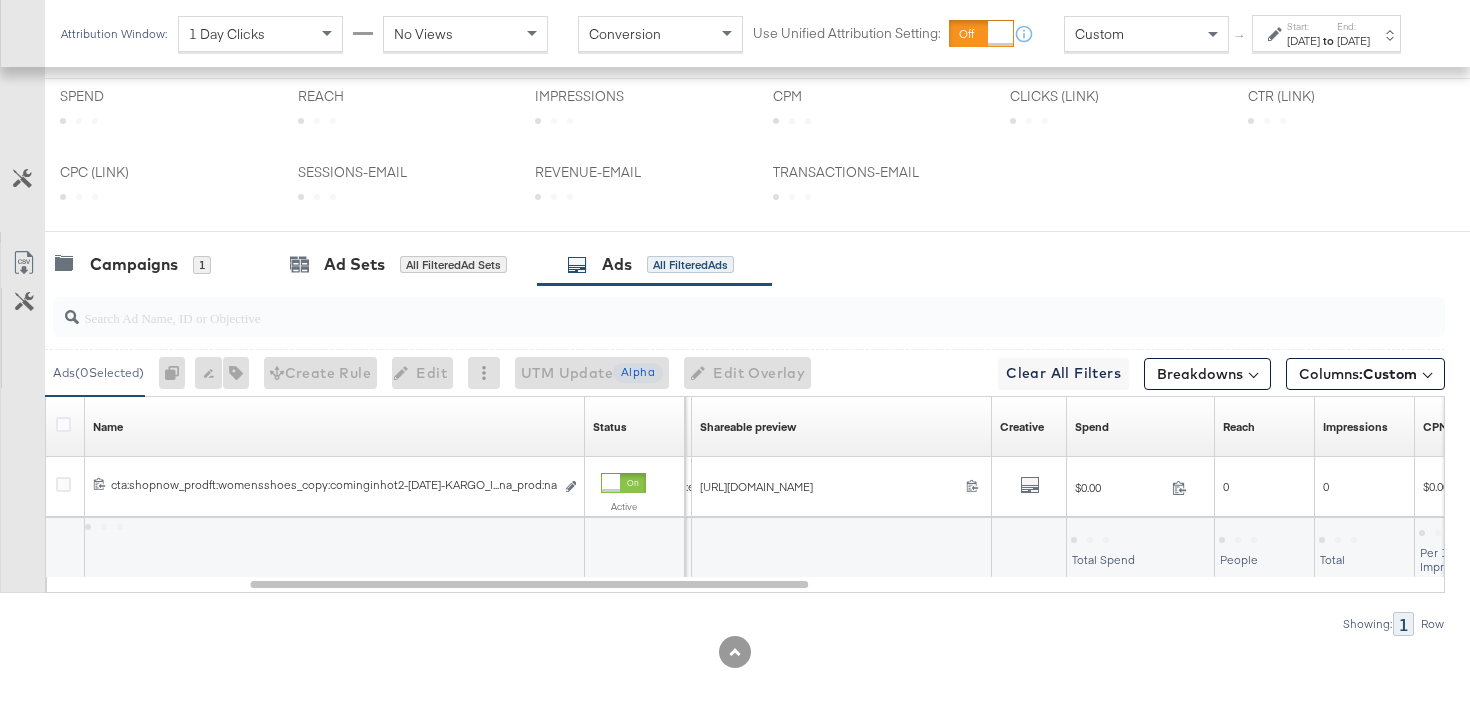
scroll to position [890, 0]
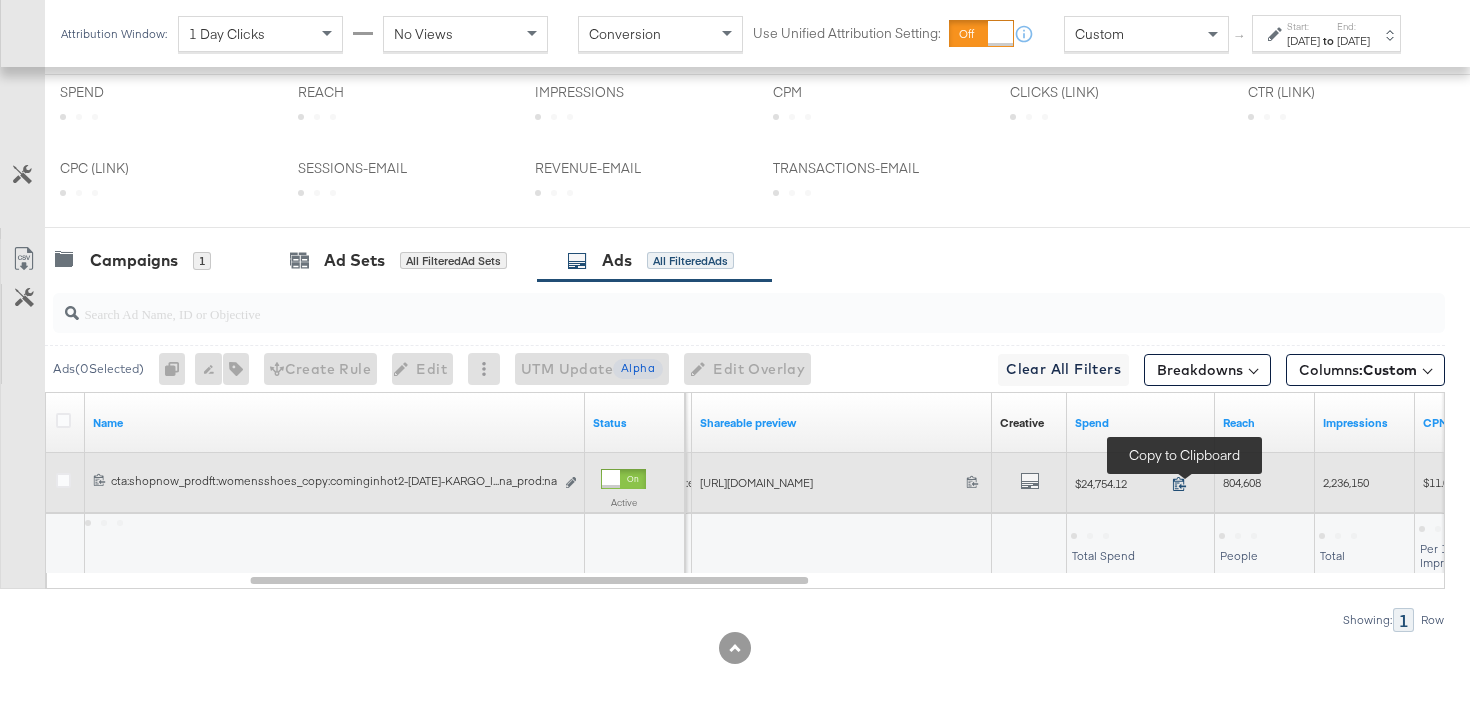
click at [1184, 480] on icon at bounding box center [1179, 483] width 15 height 15
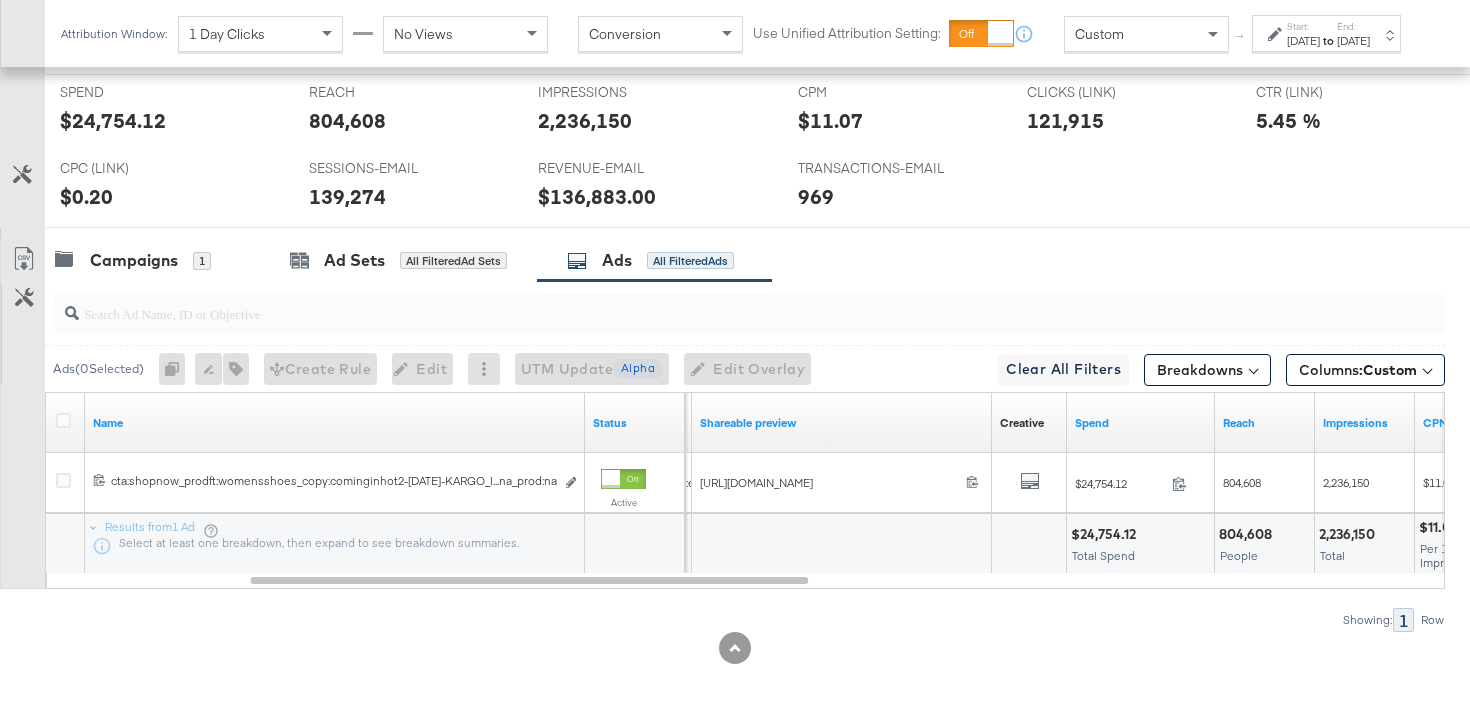
scroll to position [1085, 0]
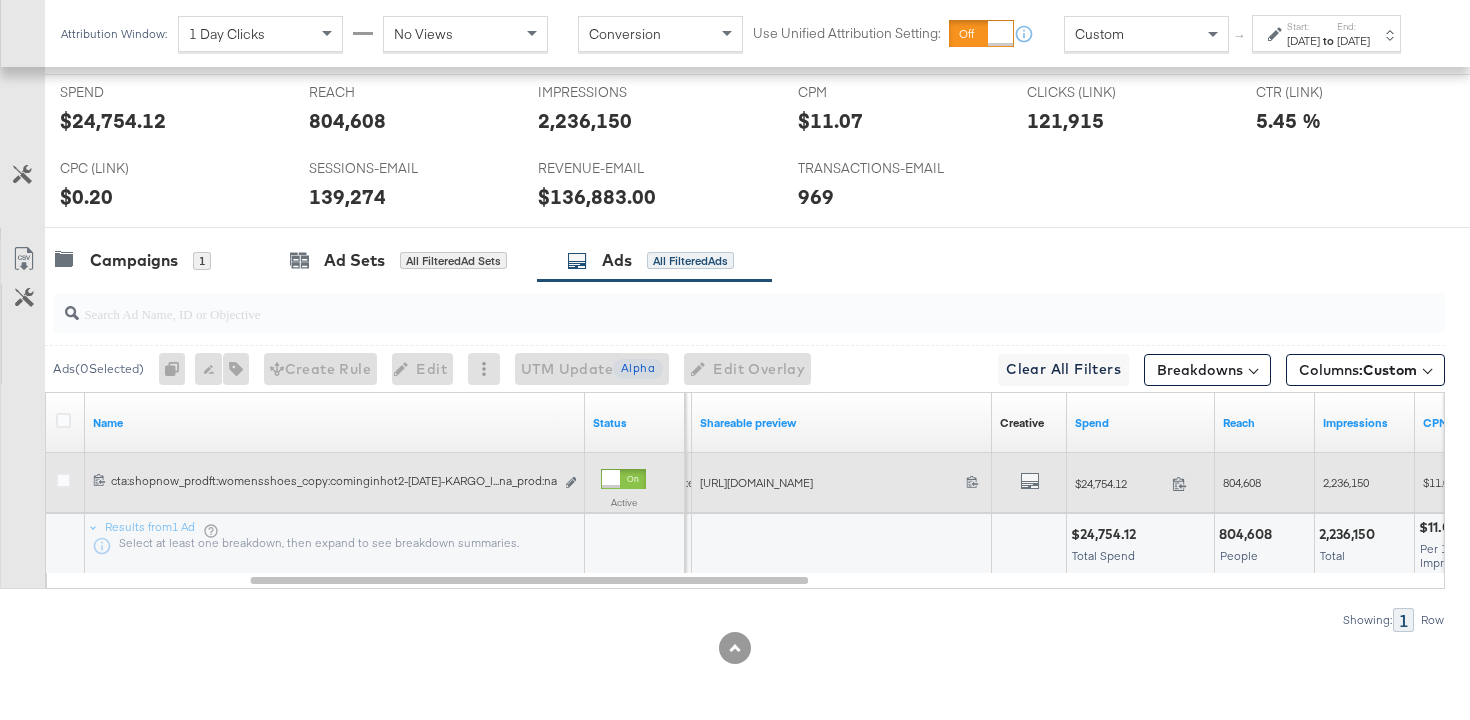
click at [1246, 486] on span "804,608" at bounding box center [1242, 482] width 38 height 15
click at [1340, 483] on span "2,236,150" at bounding box center [1346, 482] width 46 height 15
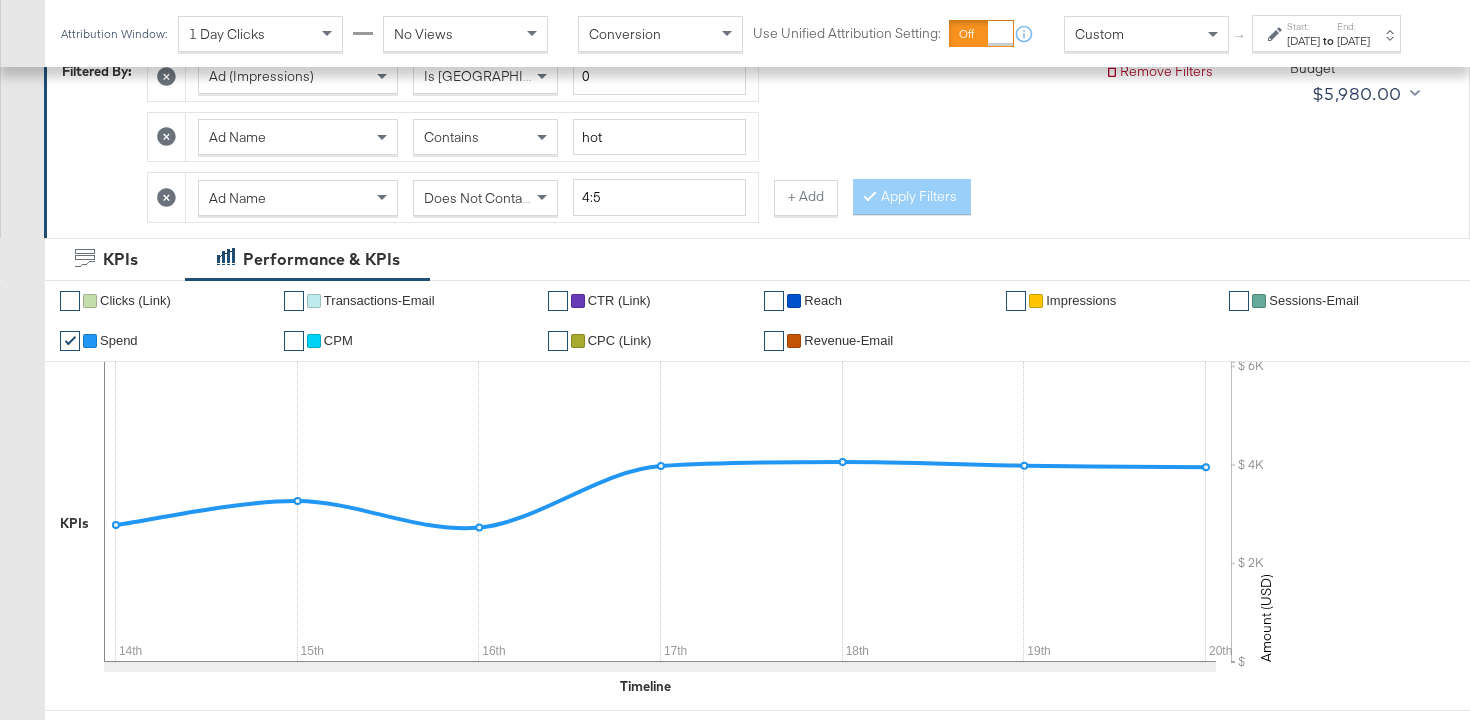
scroll to position [441, 0]
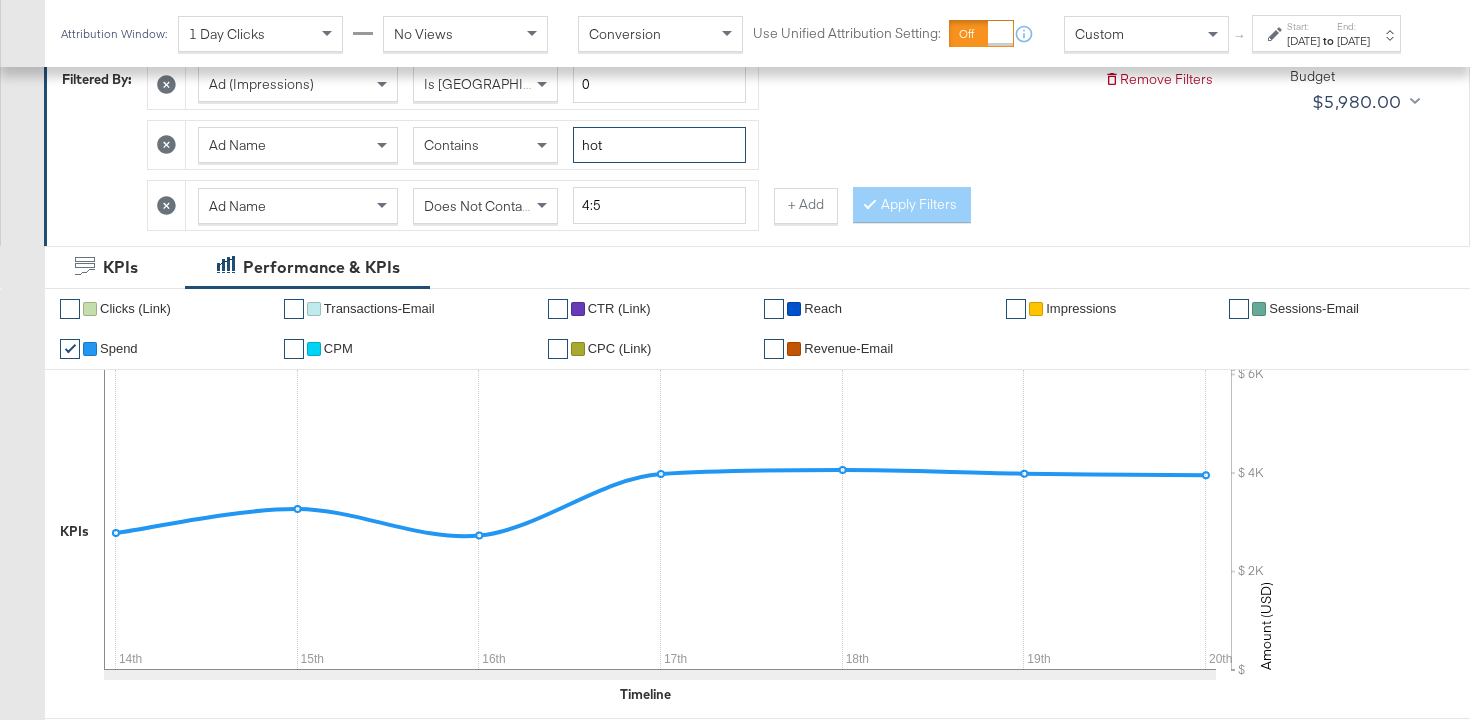
click at [632, 142] on input "hot" at bounding box center [659, 145] width 173 height 37
type input "h"
click at [892, 210] on button "Apply Filters" at bounding box center [912, 205] width 118 height 36
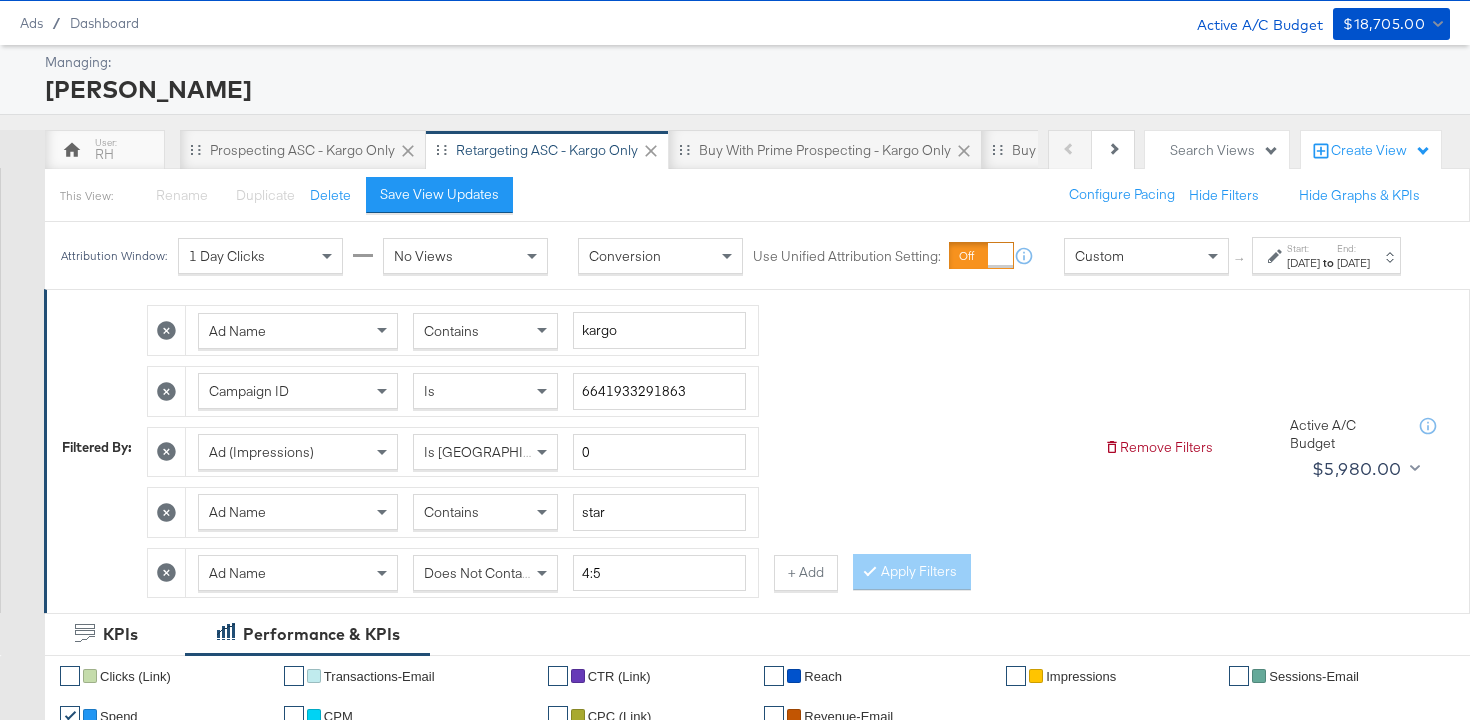
scroll to position [65, 0]
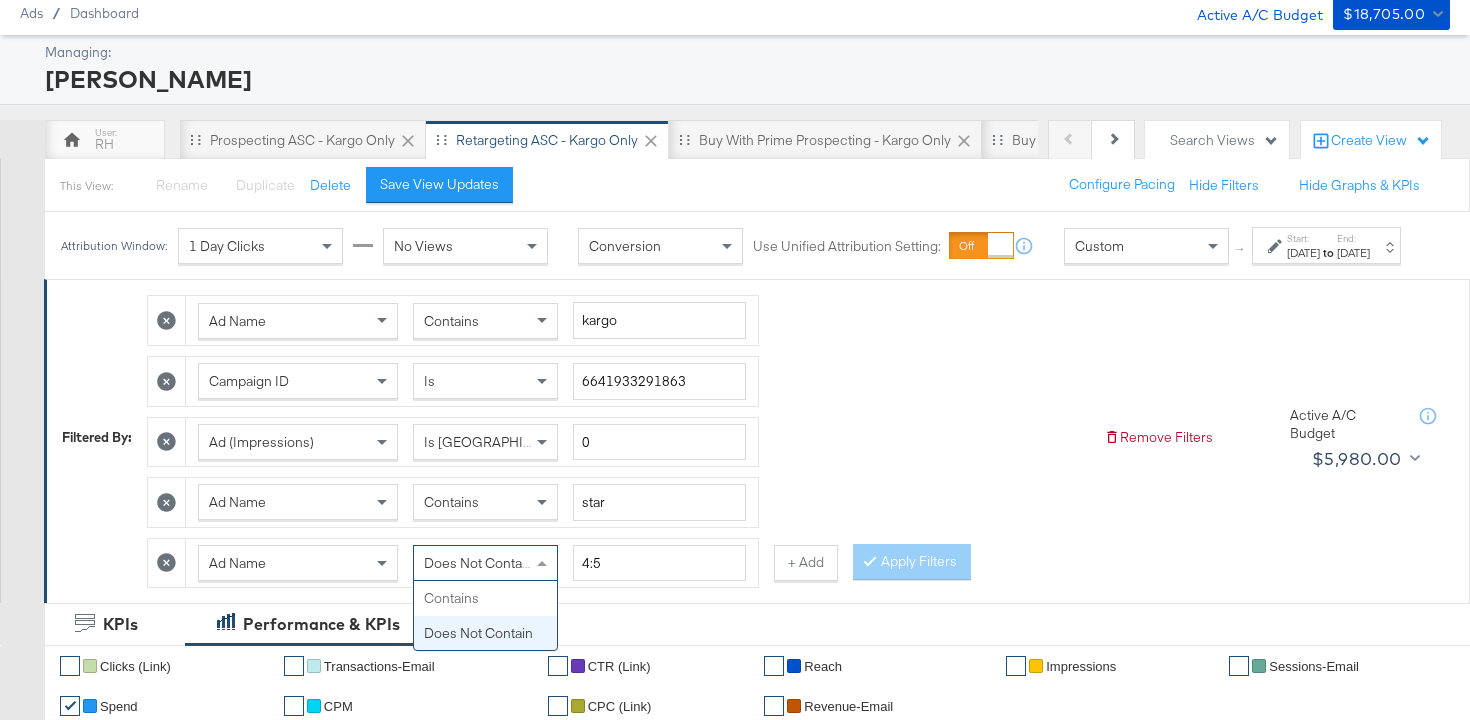
click at [487, 580] on div "Does Not Contain" at bounding box center [485, 563] width 143 height 34
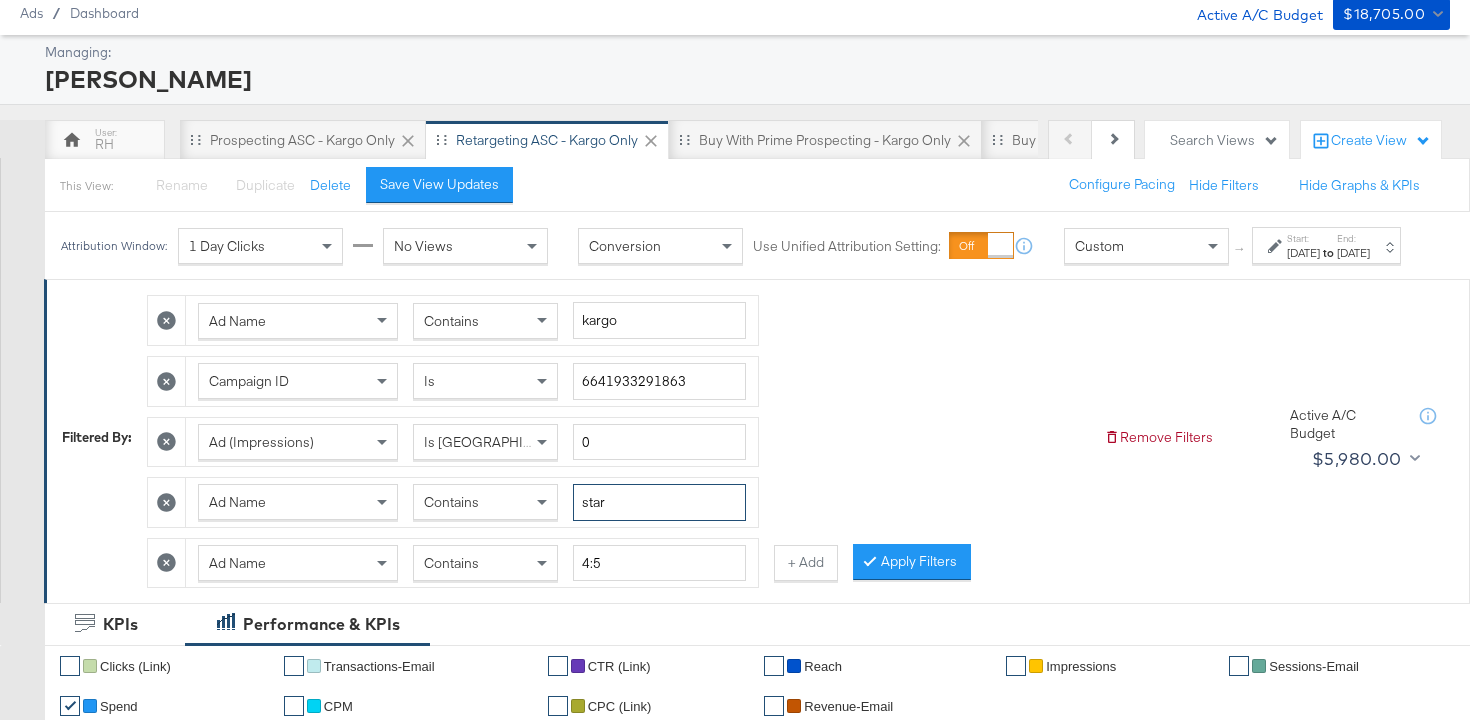
click at [618, 513] on input "star" at bounding box center [659, 502] width 173 height 37
click at [920, 580] on button "Apply Filters" at bounding box center [912, 562] width 118 height 36
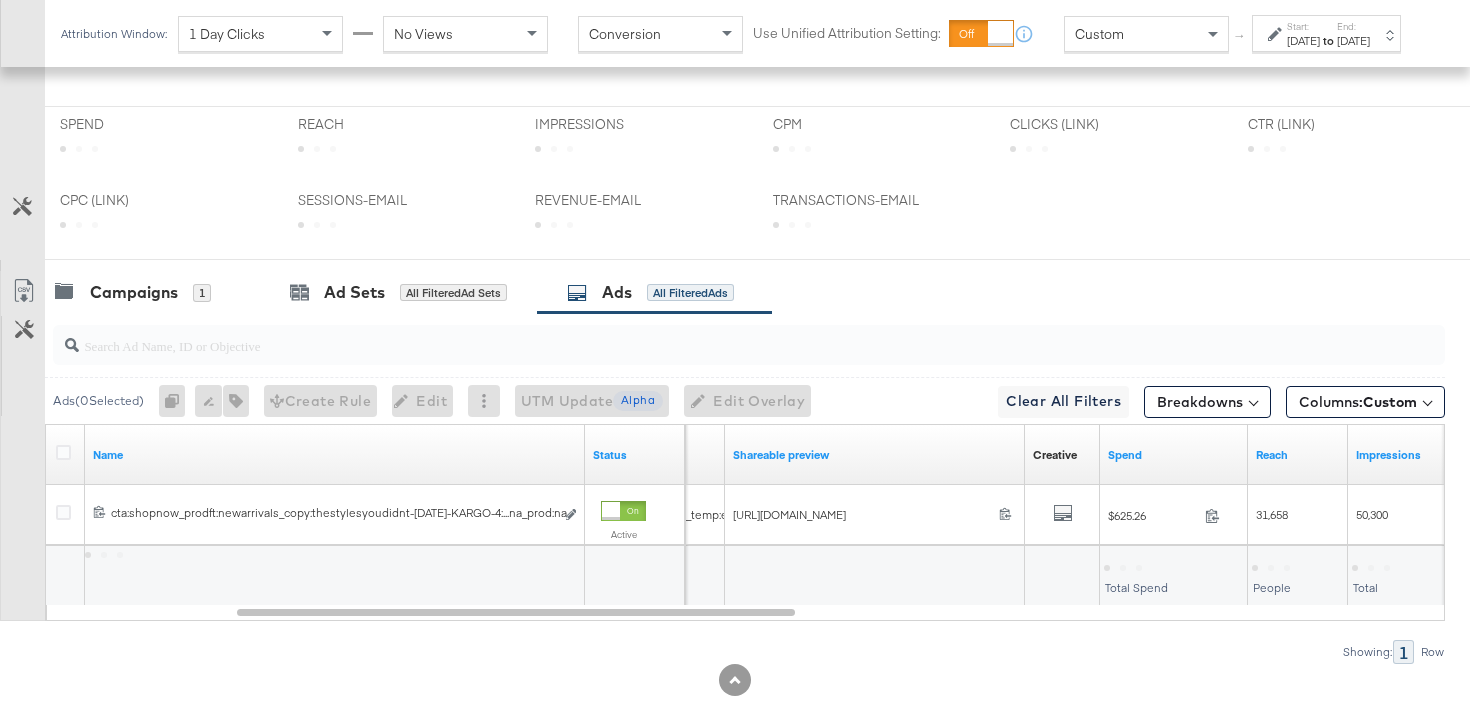
scroll to position [1070, 0]
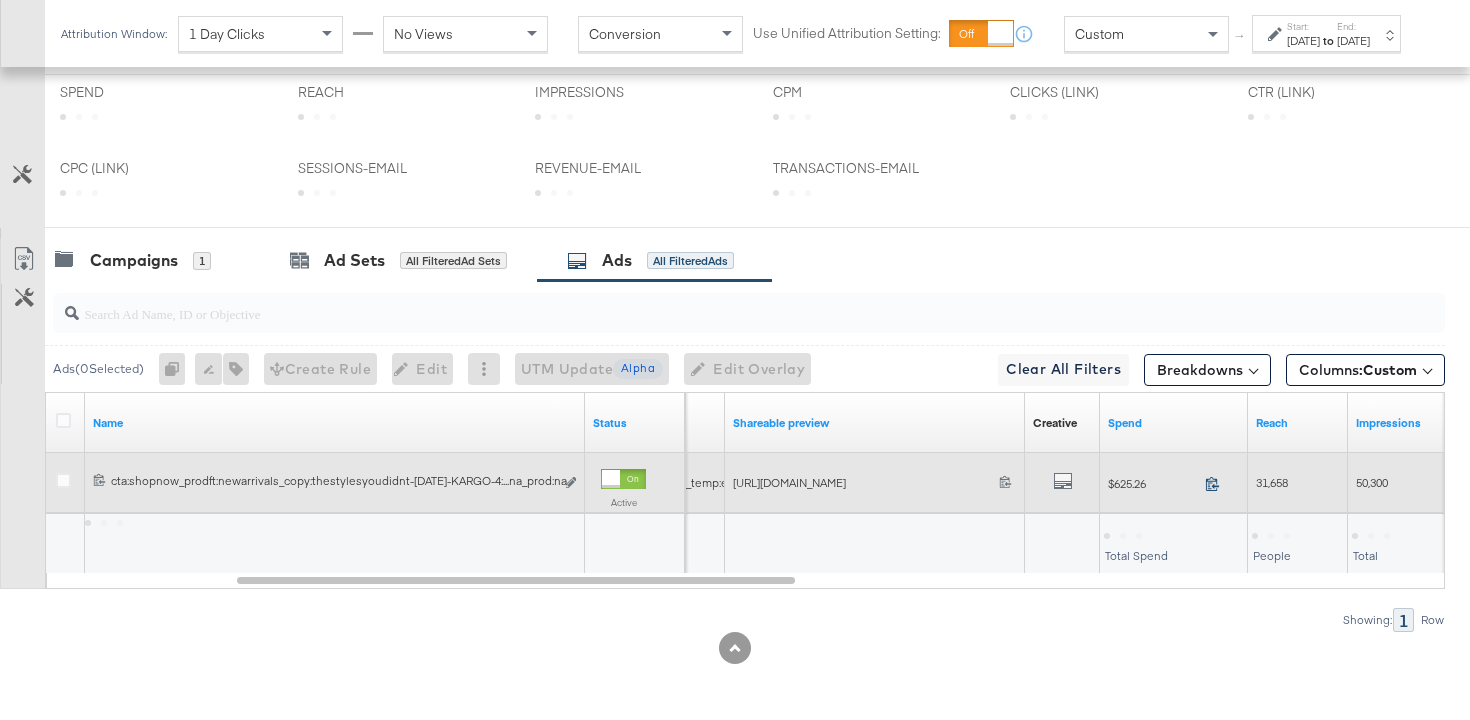
click at [1209, 480] on icon at bounding box center [1212, 483] width 15 height 15
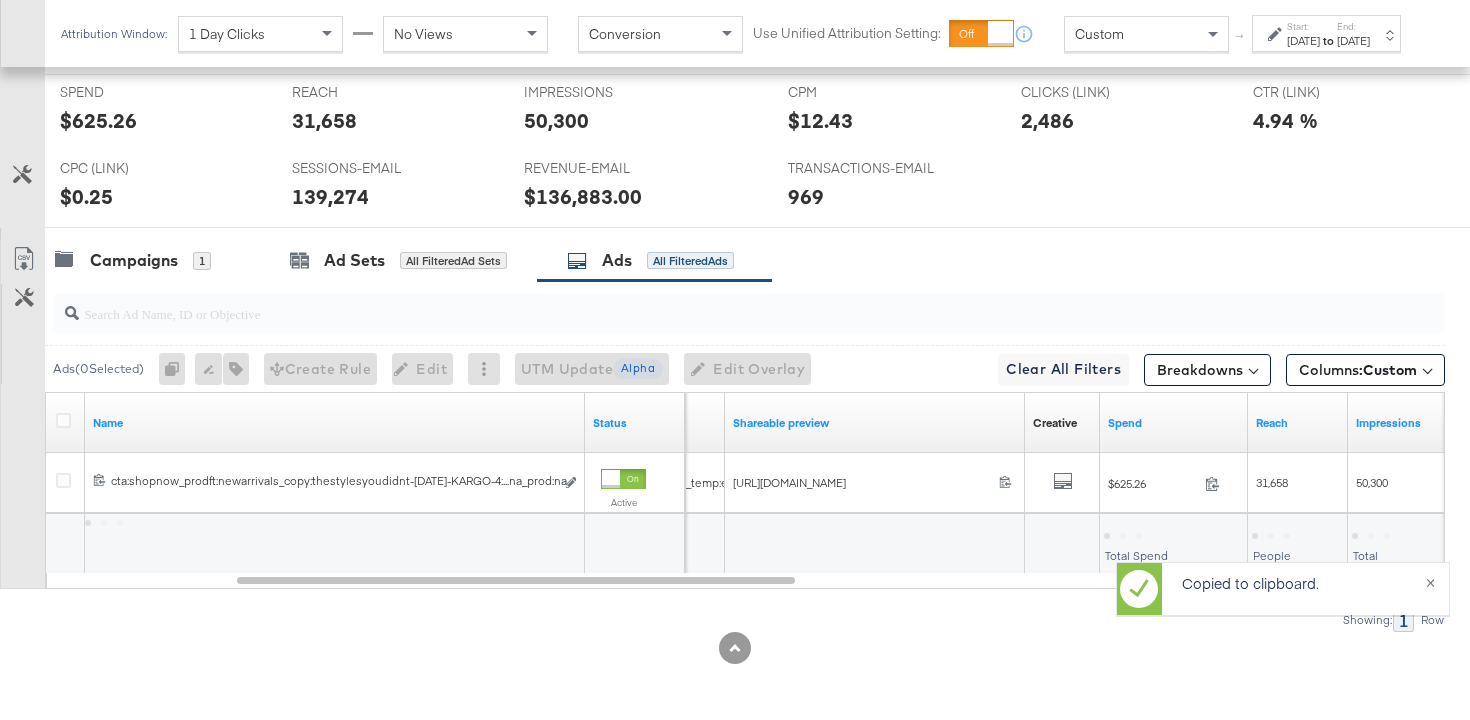
scroll to position [1085, 0]
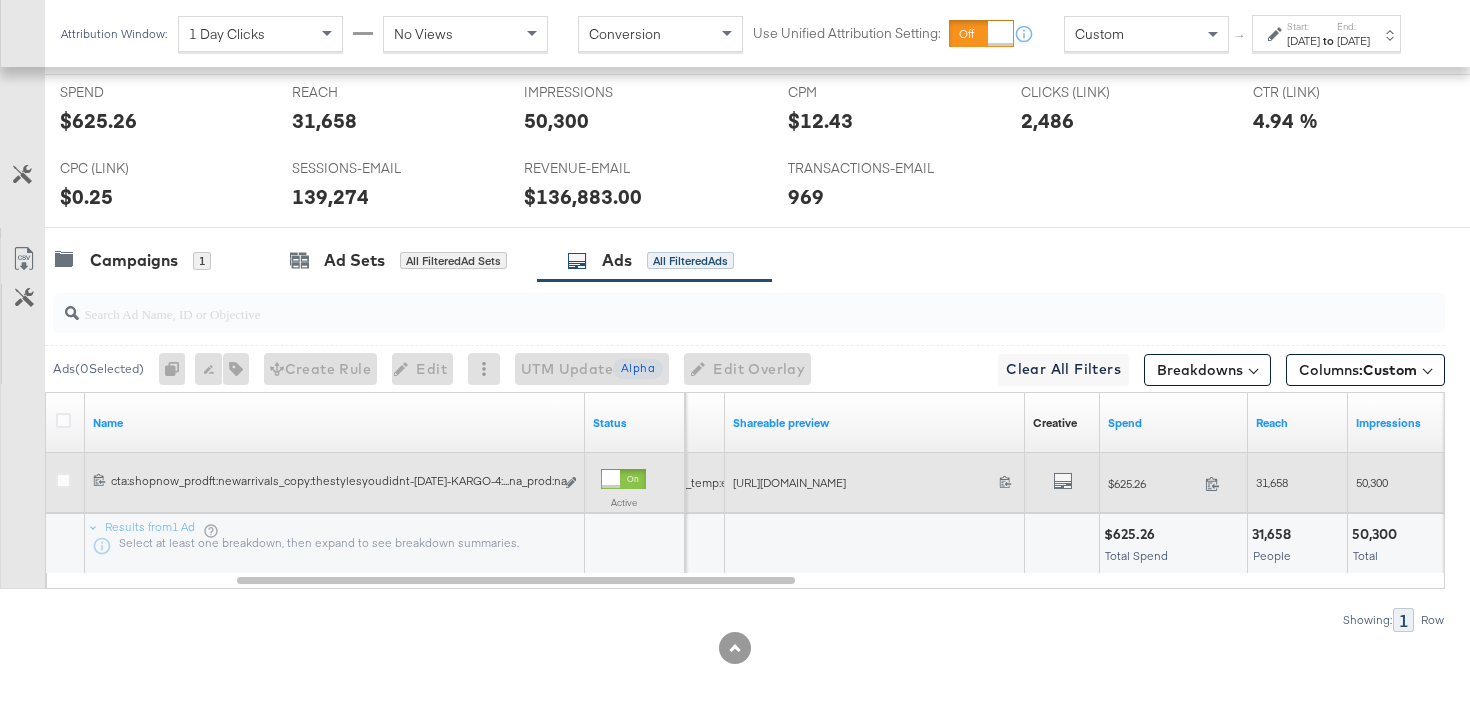
click at [1266, 481] on span "31,658" at bounding box center [1272, 482] width 32 height 15
click at [1377, 483] on span "50,300" at bounding box center [1372, 482] width 32 height 15
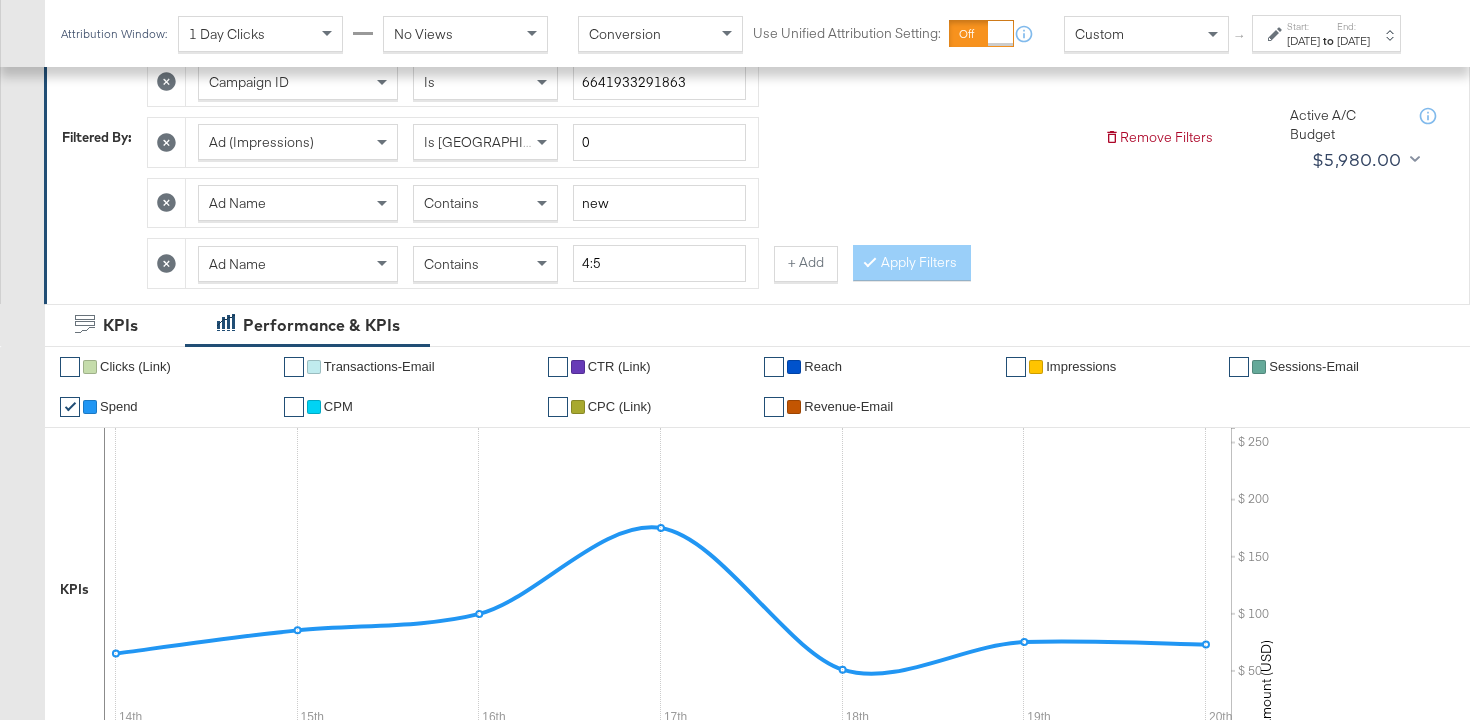
scroll to position [364, 0]
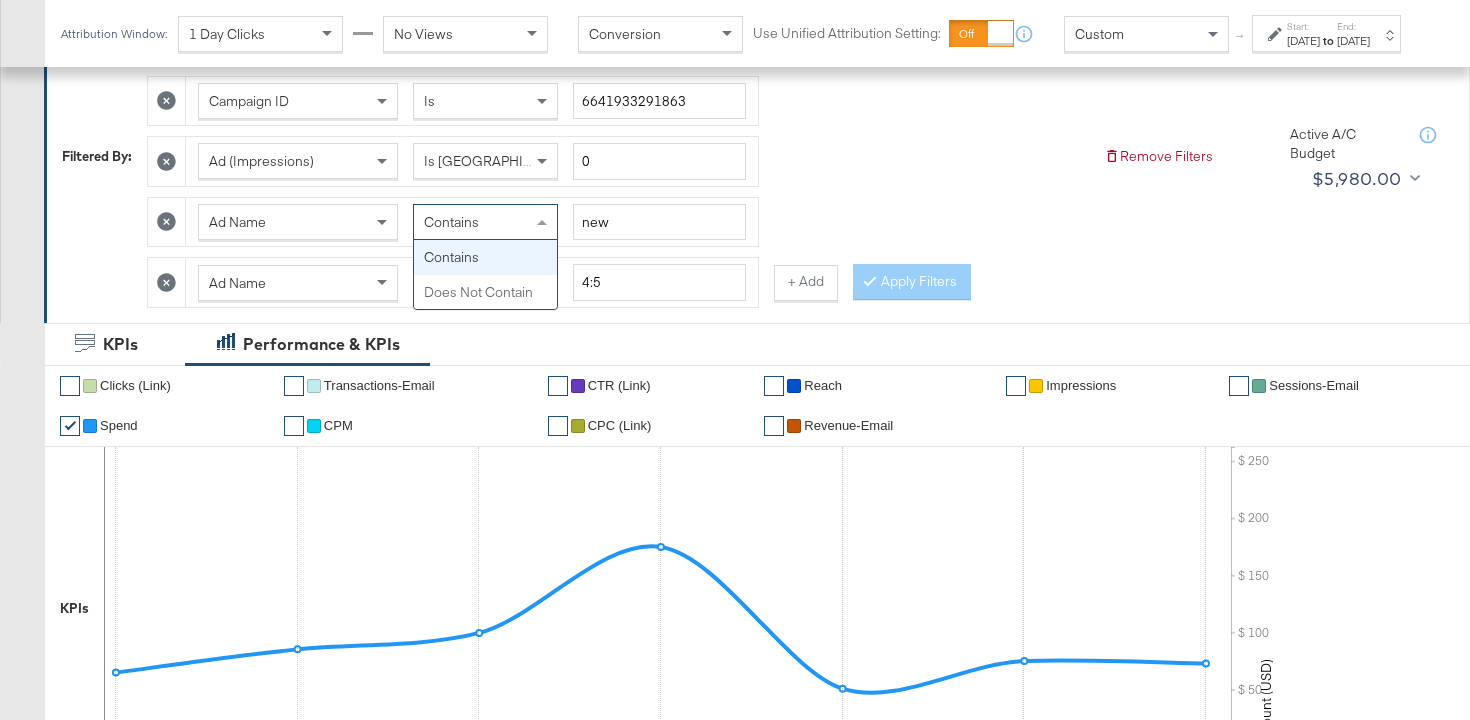
click at [501, 225] on div "Contains" at bounding box center [485, 222] width 143 height 34
click at [592, 221] on input "new" at bounding box center [659, 222] width 173 height 37
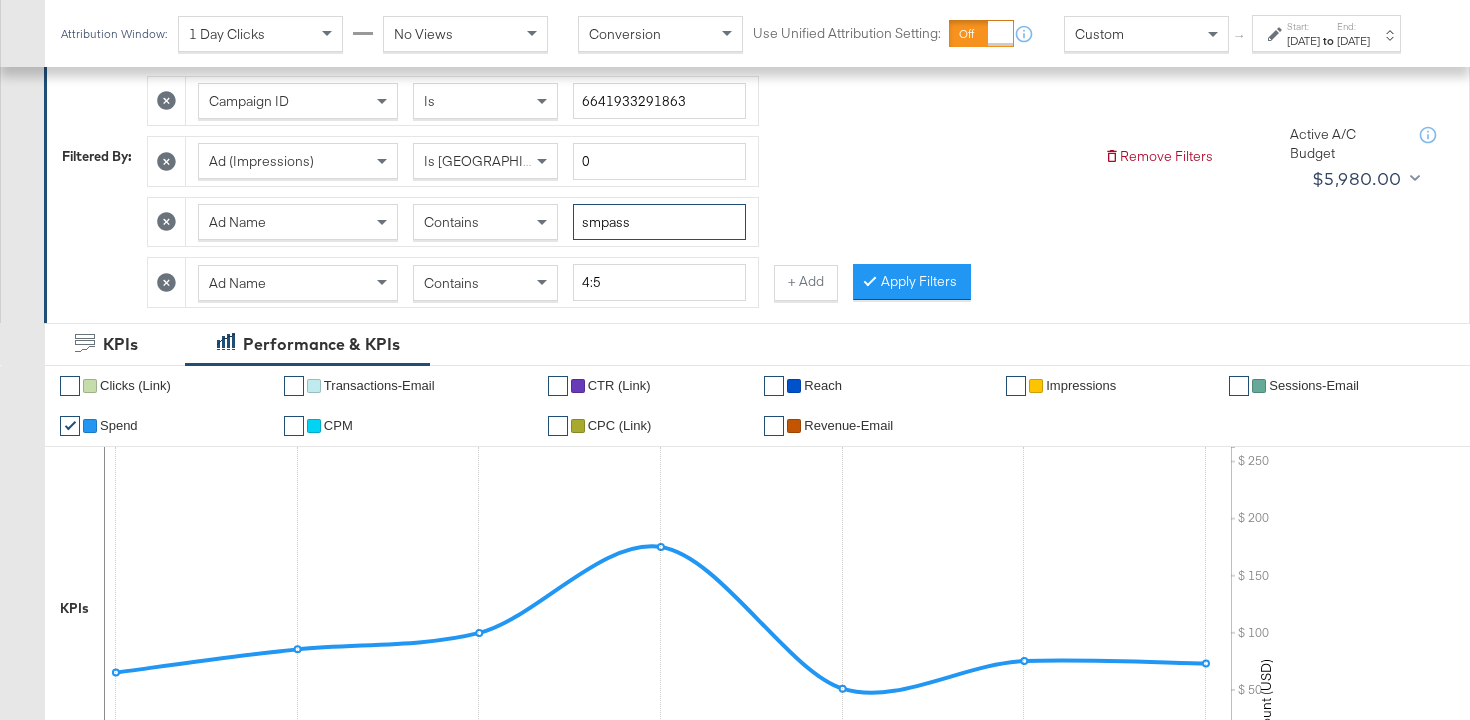
type input "smpass"
click at [174, 284] on icon at bounding box center [166, 282] width 19 height 19
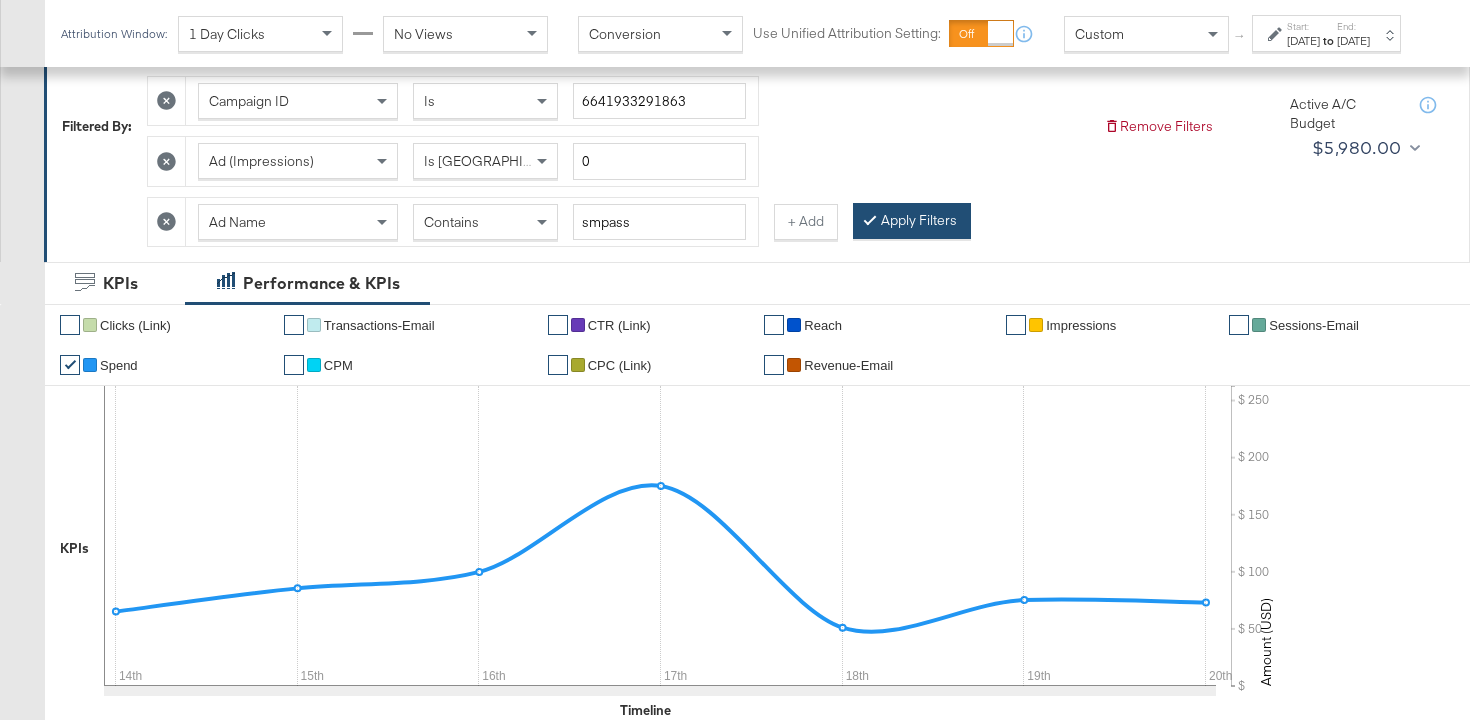
click at [927, 225] on button "Apply Filters" at bounding box center [912, 221] width 118 height 36
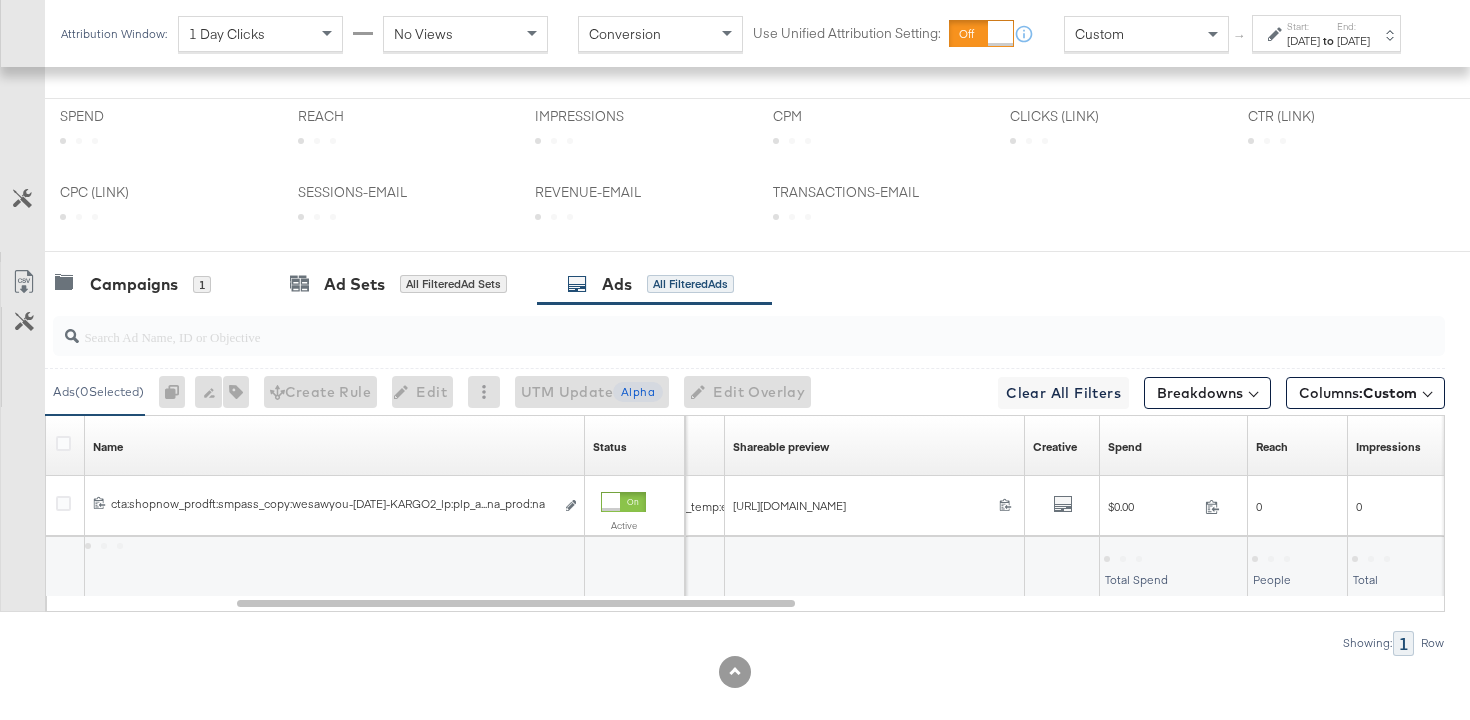
scroll to position [829, 0]
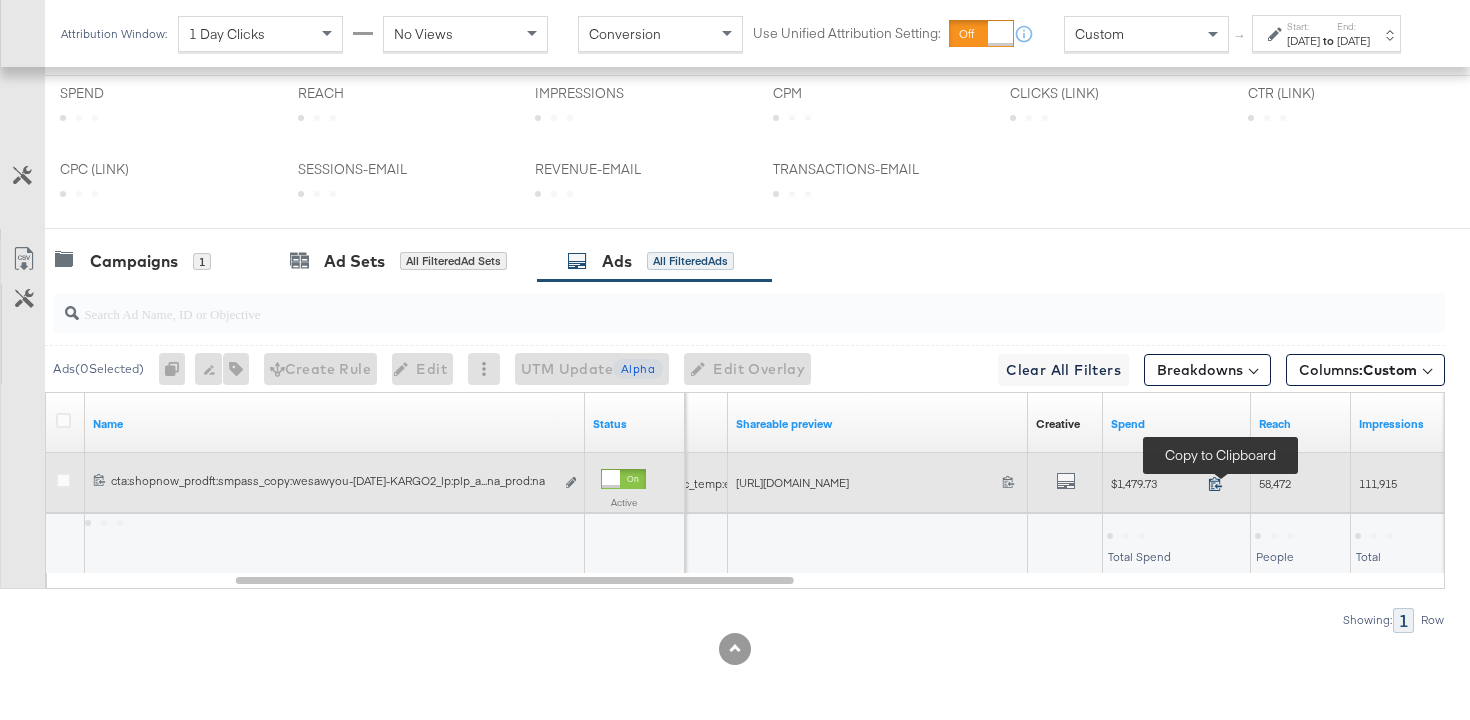
click at [1221, 480] on icon at bounding box center [1215, 483] width 15 height 15
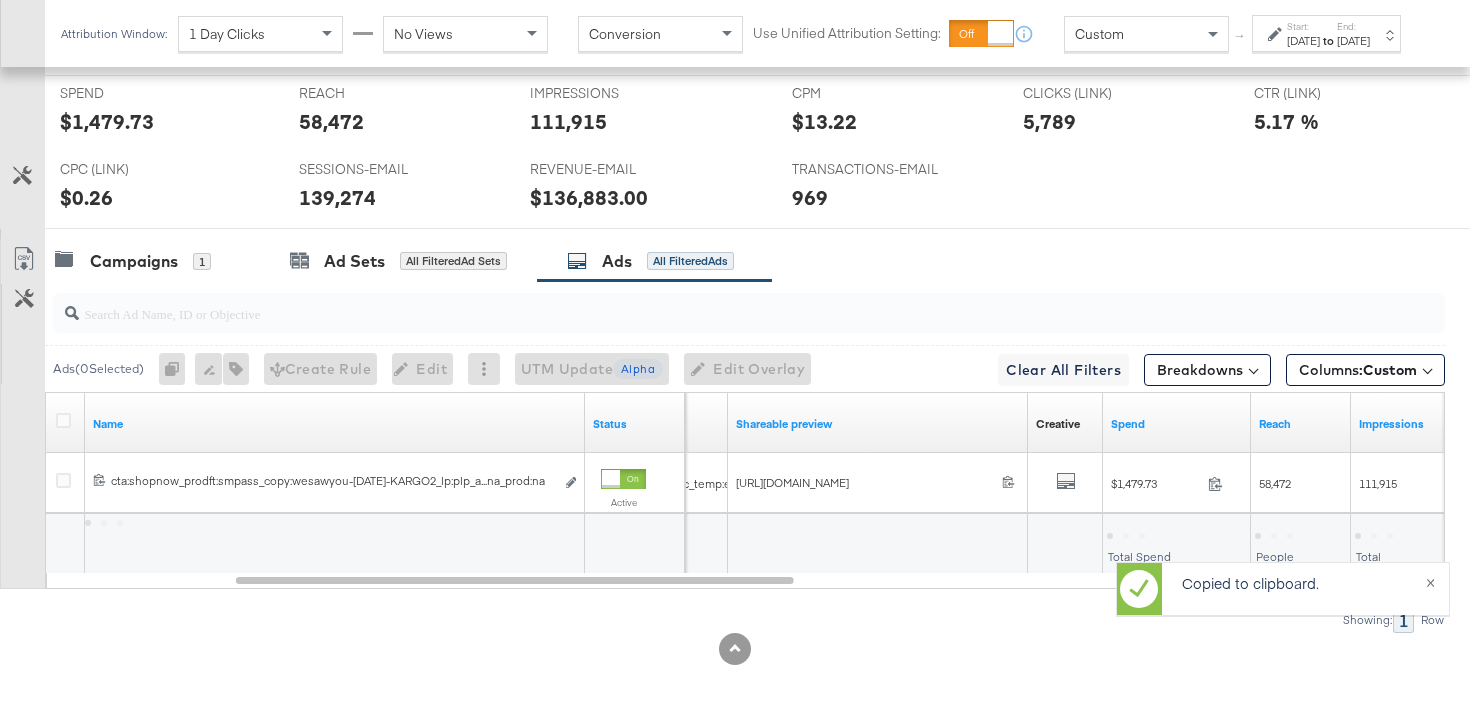
scroll to position [1024, 0]
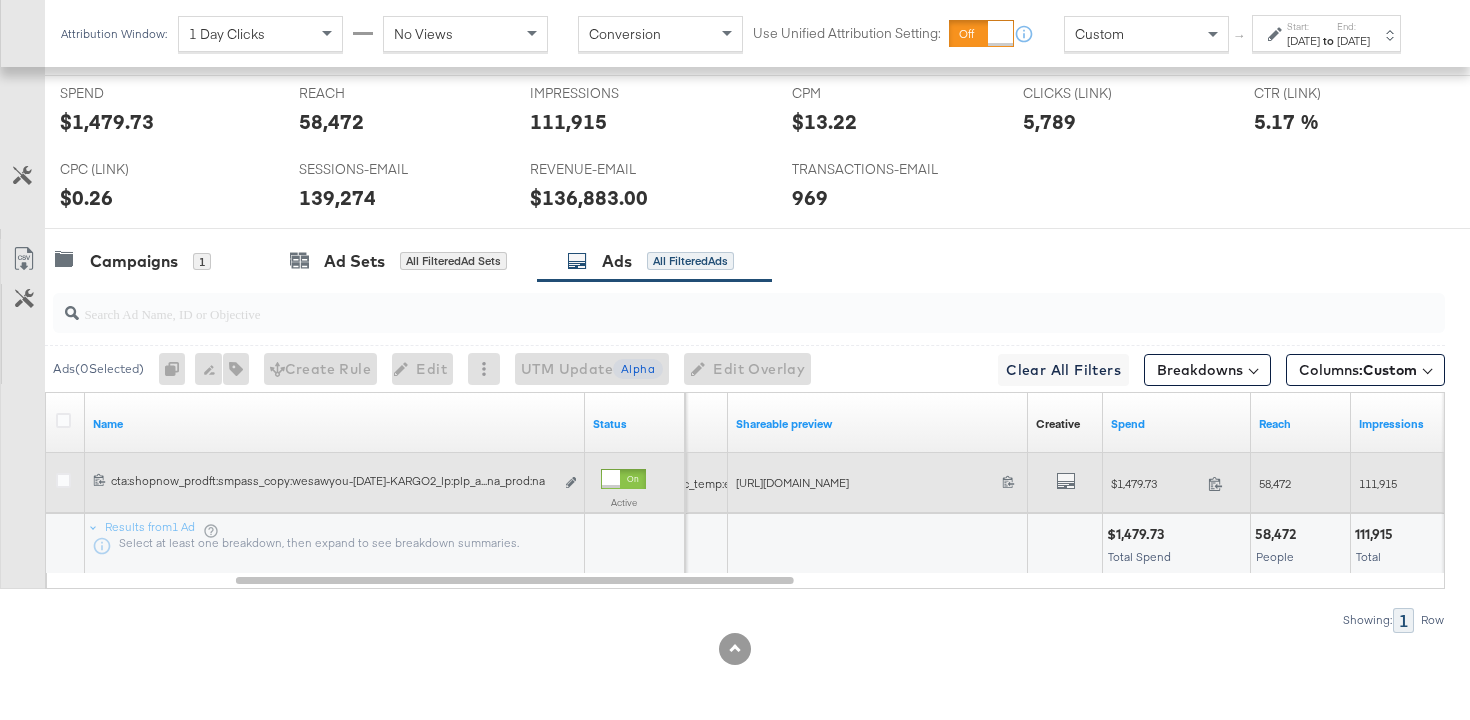
click at [1275, 482] on span "58,472" at bounding box center [1275, 483] width 32 height 15
click at [1381, 482] on span "111,915" at bounding box center [1378, 483] width 38 height 15
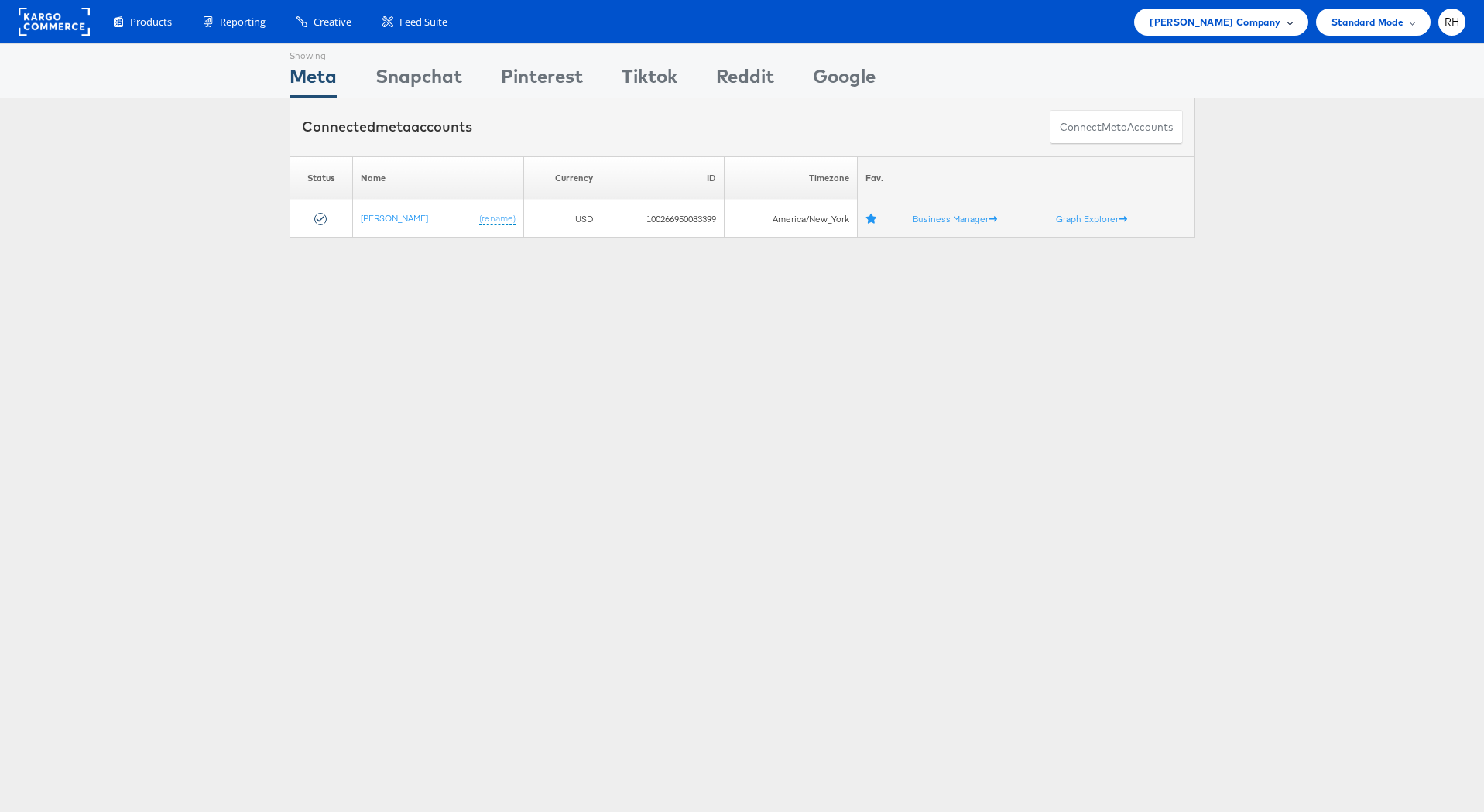
click at [1201, 18] on span "Steve Madden Company" at bounding box center [1215, 22] width 131 height 16
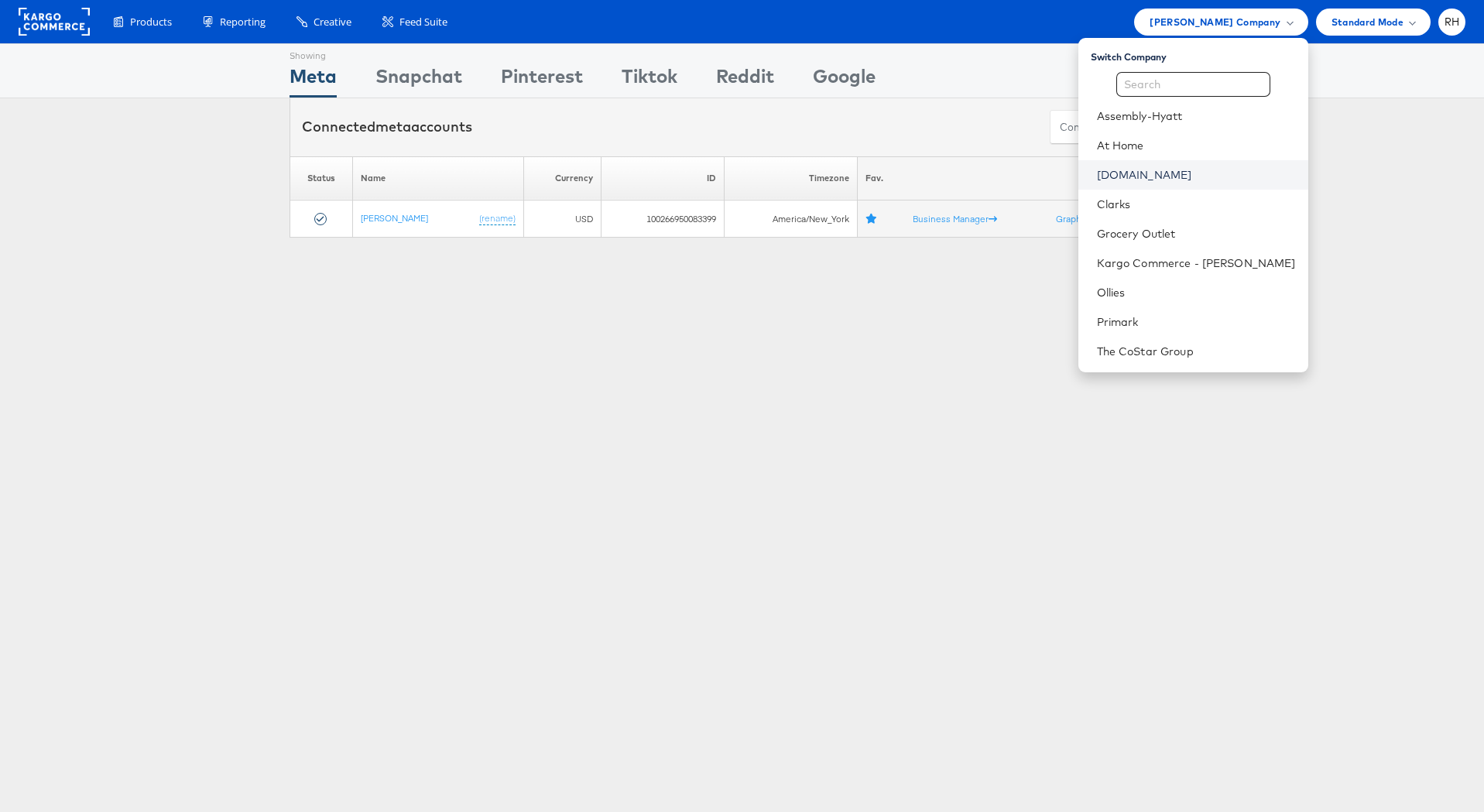
click at [1191, 171] on link "Cars.com" at bounding box center [1196, 175] width 199 height 15
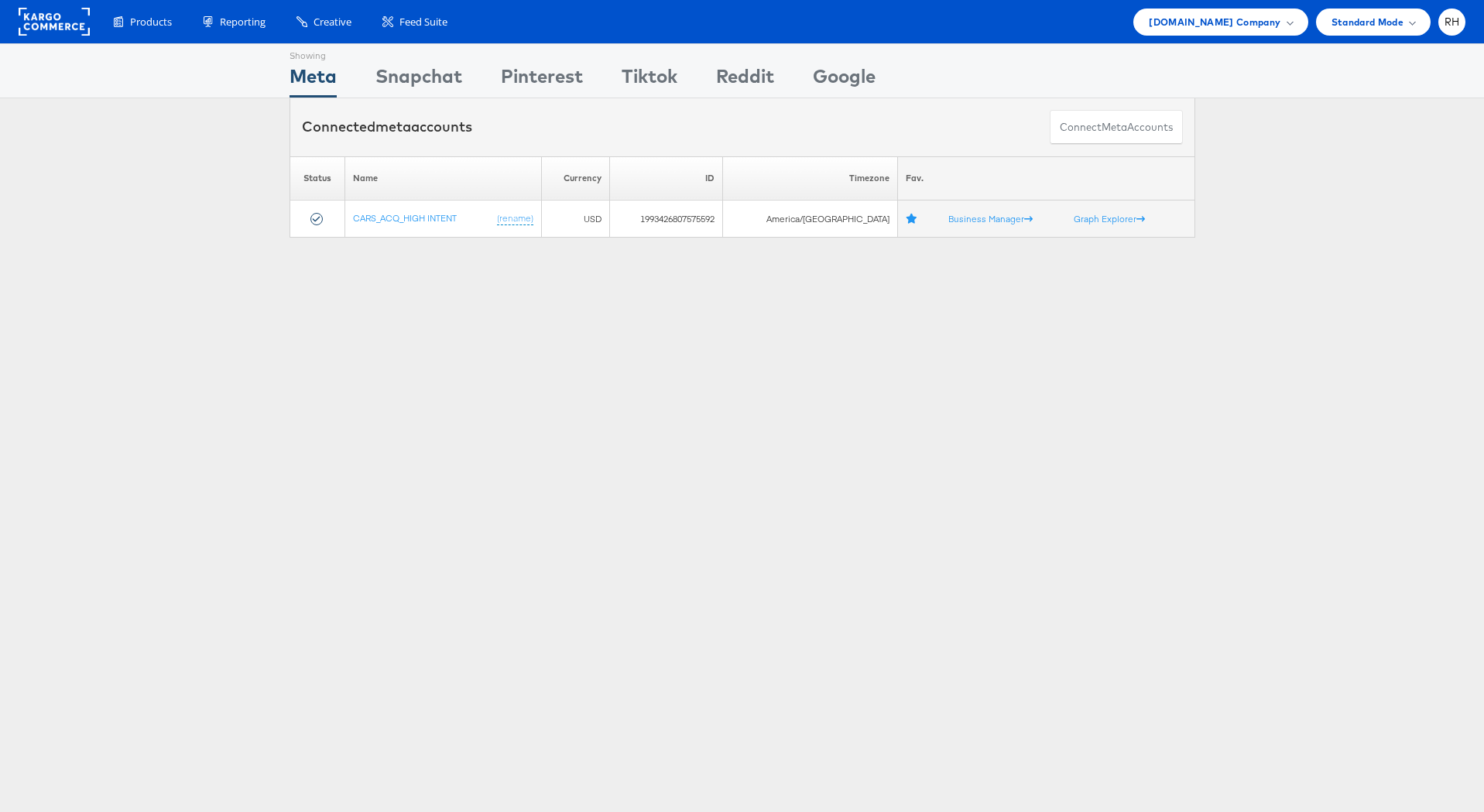
click at [412, 239] on div "Showing Meta Showing Snapchat Showing Pinterest Showing Tiktok Showing Reddit S…" at bounding box center [742, 147] width 1484 height 208
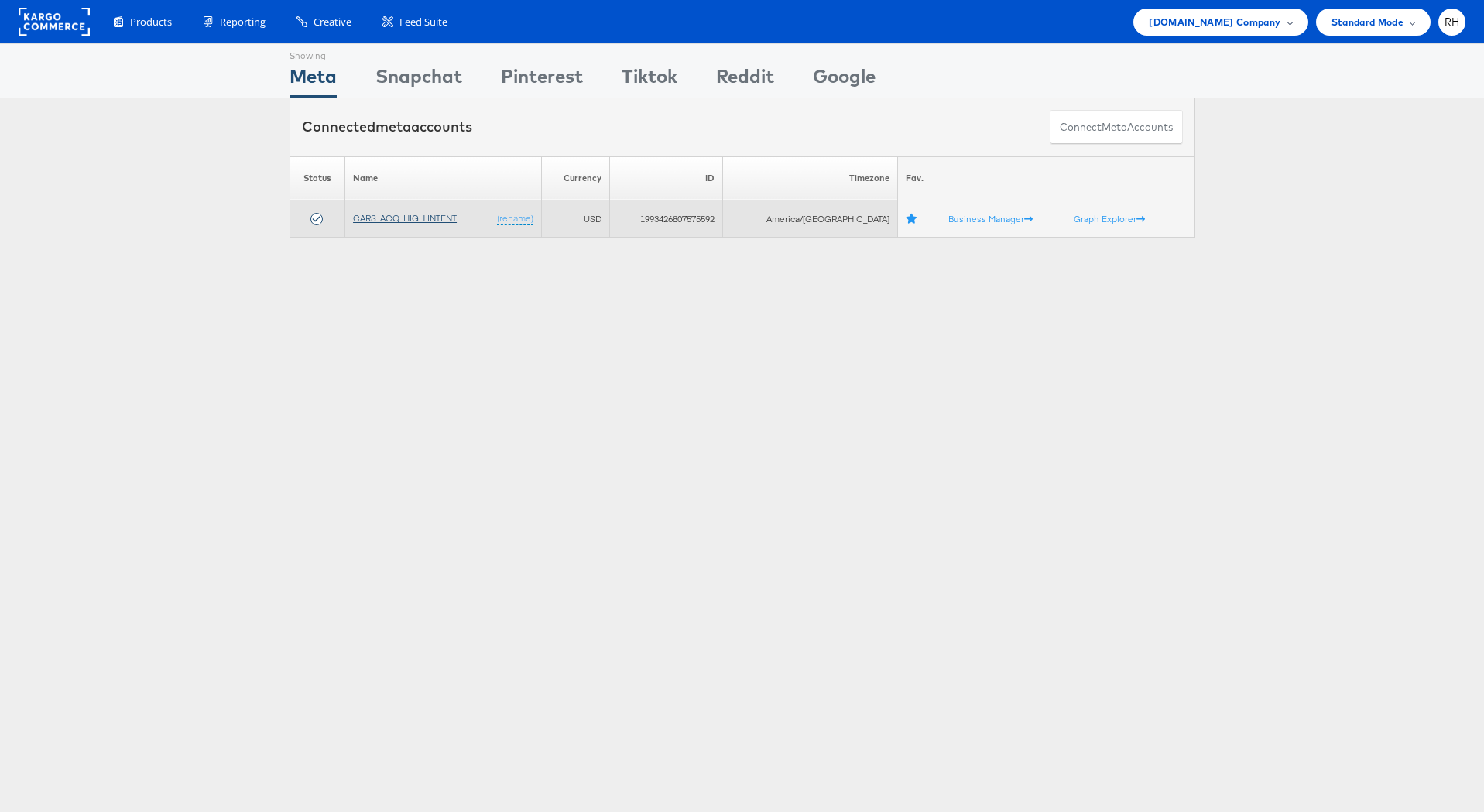
click at [410, 217] on link "CARS_ACQ_HIGH INTENT" at bounding box center [405, 218] width 104 height 12
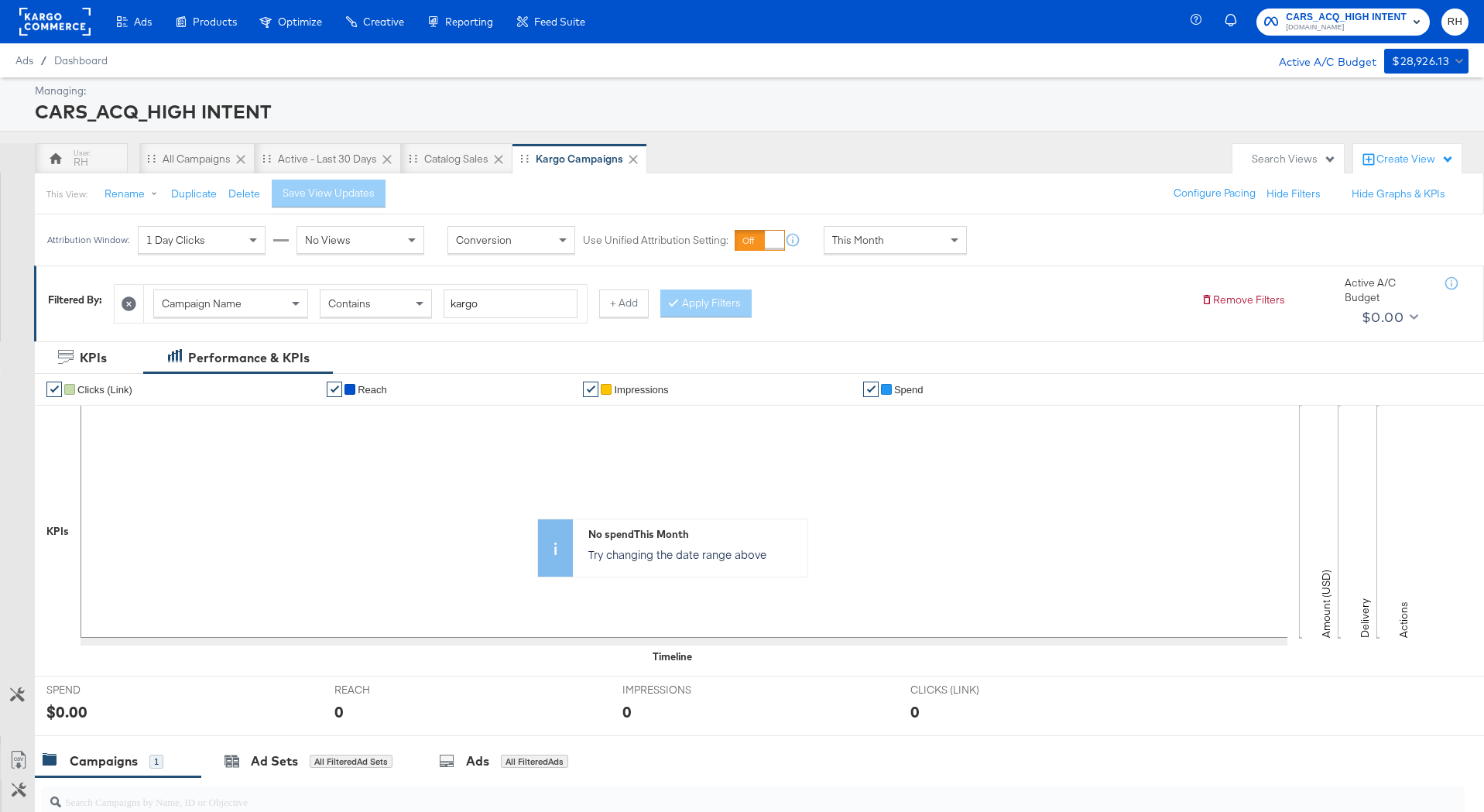
scroll to position [305, 0]
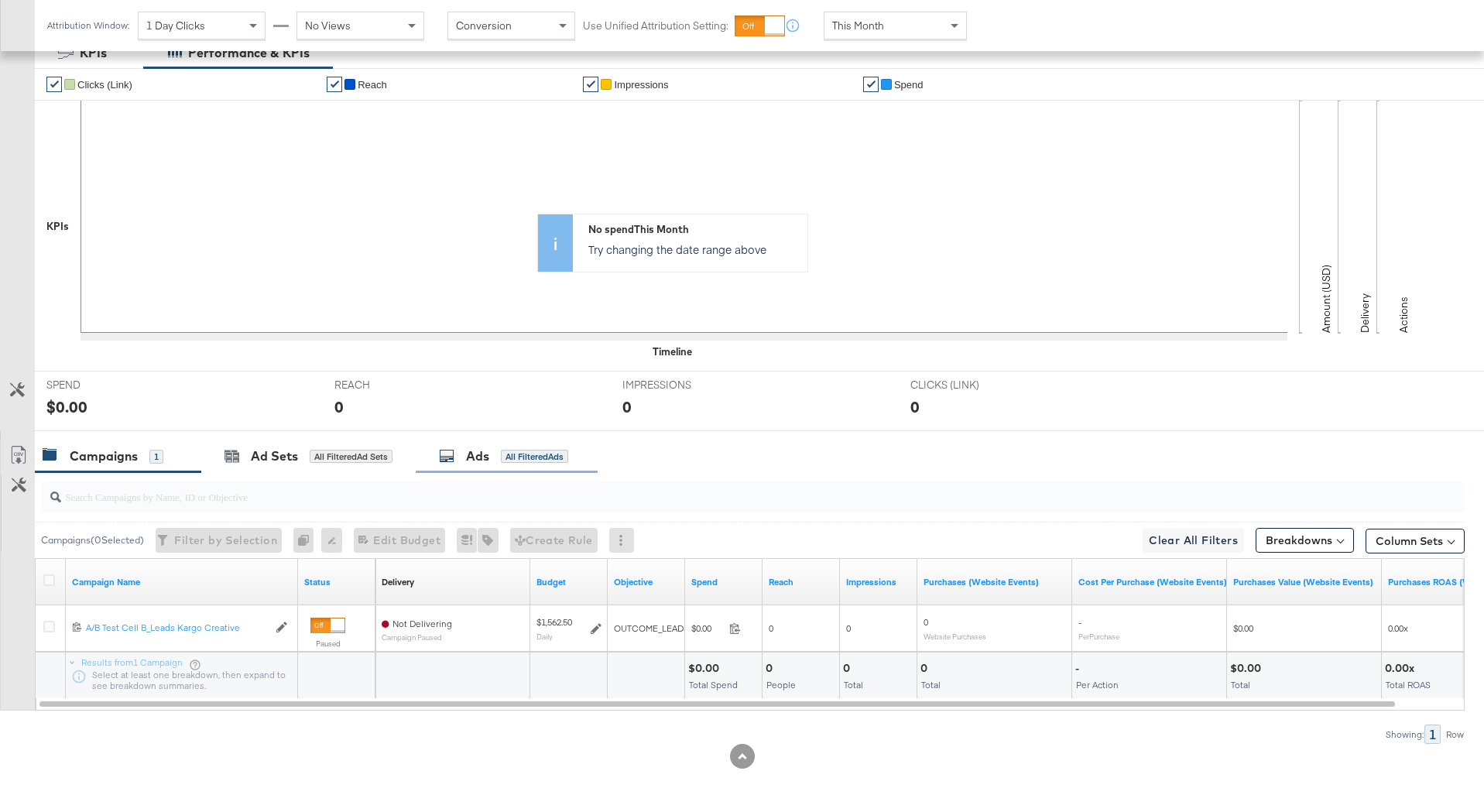
click at [559, 448] on div "Ads All Filtered Ads" at bounding box center [503, 456] width 129 height 18
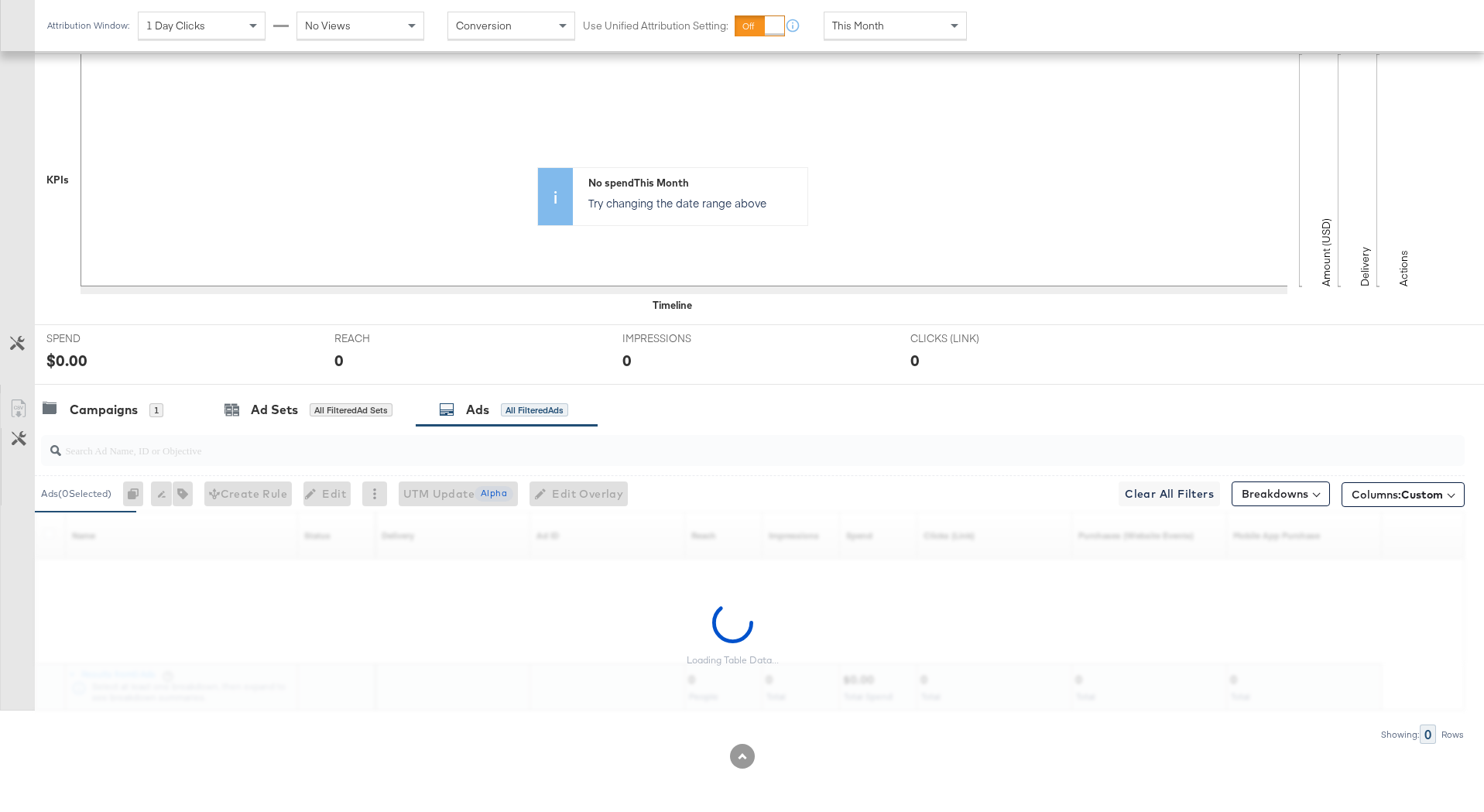
scroll to position [398, 0]
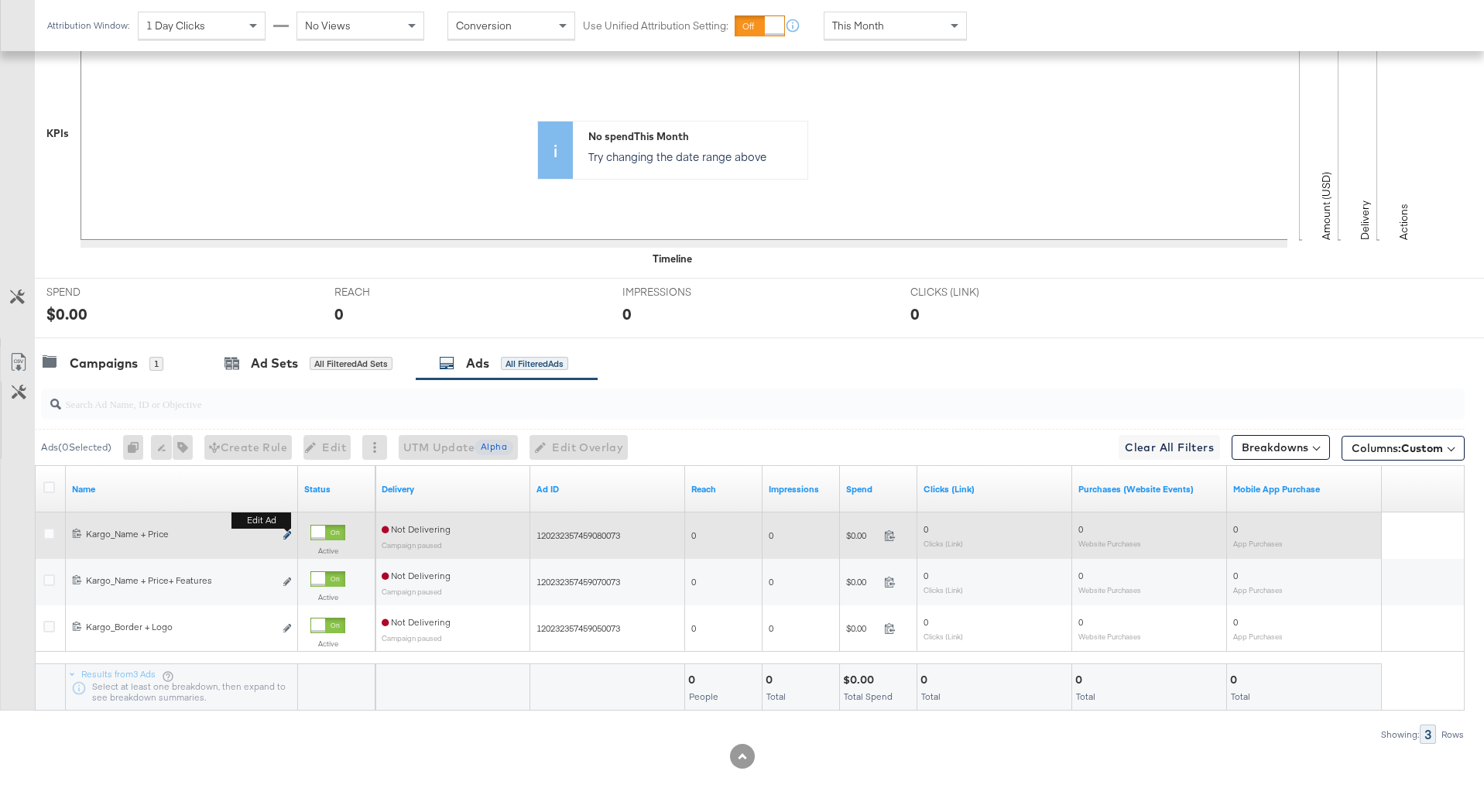
click at [284, 533] on icon "link" at bounding box center [287, 535] width 8 height 9
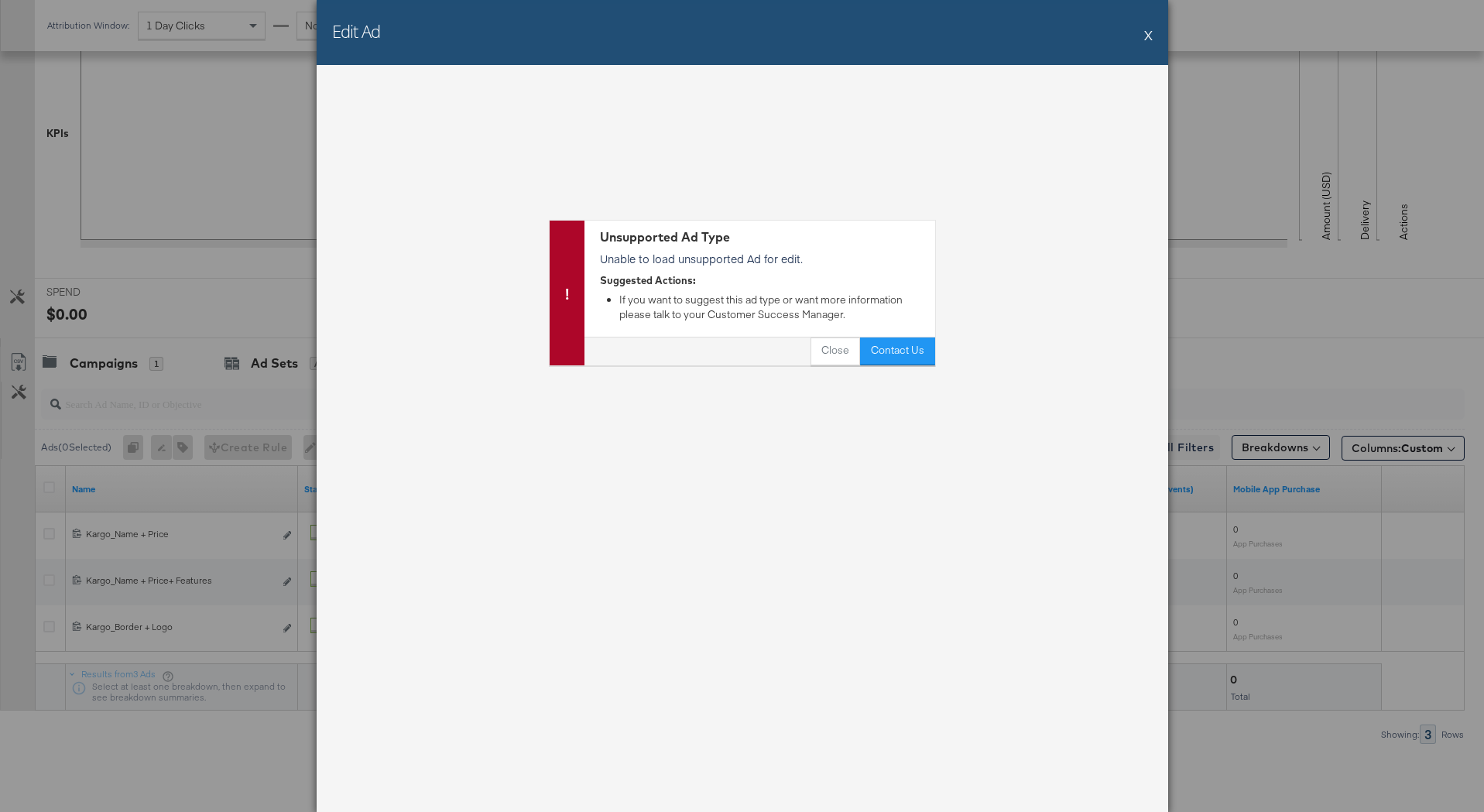
click at [1149, 36] on button "X" at bounding box center [1148, 35] width 9 height 31
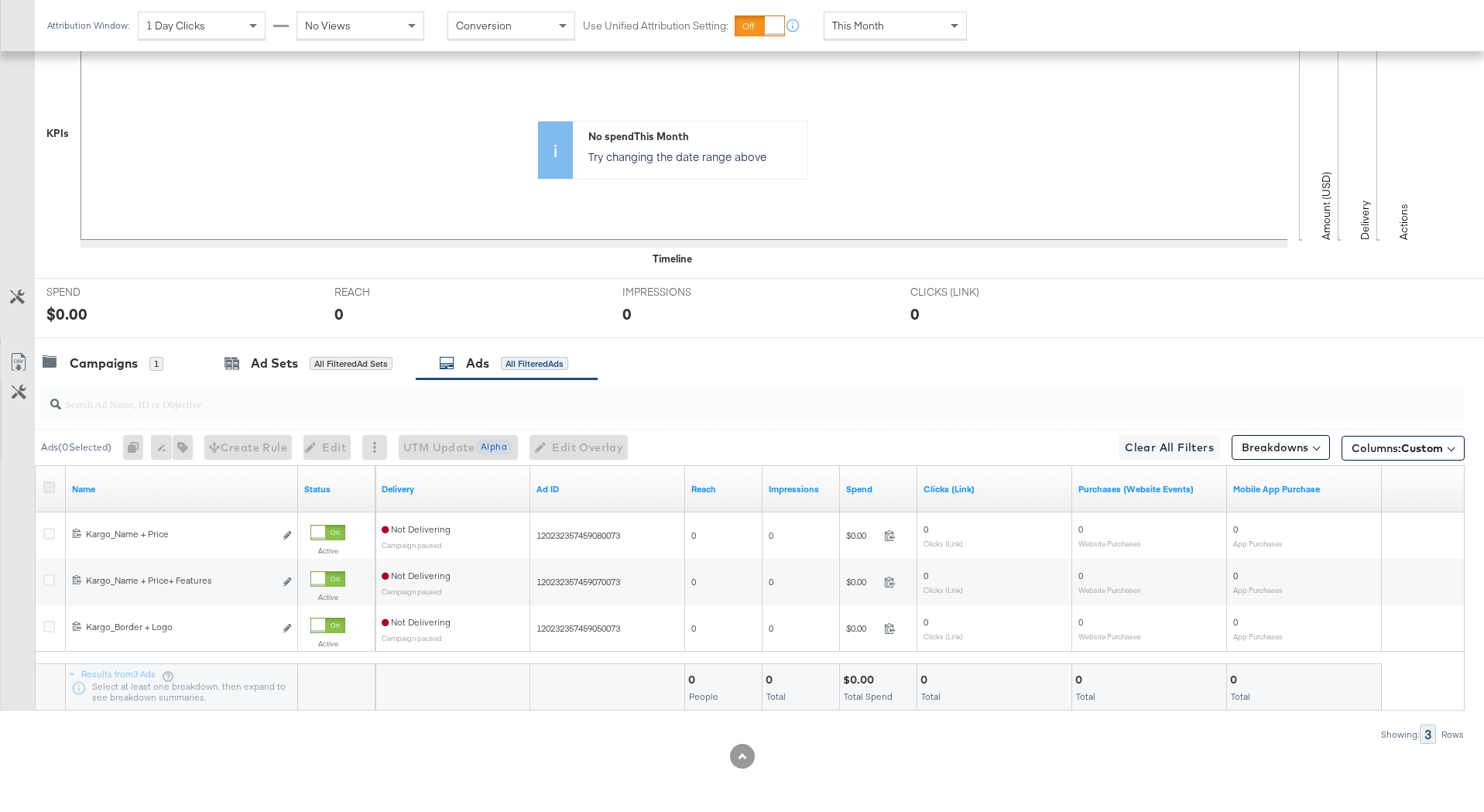
click at [51, 487] on icon at bounding box center [49, 487] width 12 height 12
click at [0, 0] on input "checkbox" at bounding box center [0, 0] width 0 height 0
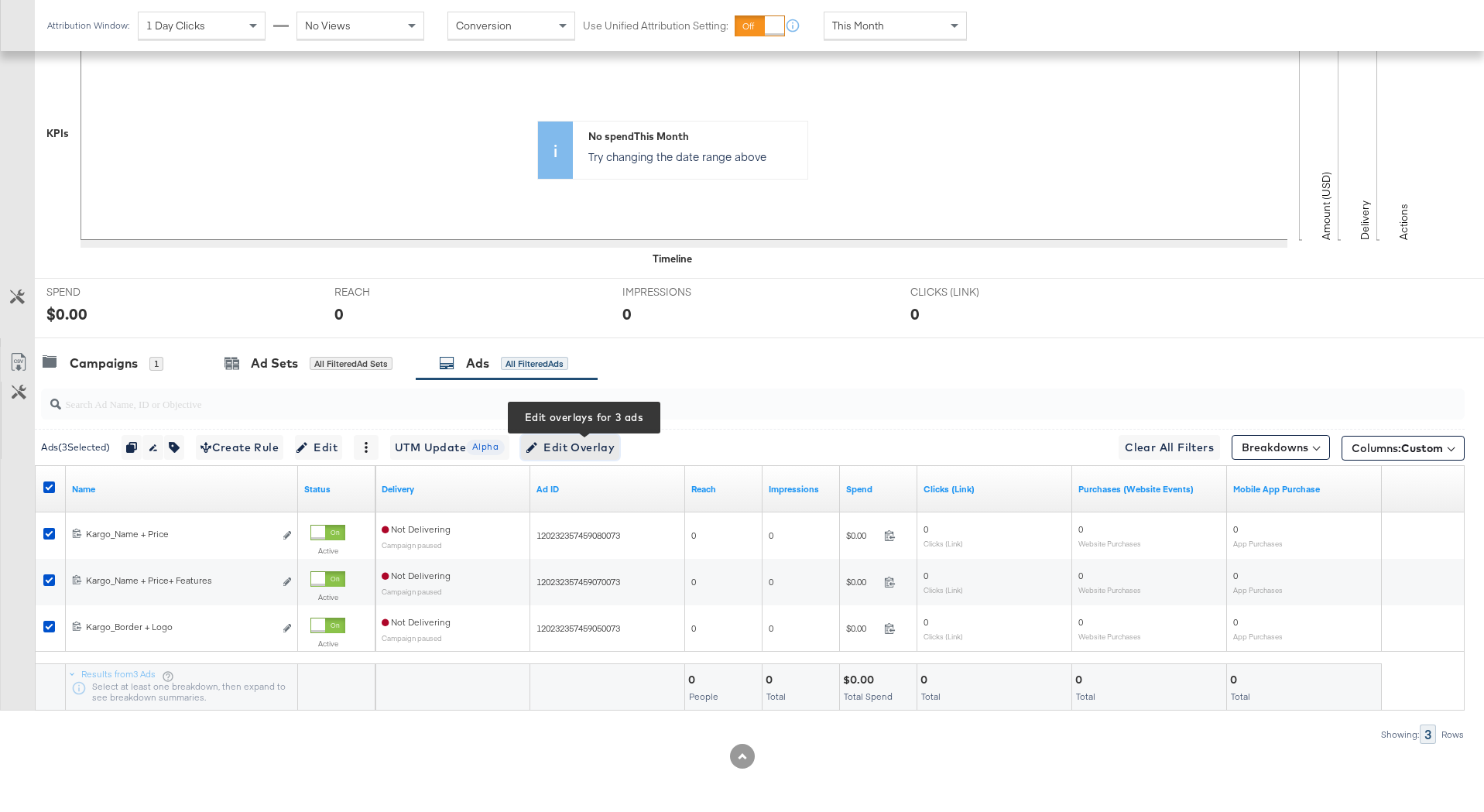
click at [581, 453] on span "Edit Overlay Edit overlays for 3 ads" at bounding box center [570, 447] width 89 height 19
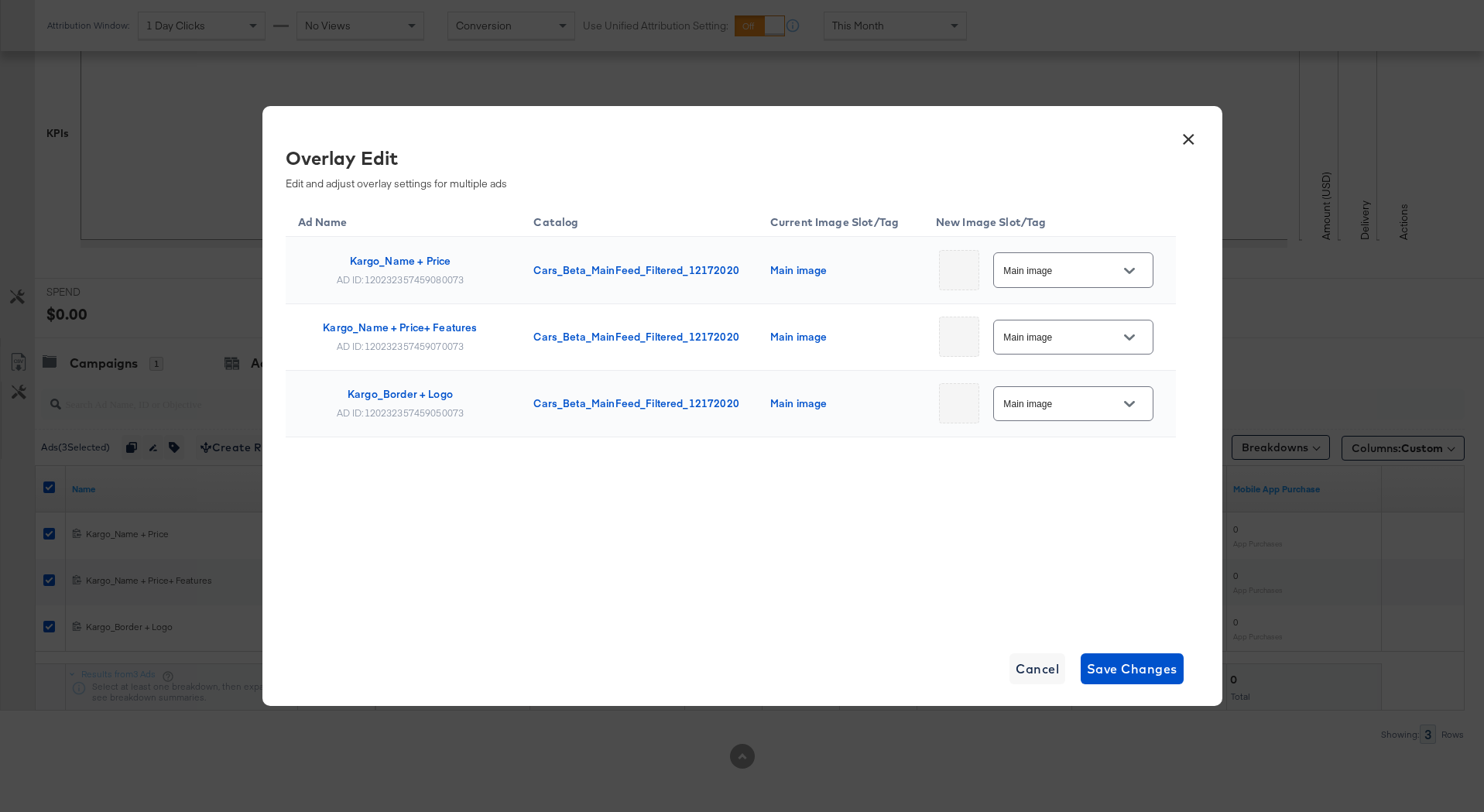
click at [1029, 283] on div "Main image" at bounding box center [1073, 269] width 160 height 35
click at [1113, 276] on div at bounding box center [1129, 271] width 33 height 23
click at [1124, 274] on icon "Open" at bounding box center [1129, 271] width 11 height 11
click at [1361, 163] on div "× Overlay Edit Edit and adjust overlay settings for multiple ads Ad Name Catalo…" at bounding box center [742, 406] width 1484 height 812
click at [1323, 113] on div "× Overlay Edit Edit and adjust overlay settings for multiple ads Ad Name Catalo…" at bounding box center [742, 406] width 1484 height 812
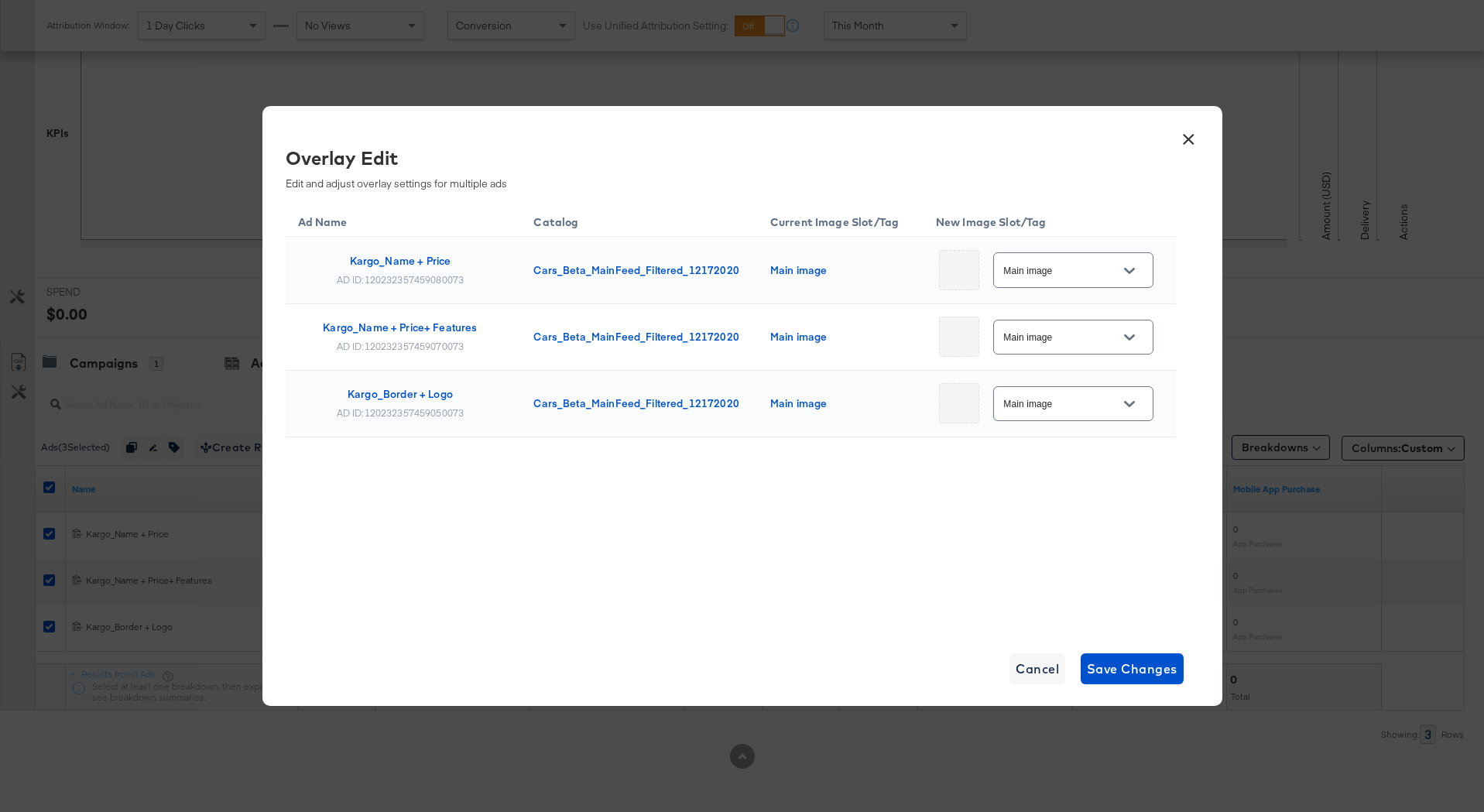
click at [1183, 137] on button "×" at bounding box center [1189, 135] width 28 height 28
